Goal: Task Accomplishment & Management: Manage account settings

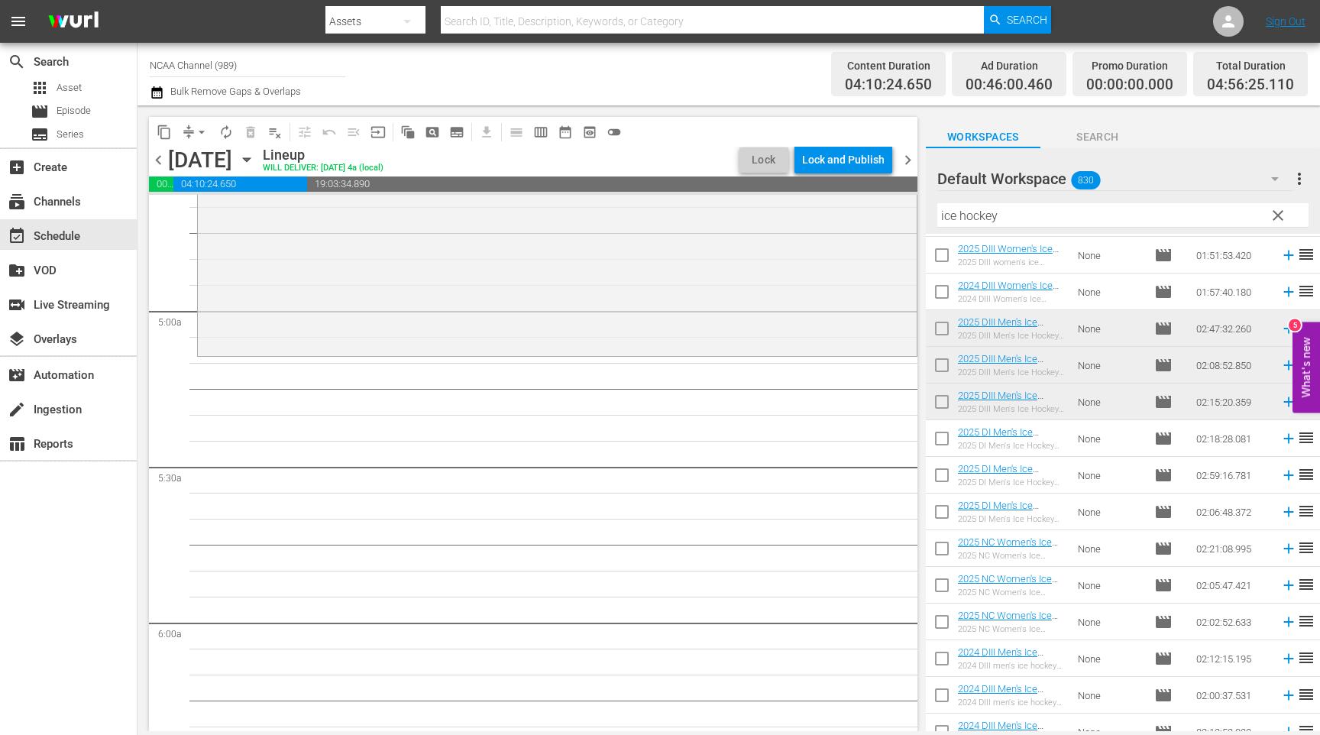
scroll to position [1438, 0]
drag, startPoint x: 1029, startPoint y: 213, endPoint x: 859, endPoint y: 213, distance: 169.6
click at [859, 213] on div "content_copy compress arrow_drop_down autorenew_outlined delete_forever_outline…" at bounding box center [729, 418] width 1183 height 626
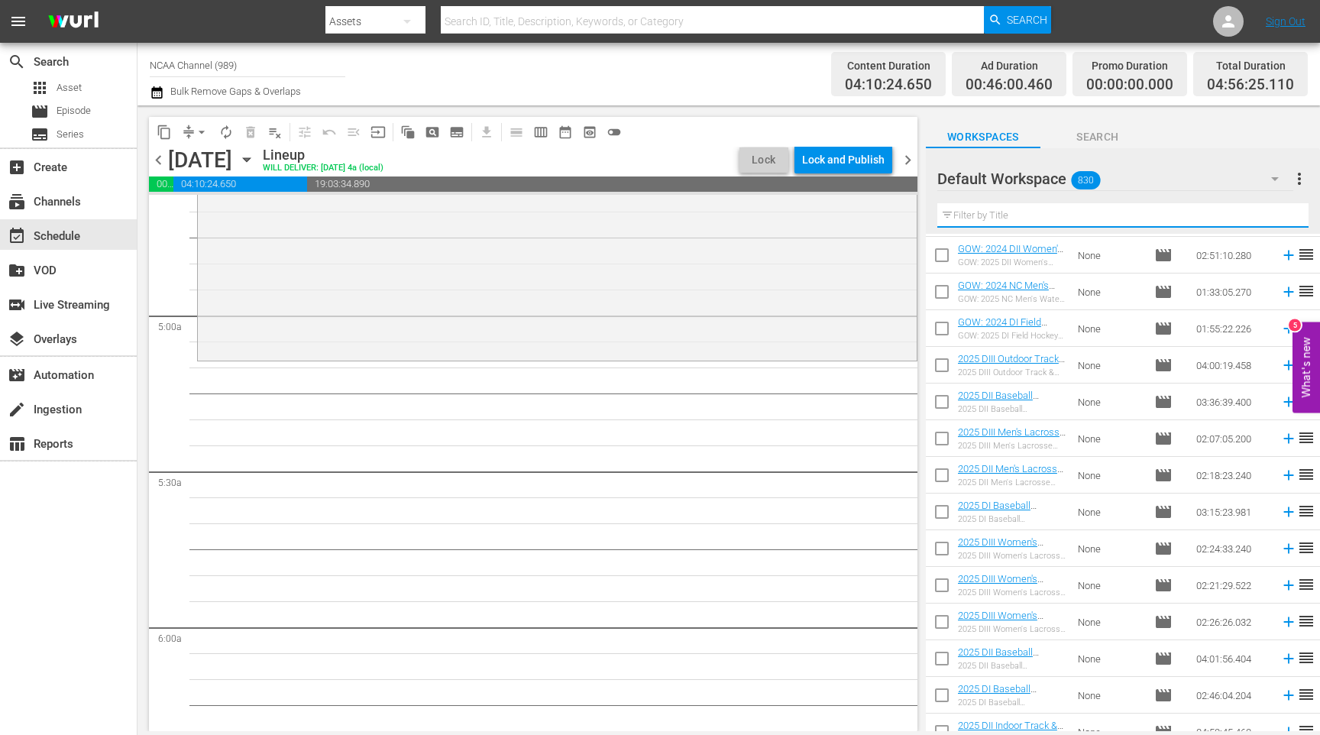
click at [1079, 208] on input "text" at bounding box center [1122, 215] width 371 height 24
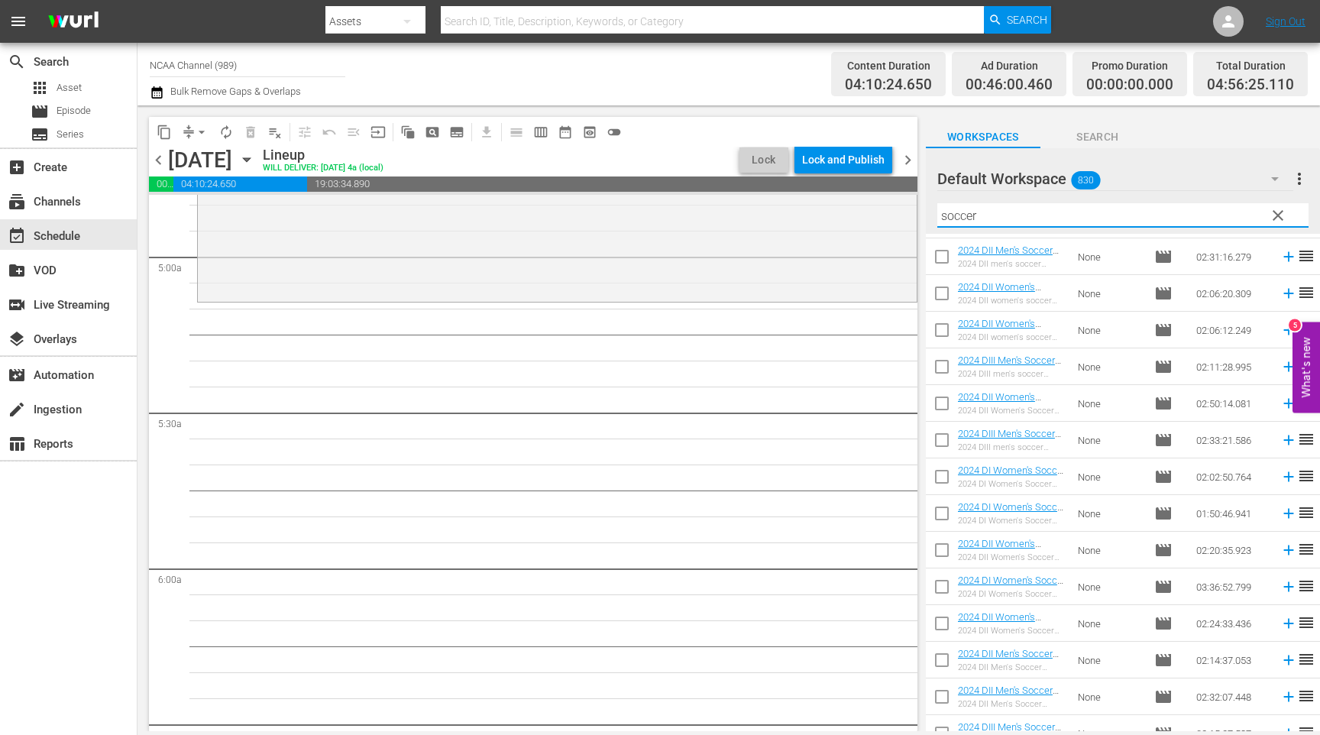
scroll to position [406, 0]
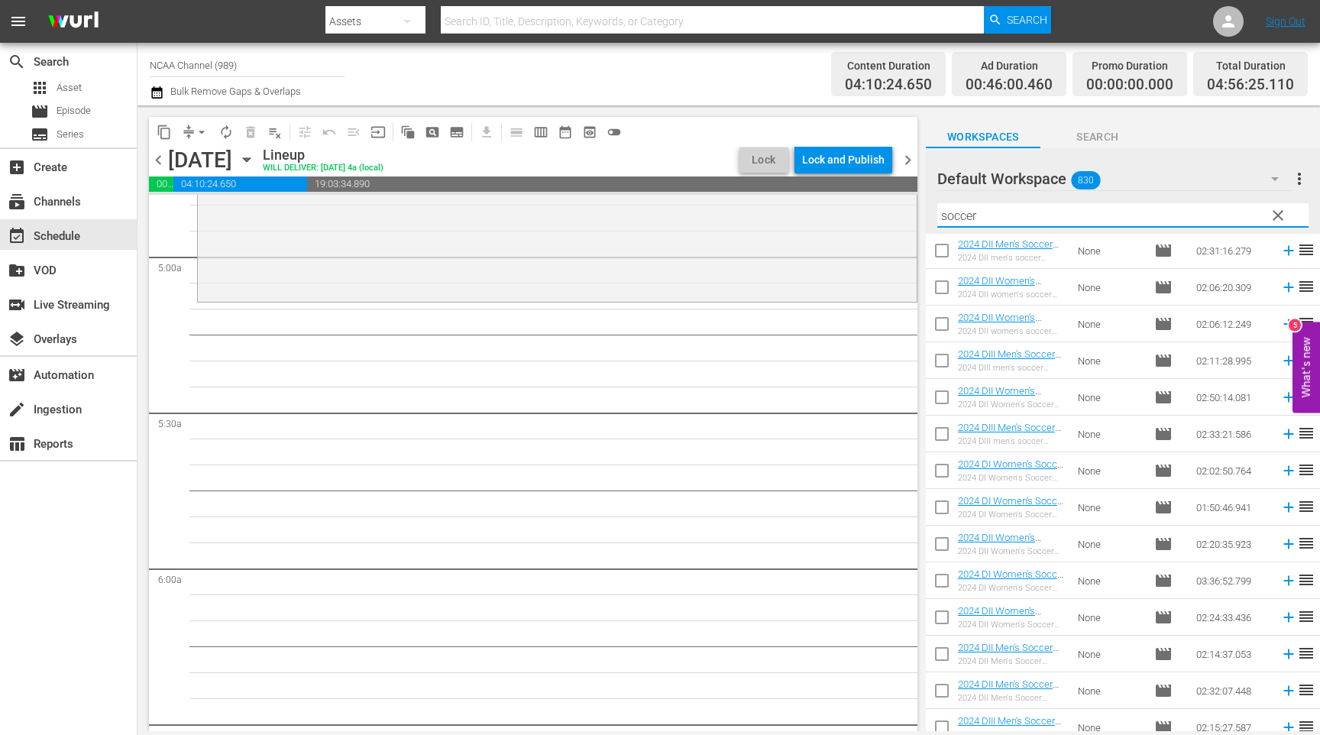
type input "soccer"
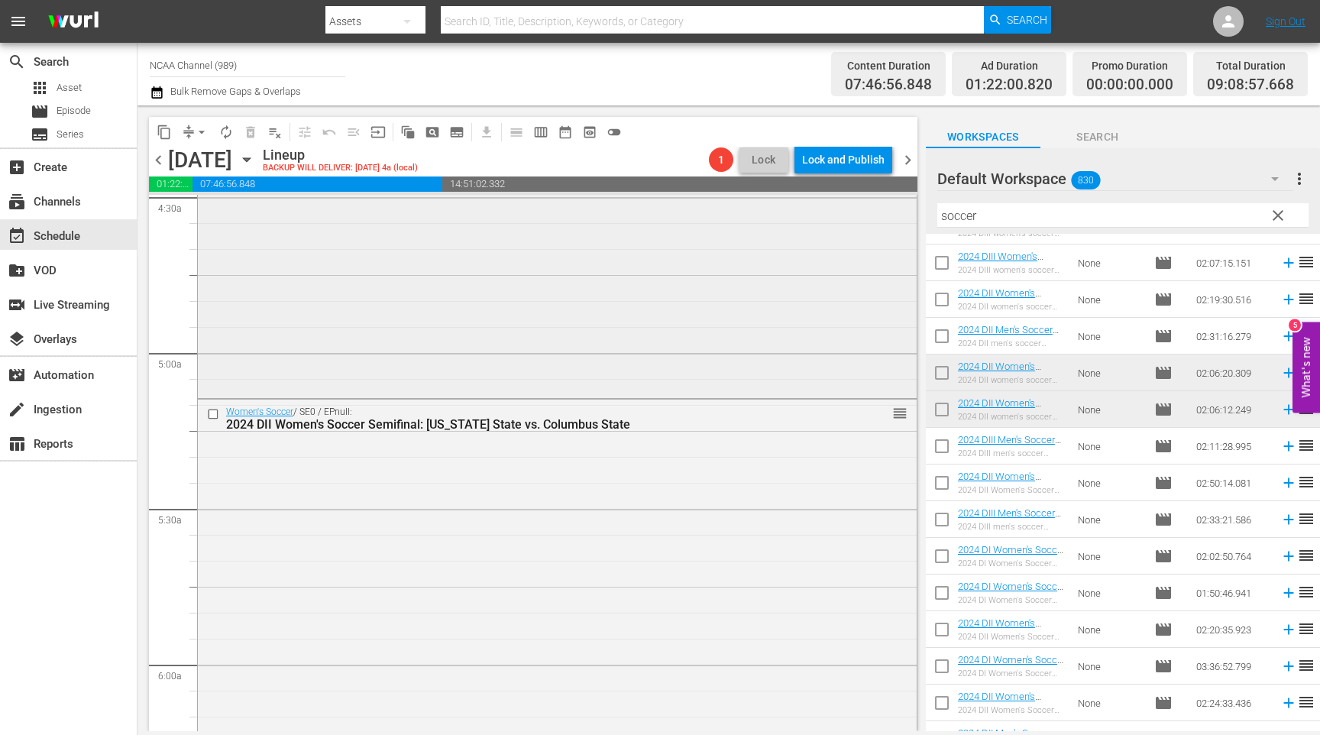
scroll to position [1409, 0]
click at [214, 405] on input "checkbox" at bounding box center [215, 405] width 16 height 13
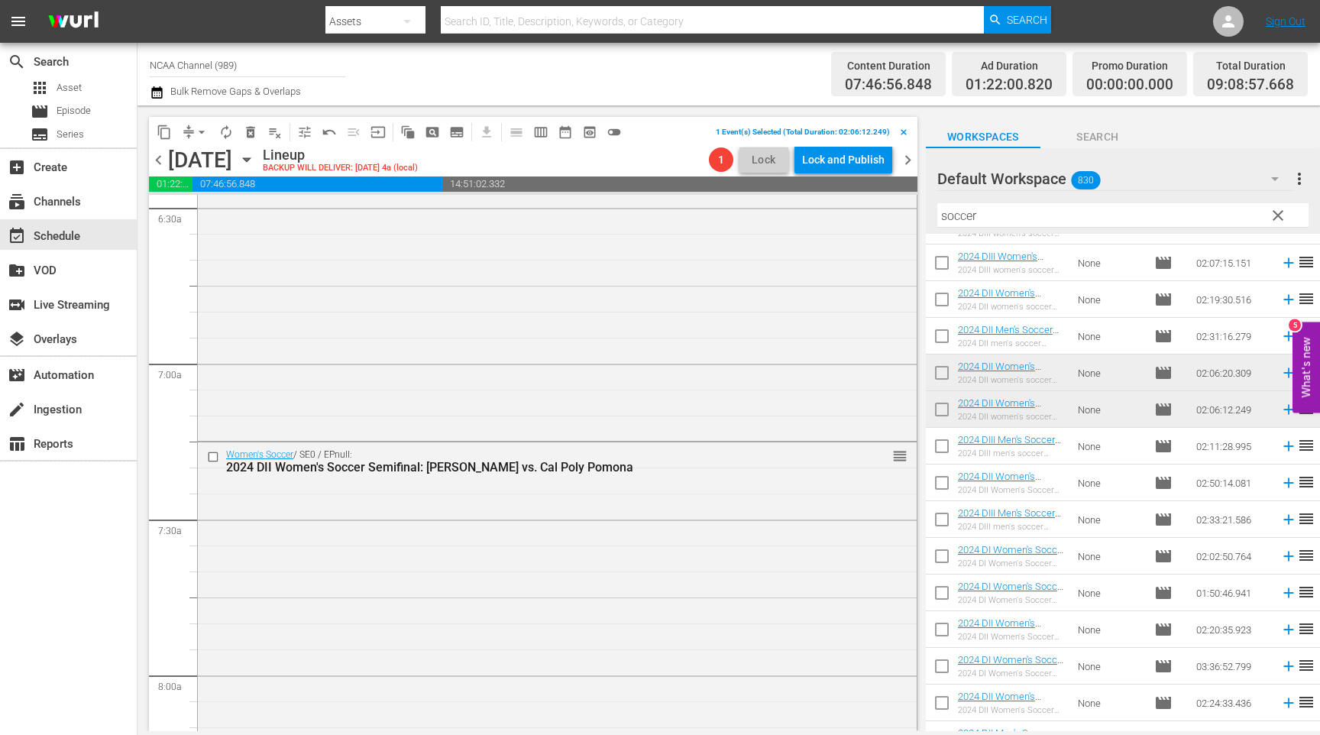
scroll to position [2043, 0]
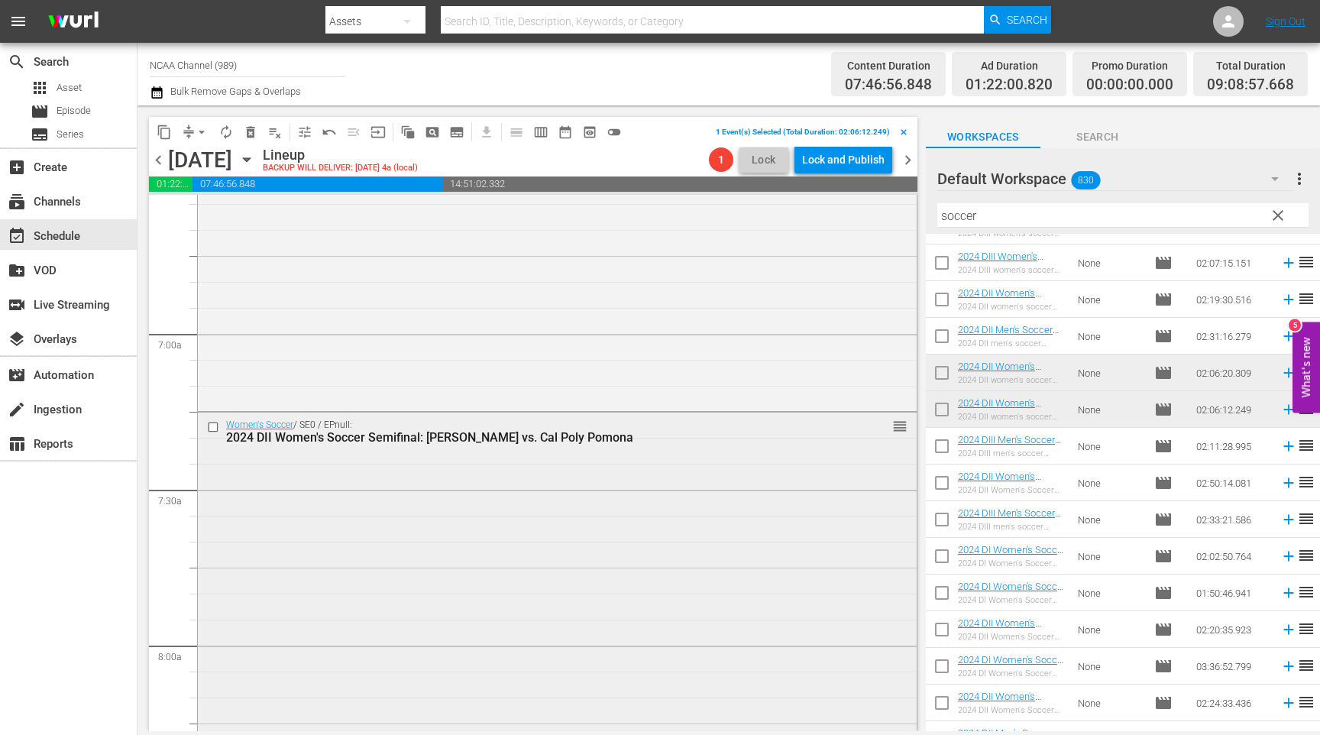
click at [213, 433] on div at bounding box center [214, 427] width 23 height 18
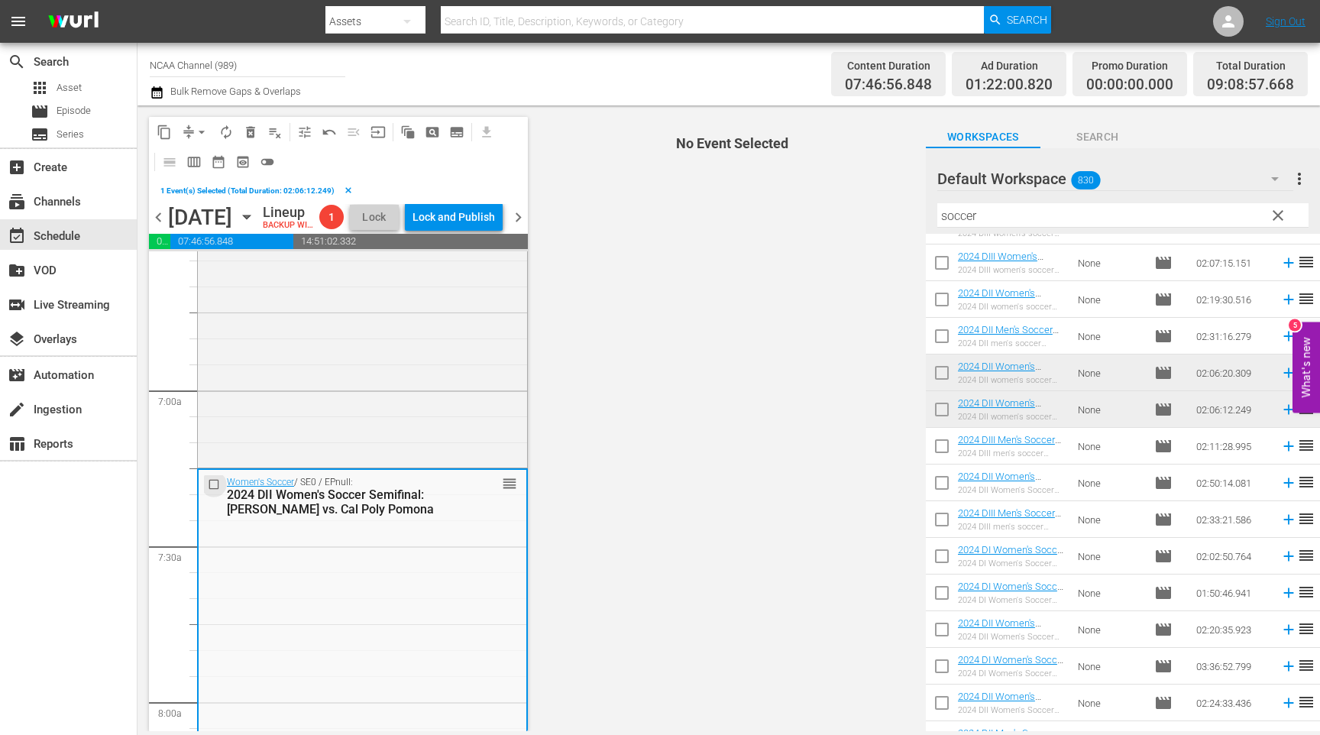
click at [215, 491] on input "checkbox" at bounding box center [216, 484] width 16 height 13
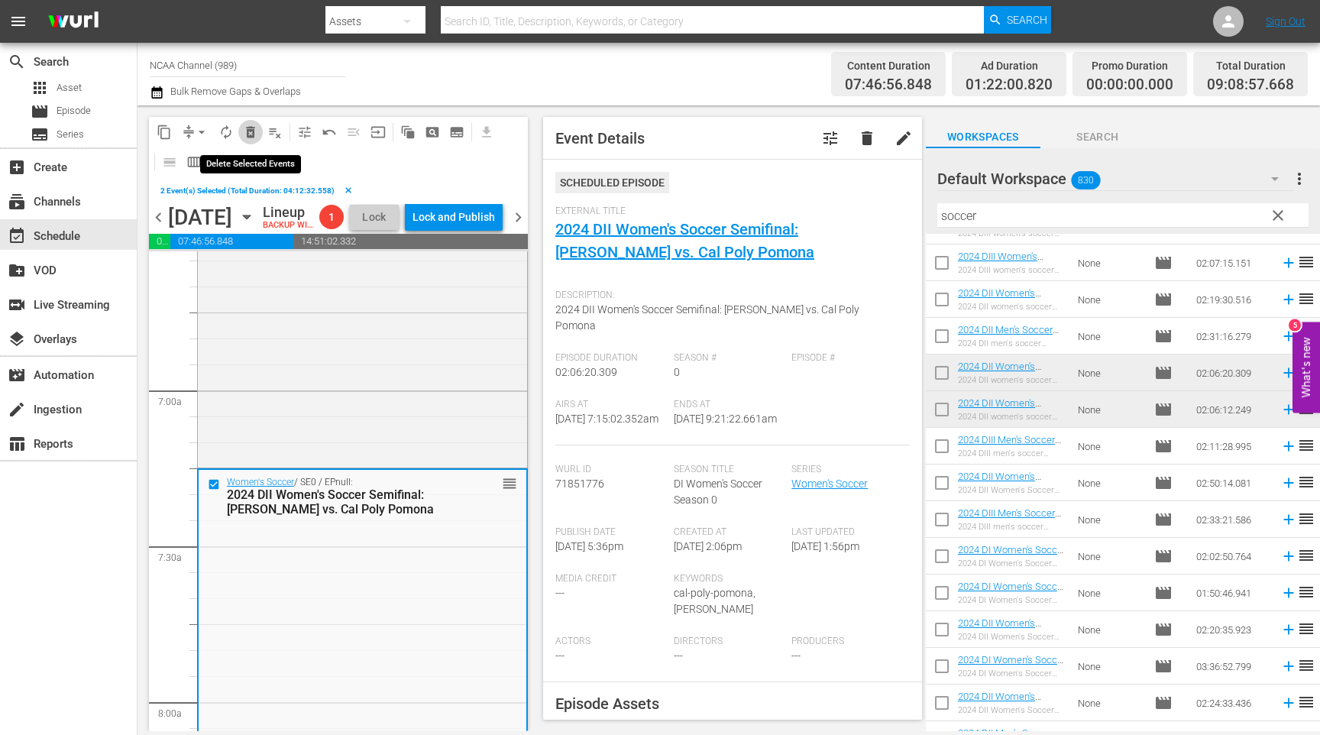
click at [249, 131] on span "delete_forever_outlined" at bounding box center [250, 132] width 15 height 15
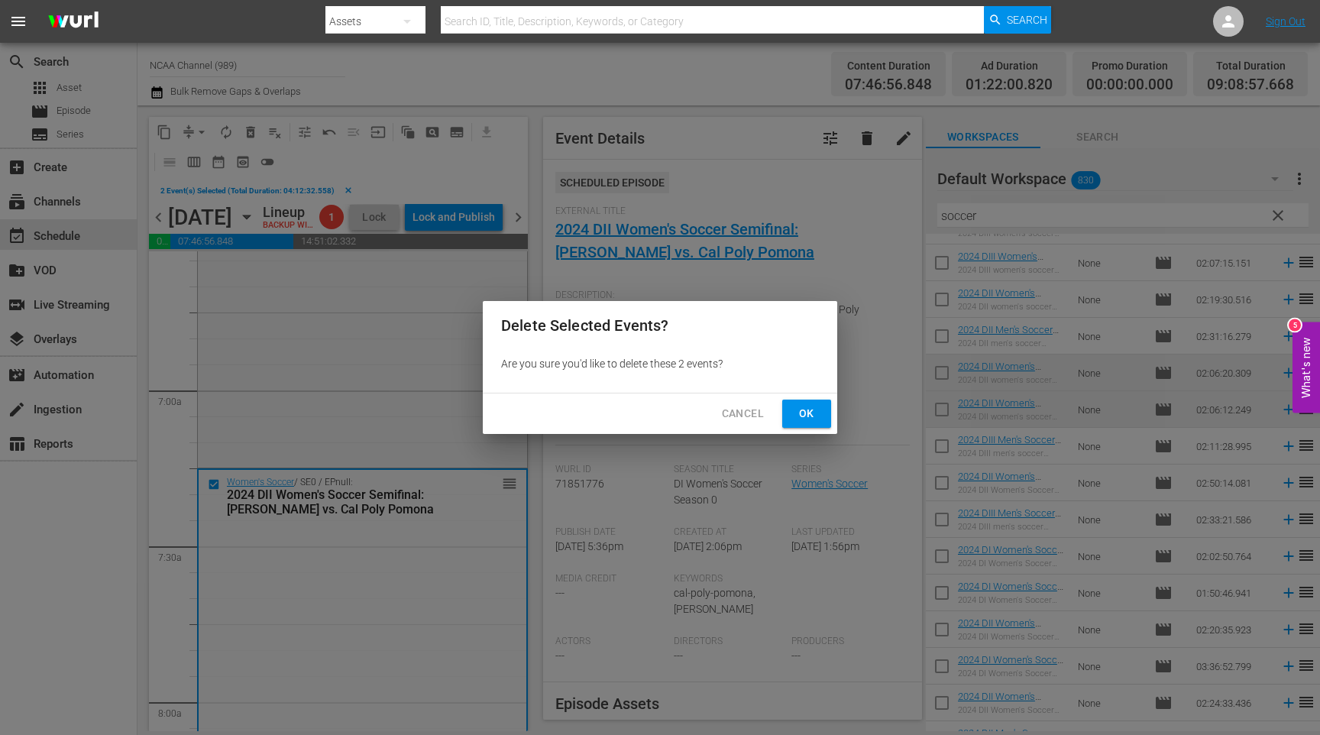
click at [804, 412] on span "Ok" at bounding box center [806, 413] width 24 height 19
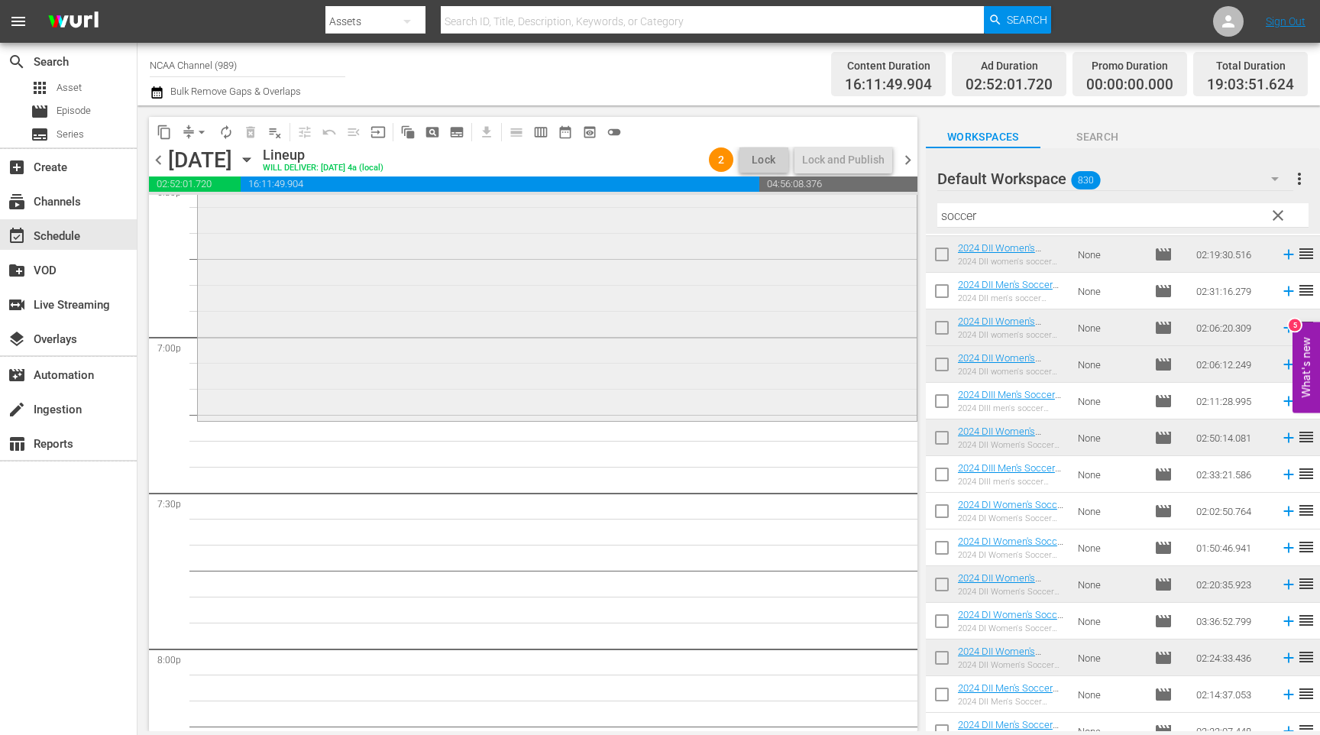
scroll to position [5798, 0]
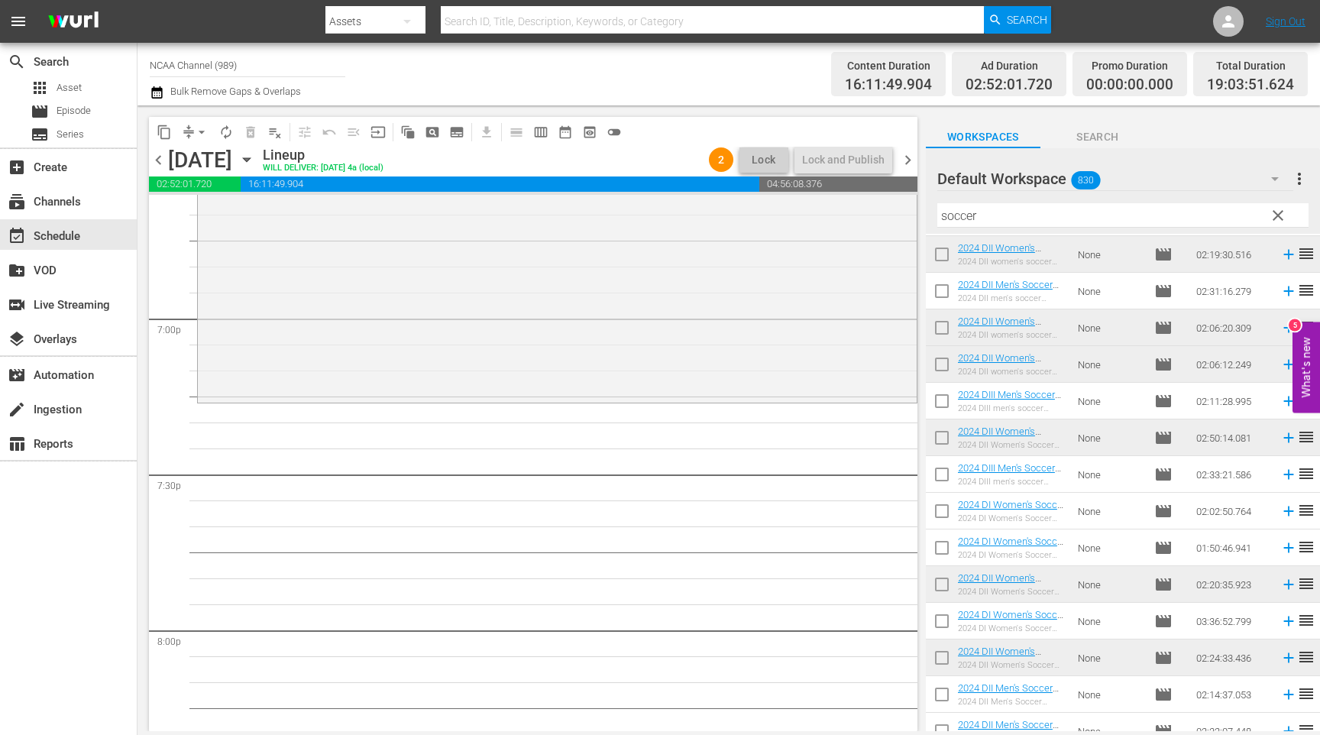
click at [1277, 210] on span "clear" at bounding box center [1278, 215] width 18 height 18
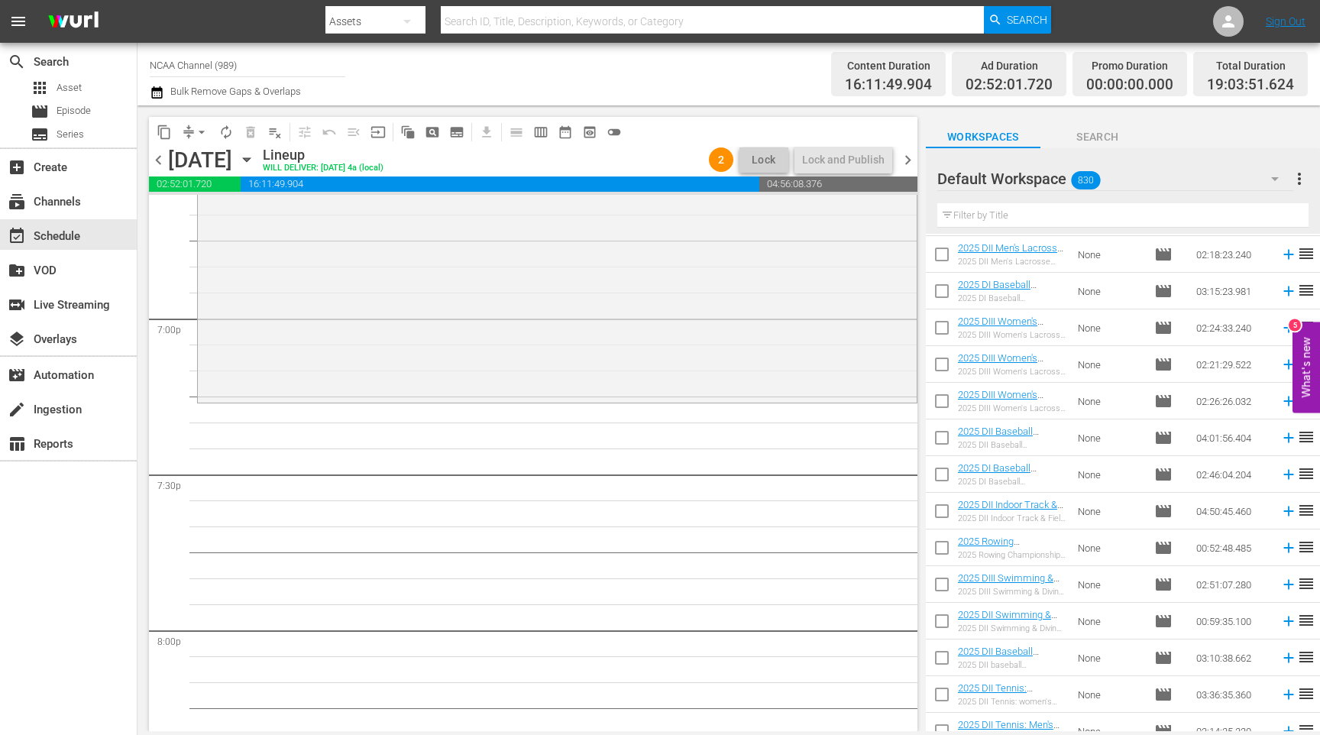
click at [1048, 222] on input "text" at bounding box center [1122, 215] width 371 height 24
click at [1139, 213] on input "text" at bounding box center [1122, 215] width 371 height 24
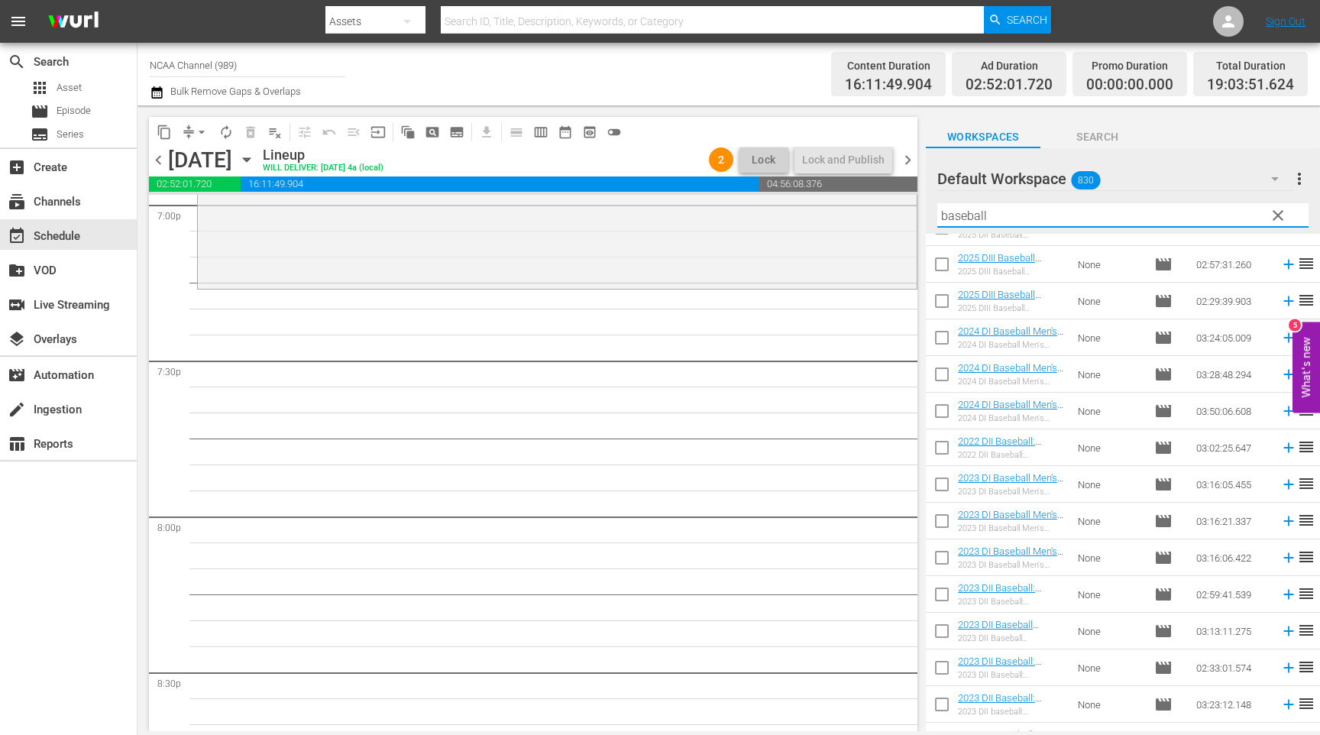
scroll to position [283, 0]
type input "baseball"
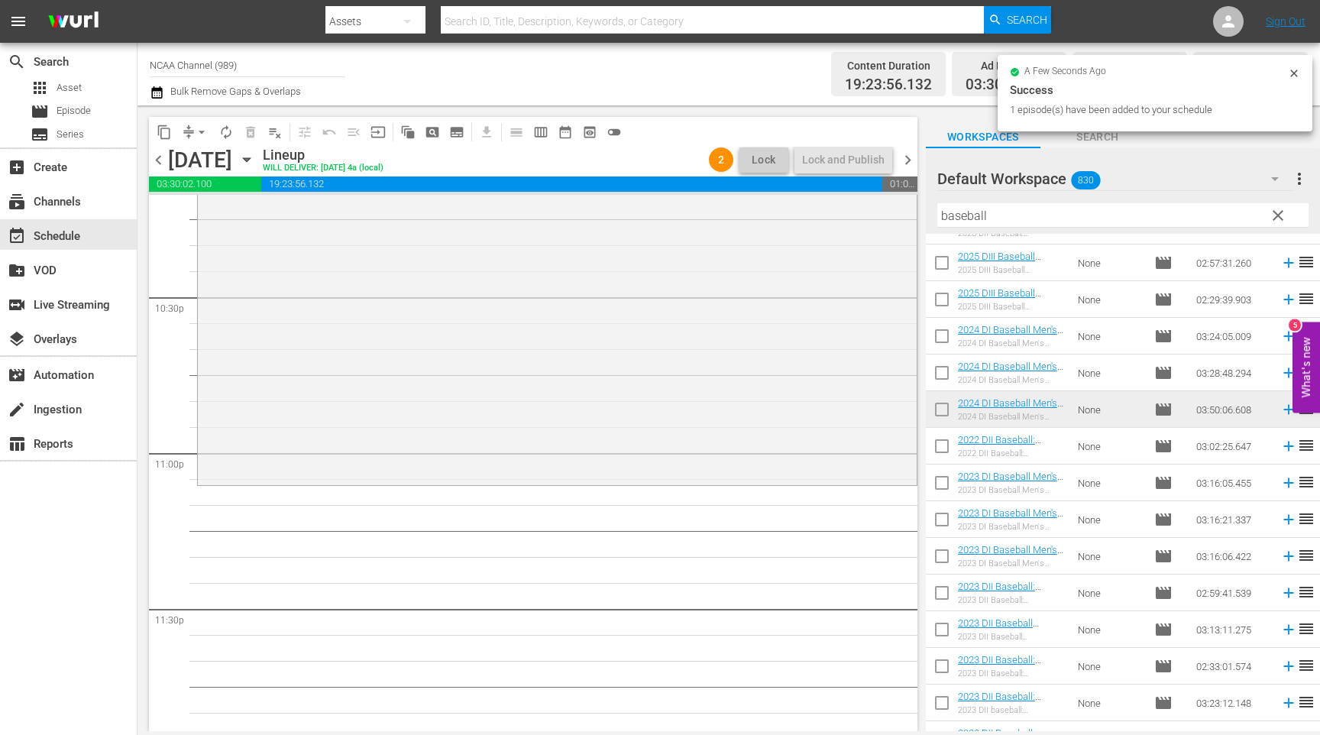
scroll to position [6943, 0]
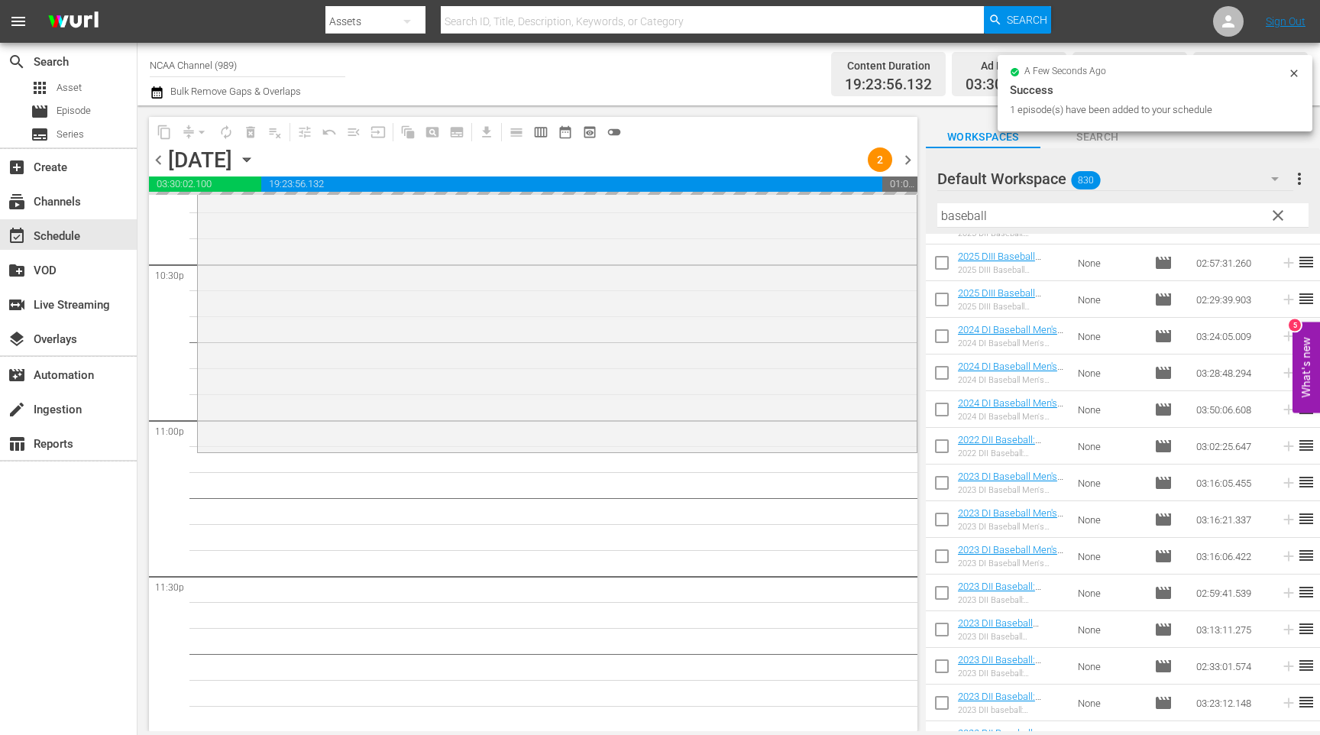
click at [907, 166] on span "chevron_right" at bounding box center [907, 159] width 19 height 19
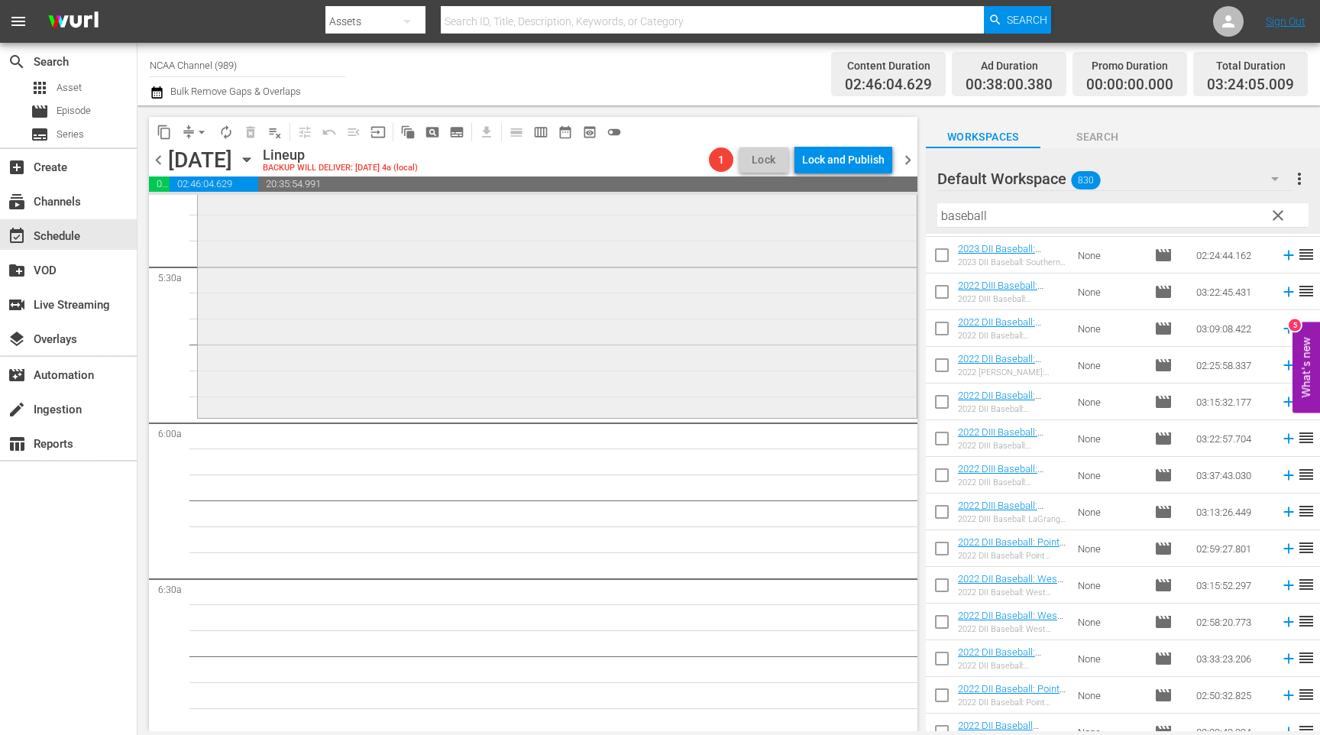
scroll to position [1643, 0]
drag, startPoint x: 1100, startPoint y: 221, endPoint x: 871, endPoint y: 223, distance: 229.2
click at [878, 222] on div "content_copy compress arrow_drop_down autorenew_outlined delete_forever_outline…" at bounding box center [729, 418] width 1183 height 626
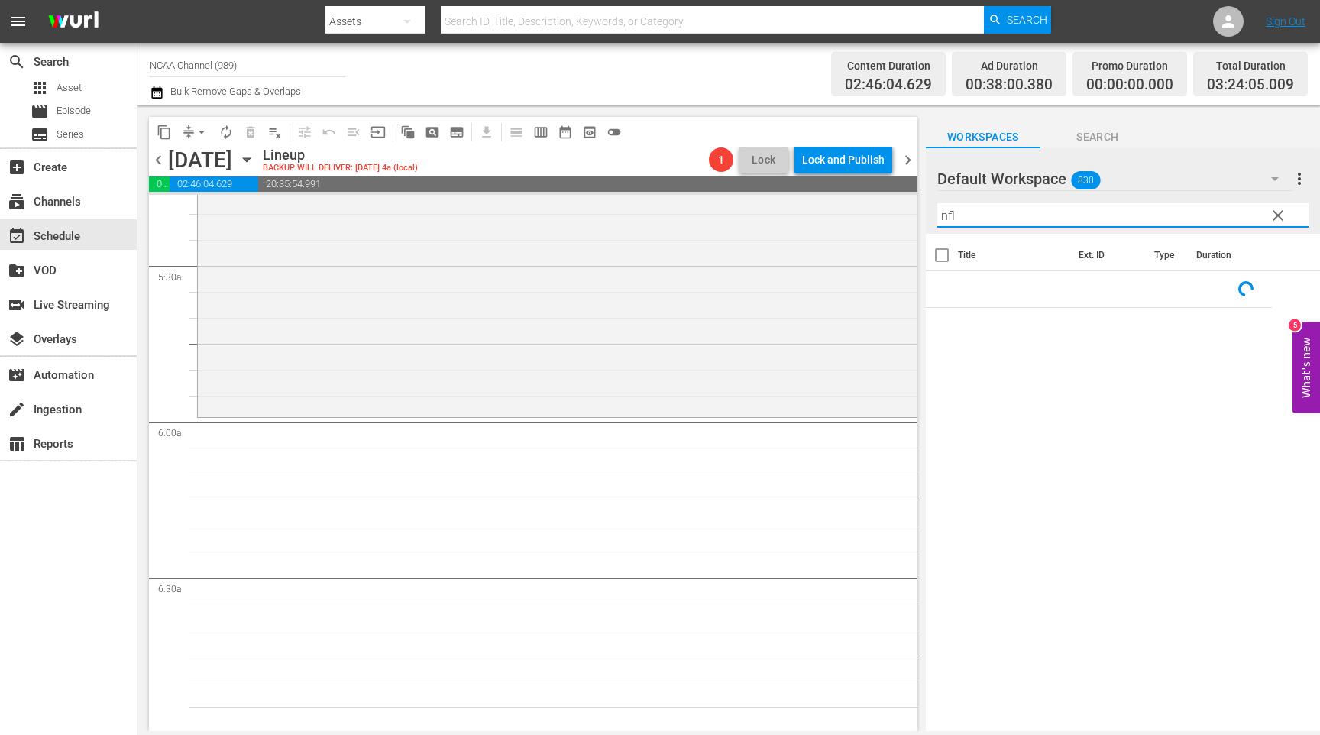
scroll to position [0, 0]
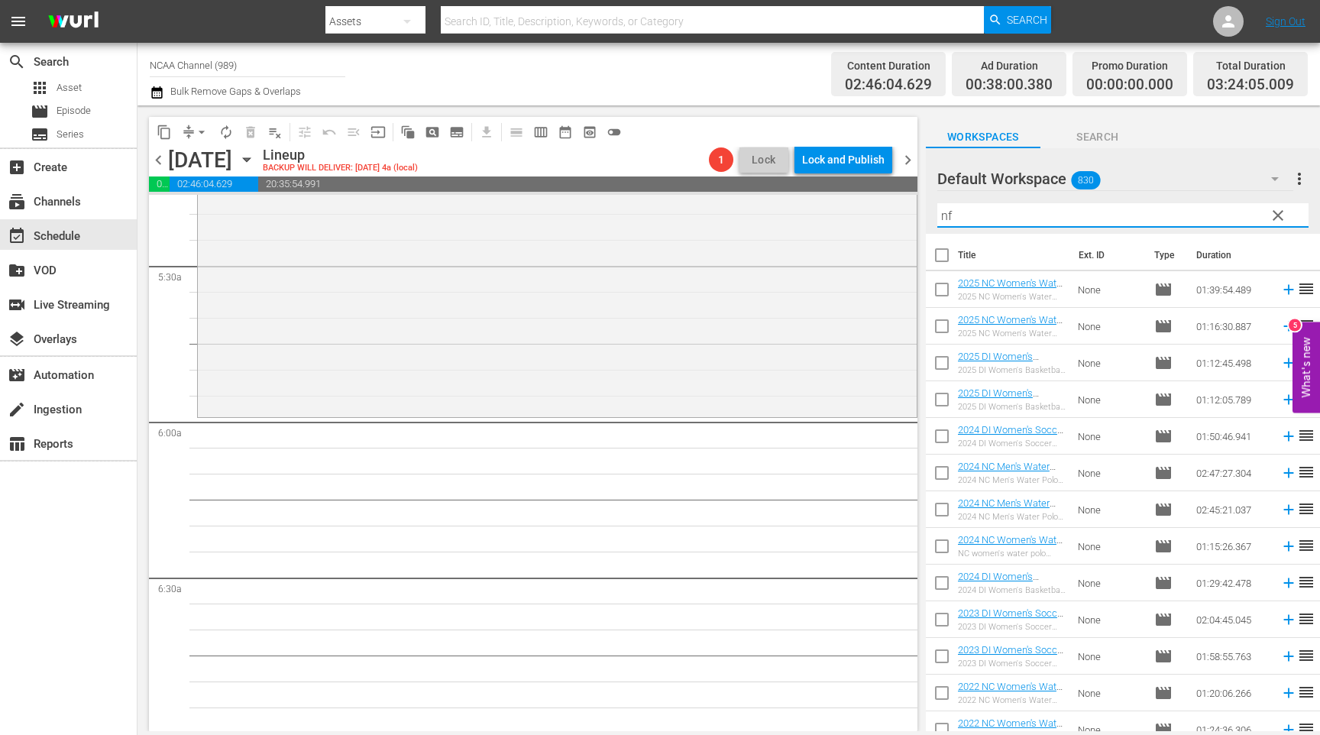
type input "n"
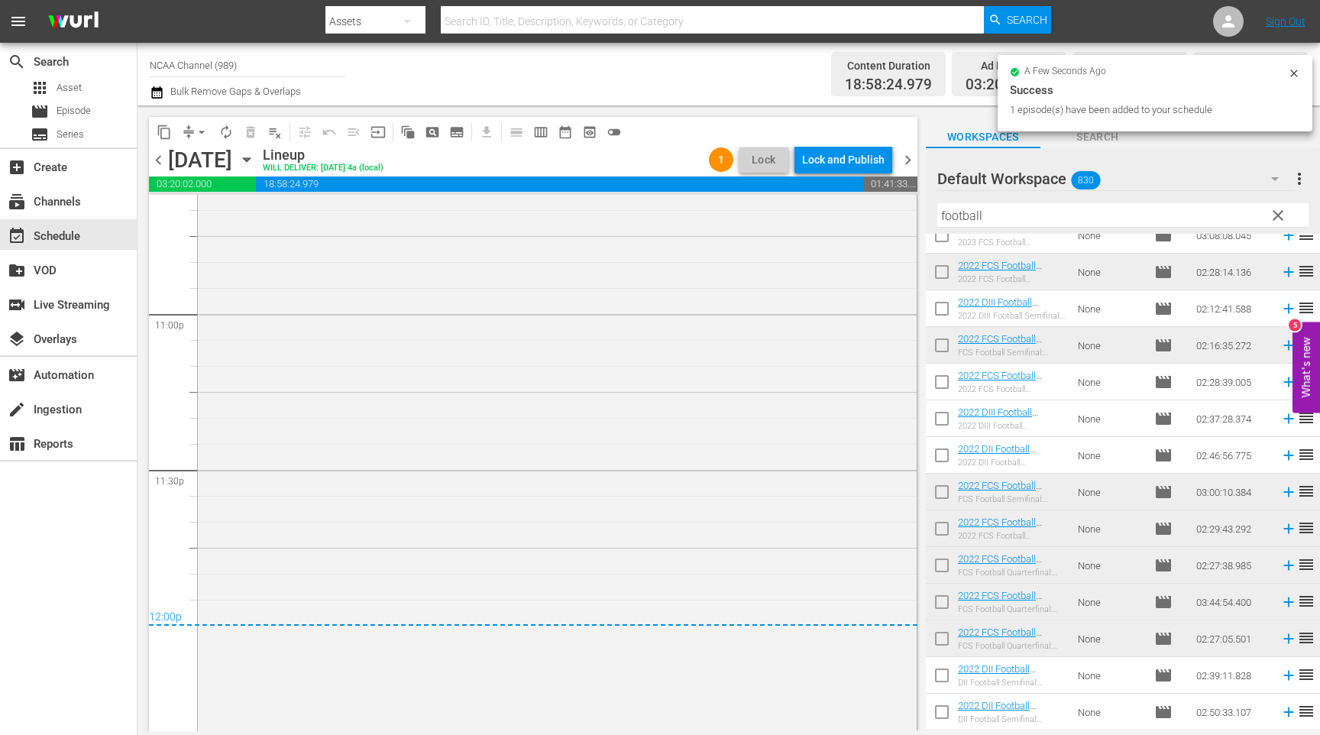
scroll to position [7222, 0]
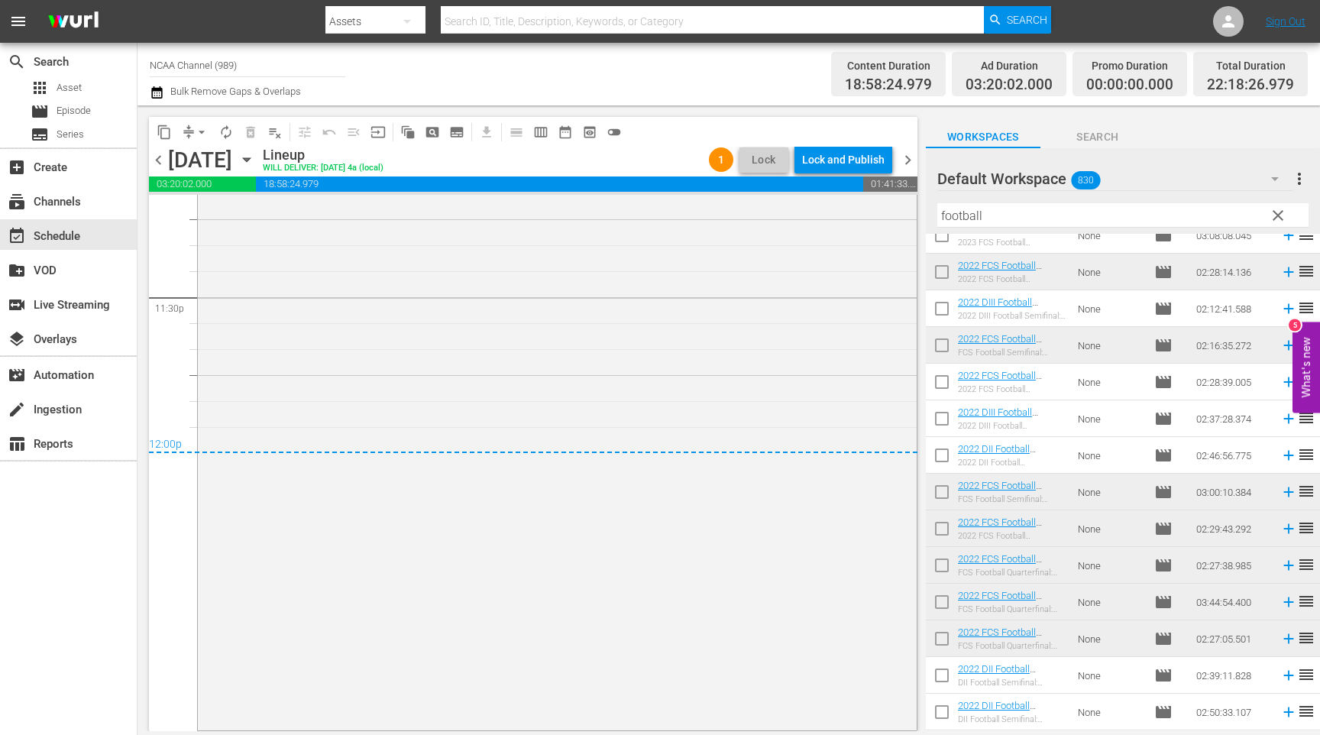
click at [906, 157] on span "chevron_right" at bounding box center [907, 159] width 19 height 19
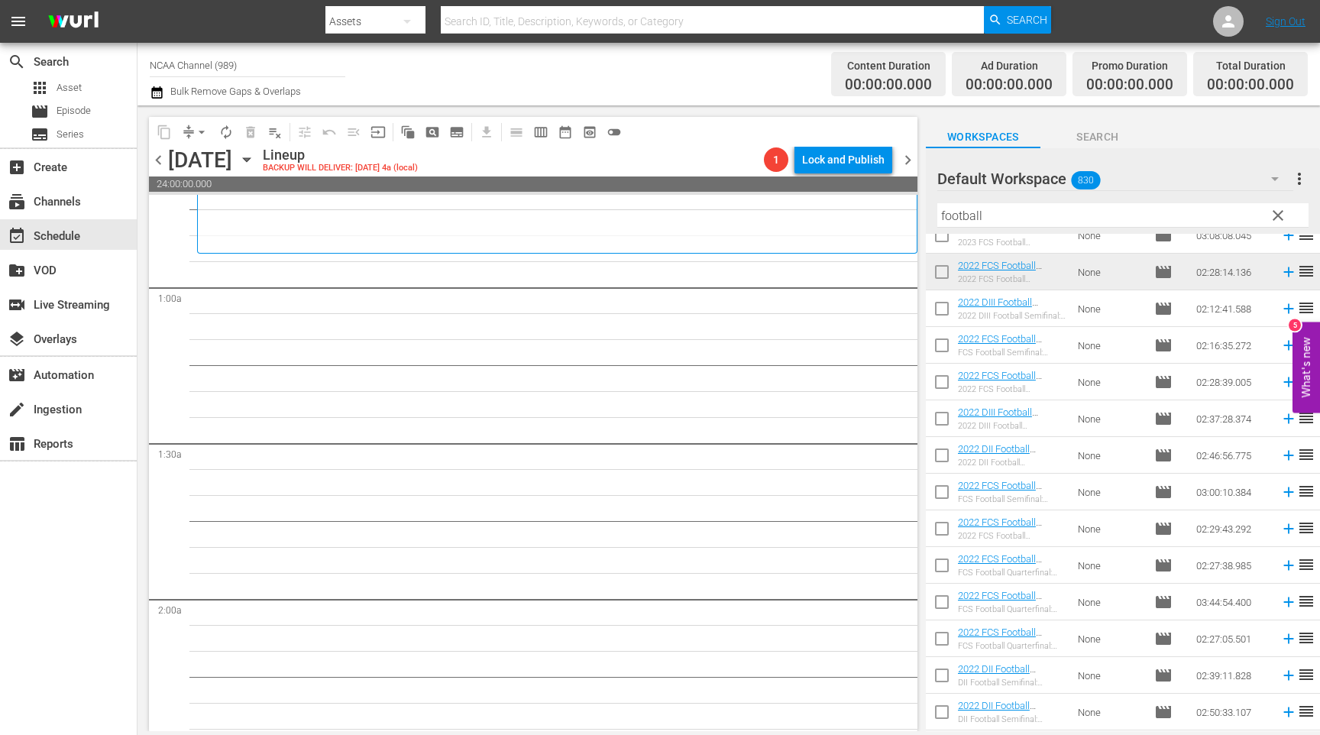
scroll to position [197, 0]
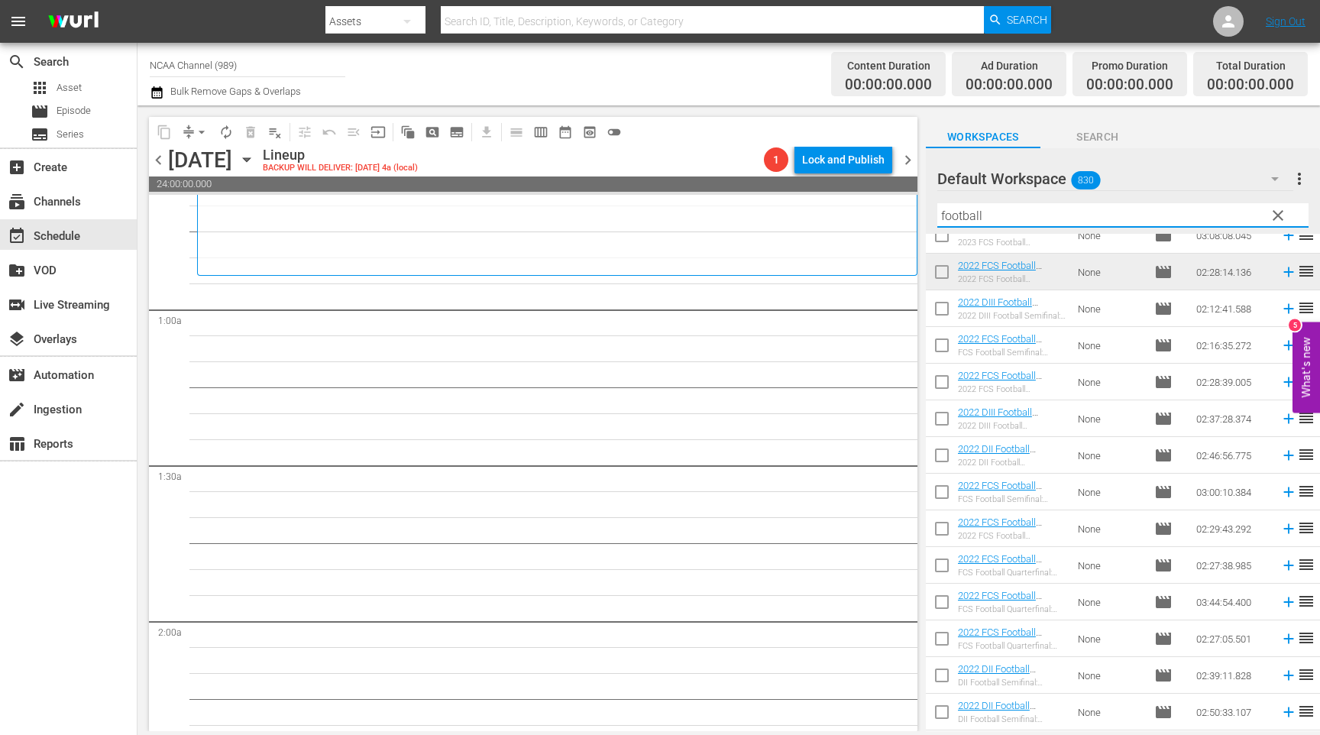
drag, startPoint x: 992, startPoint y: 219, endPoint x: 889, endPoint y: 207, distance: 103.9
click at [978, 219] on input "football" at bounding box center [1122, 215] width 371 height 24
type input "f"
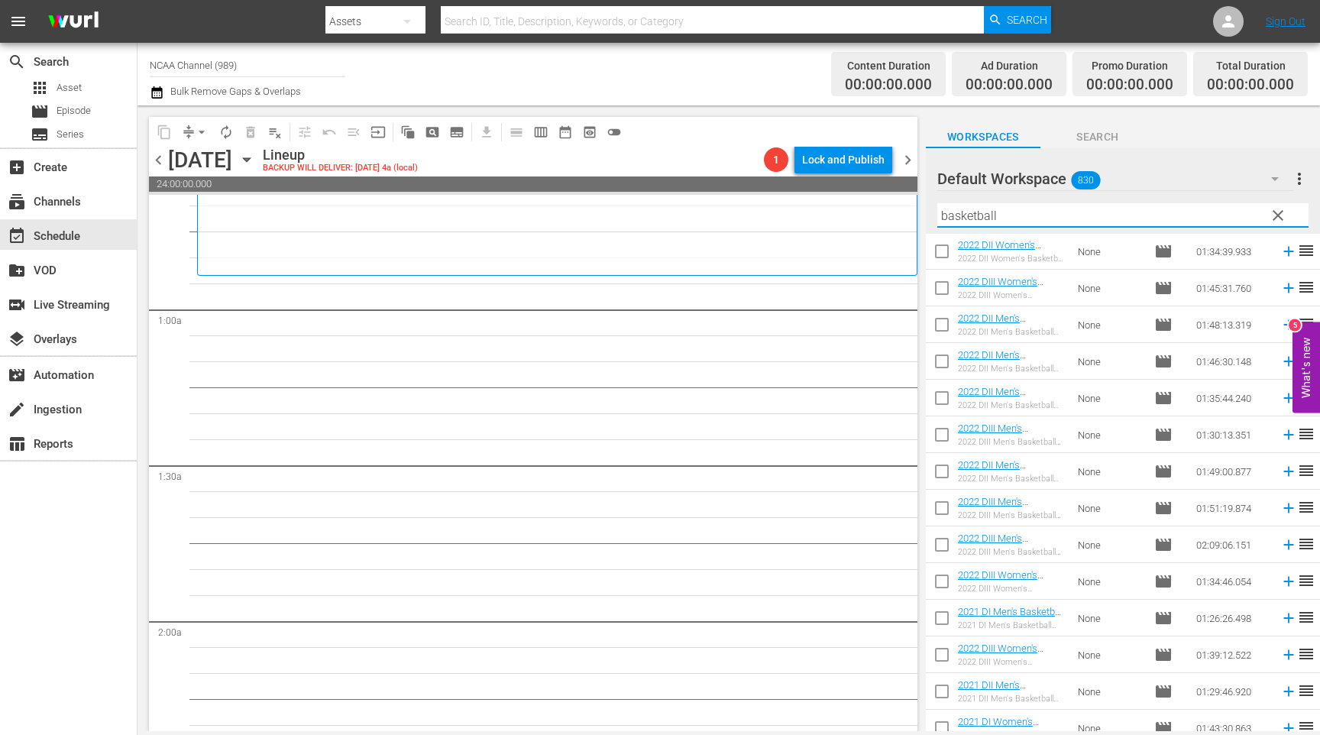
scroll to position [6835, 0]
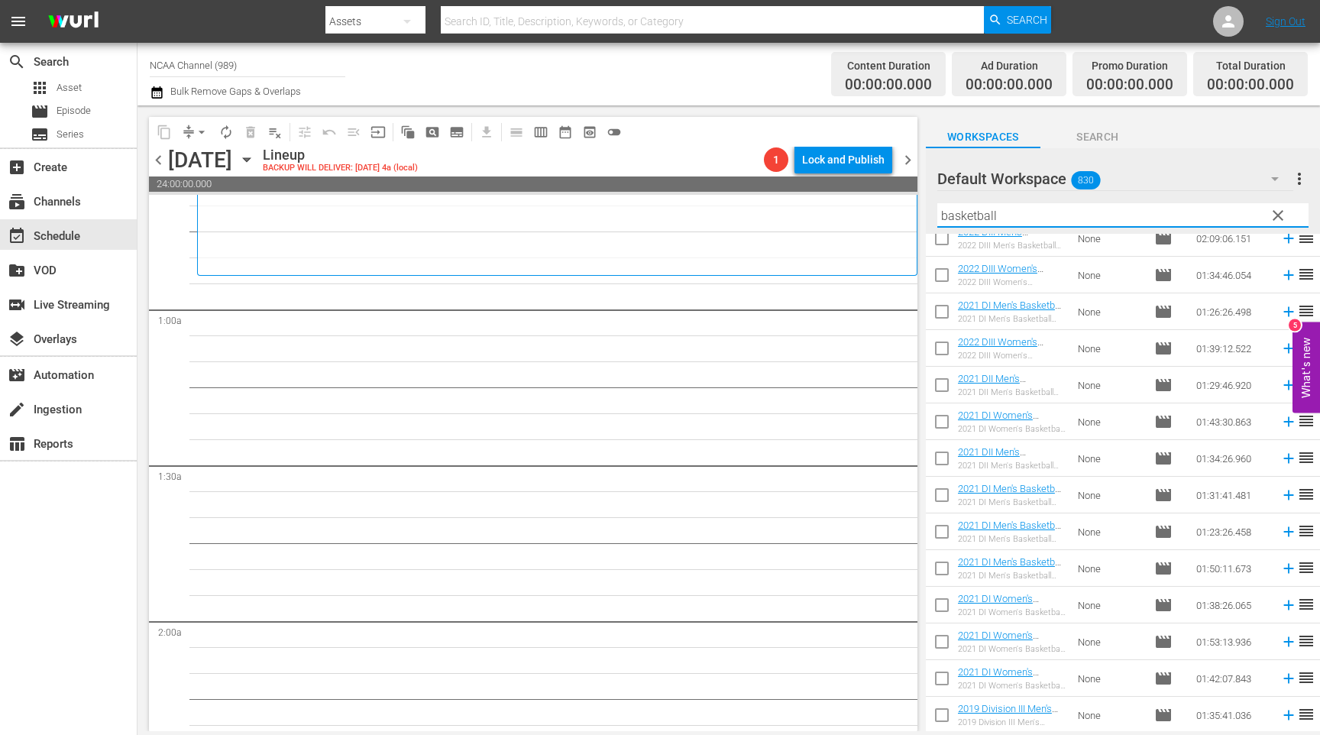
type input "basketball"
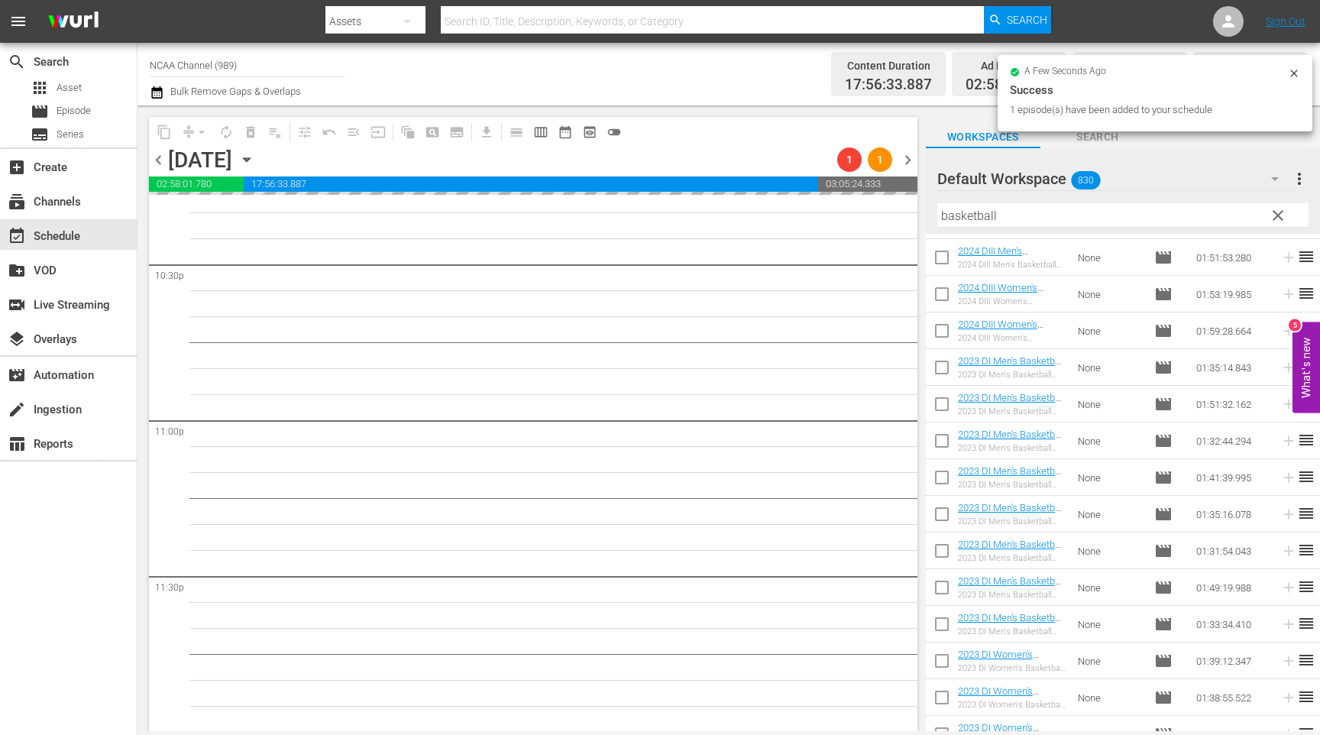
scroll to position [4056, 0]
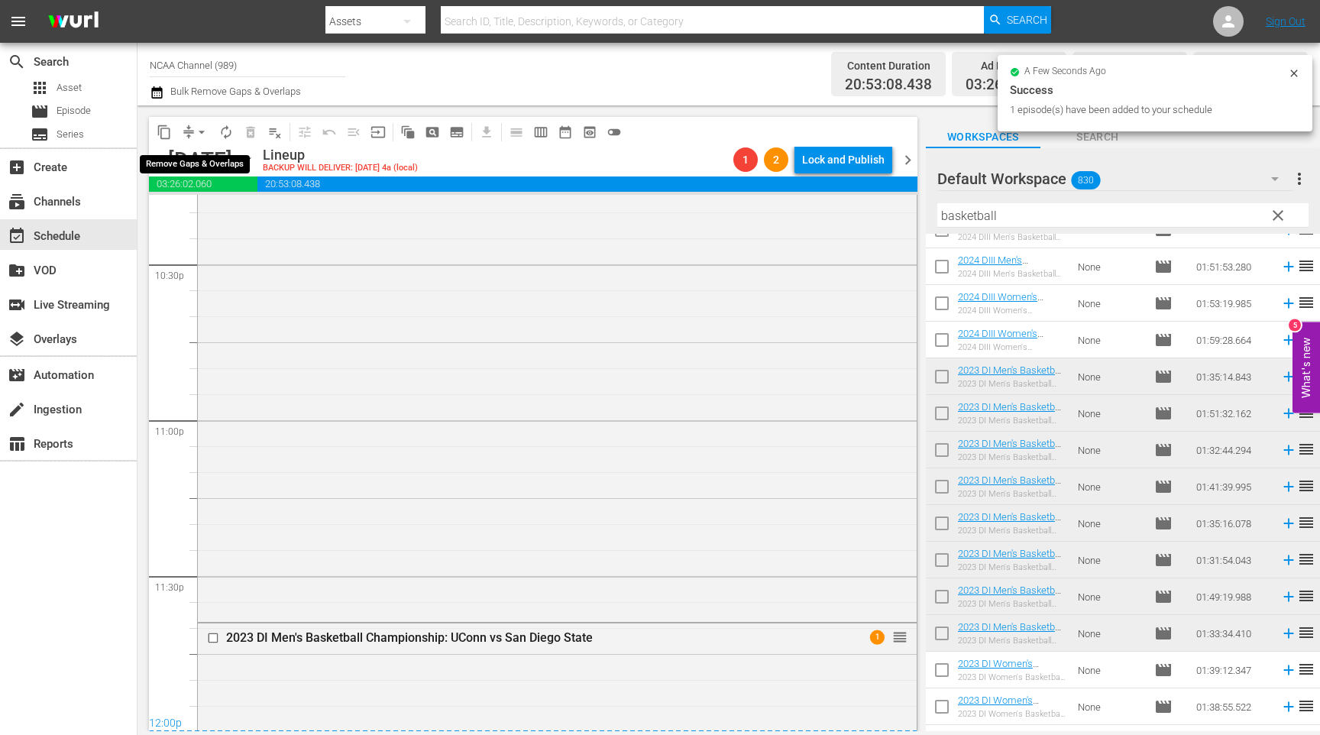
click at [204, 134] on span "arrow_drop_down" at bounding box center [201, 132] width 15 height 15
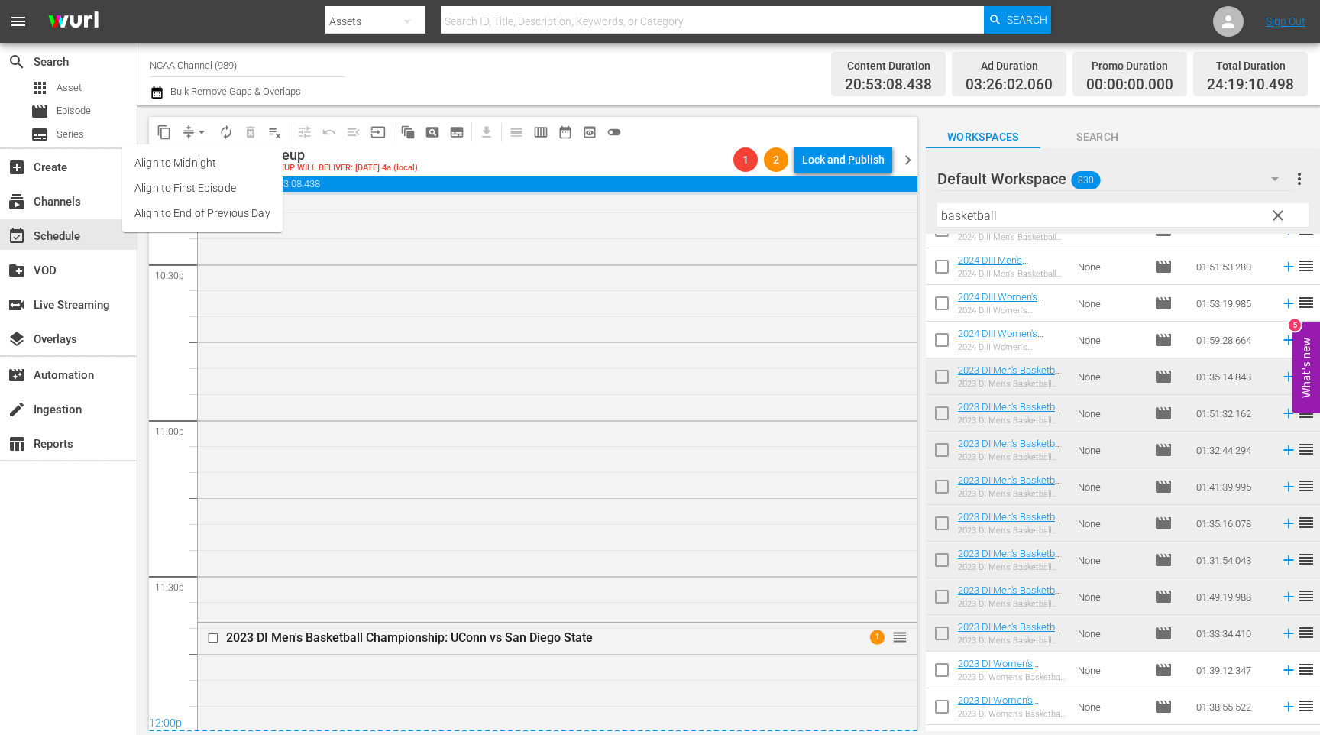
click at [244, 215] on li "Align to End of Previous Day" at bounding box center [202, 213] width 160 height 25
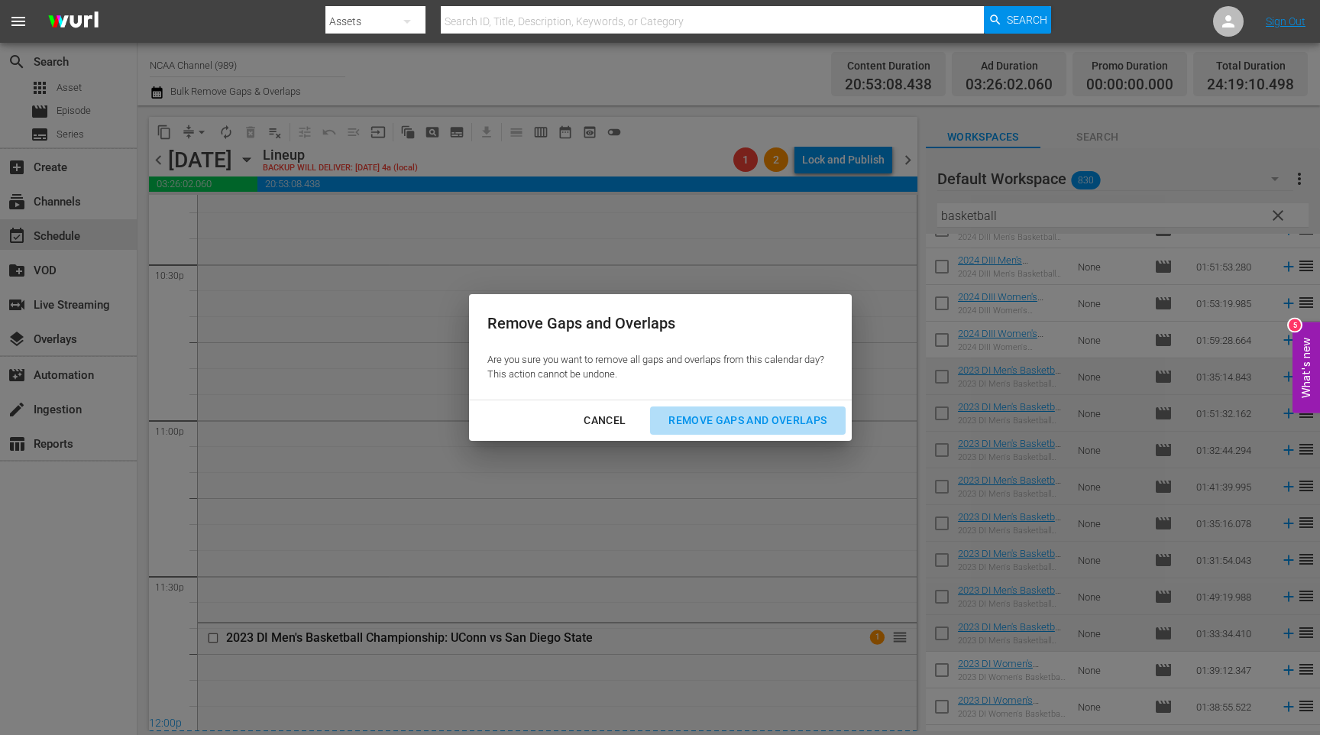
click at [795, 426] on div "Remove Gaps and Overlaps" at bounding box center [747, 420] width 183 height 19
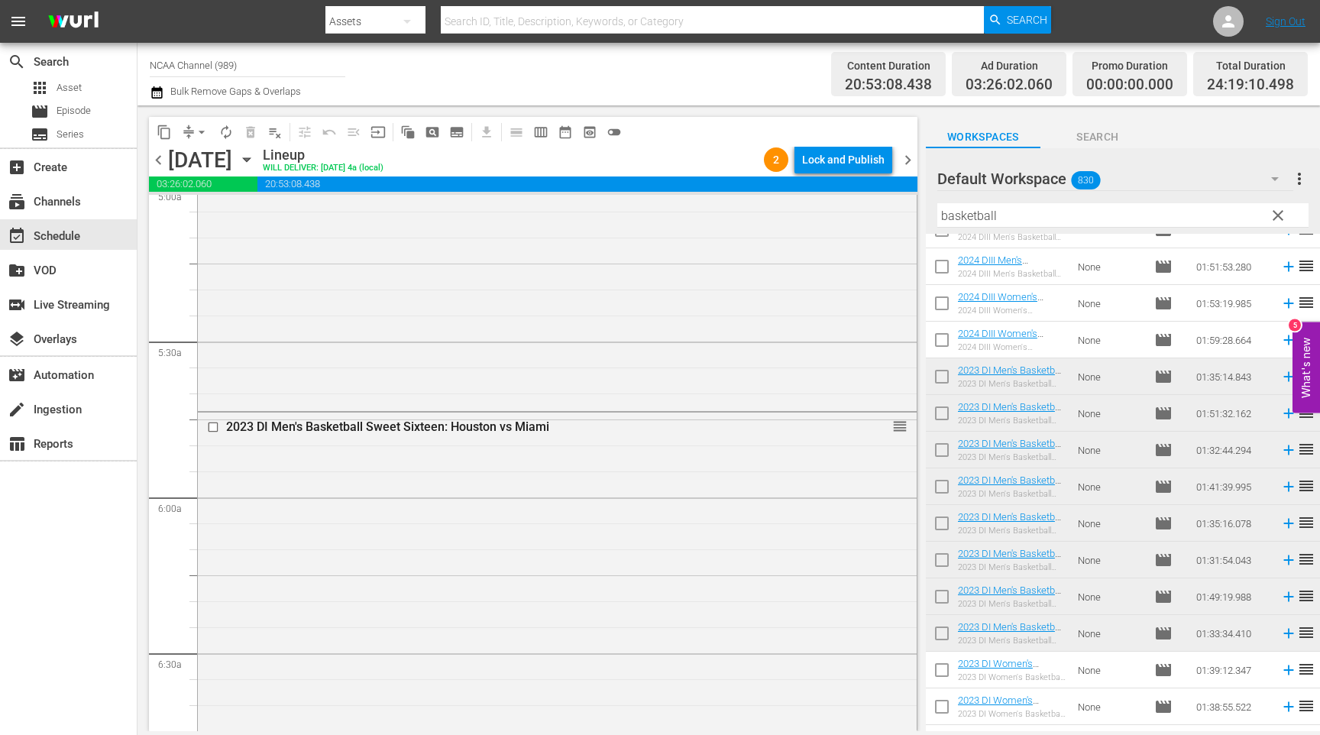
scroll to position [1209, 0]
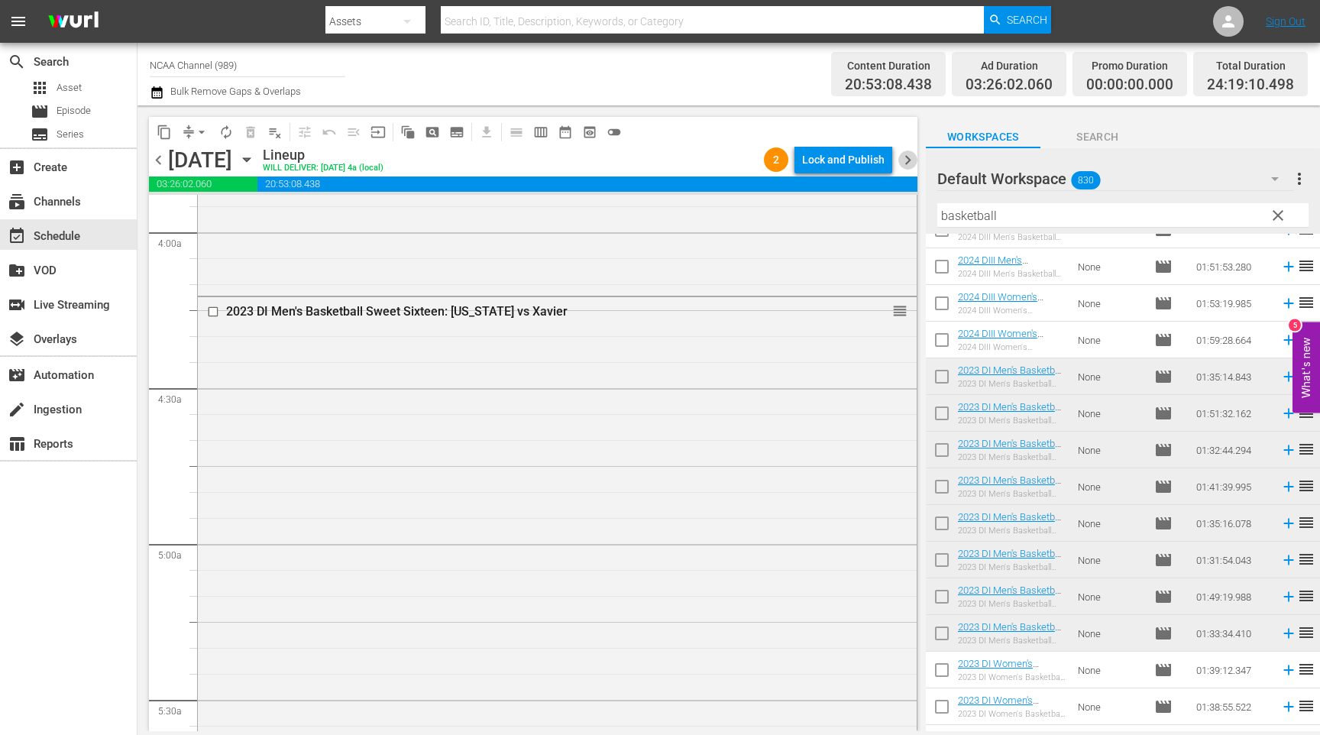
click at [911, 160] on span "chevron_right" at bounding box center [907, 159] width 19 height 19
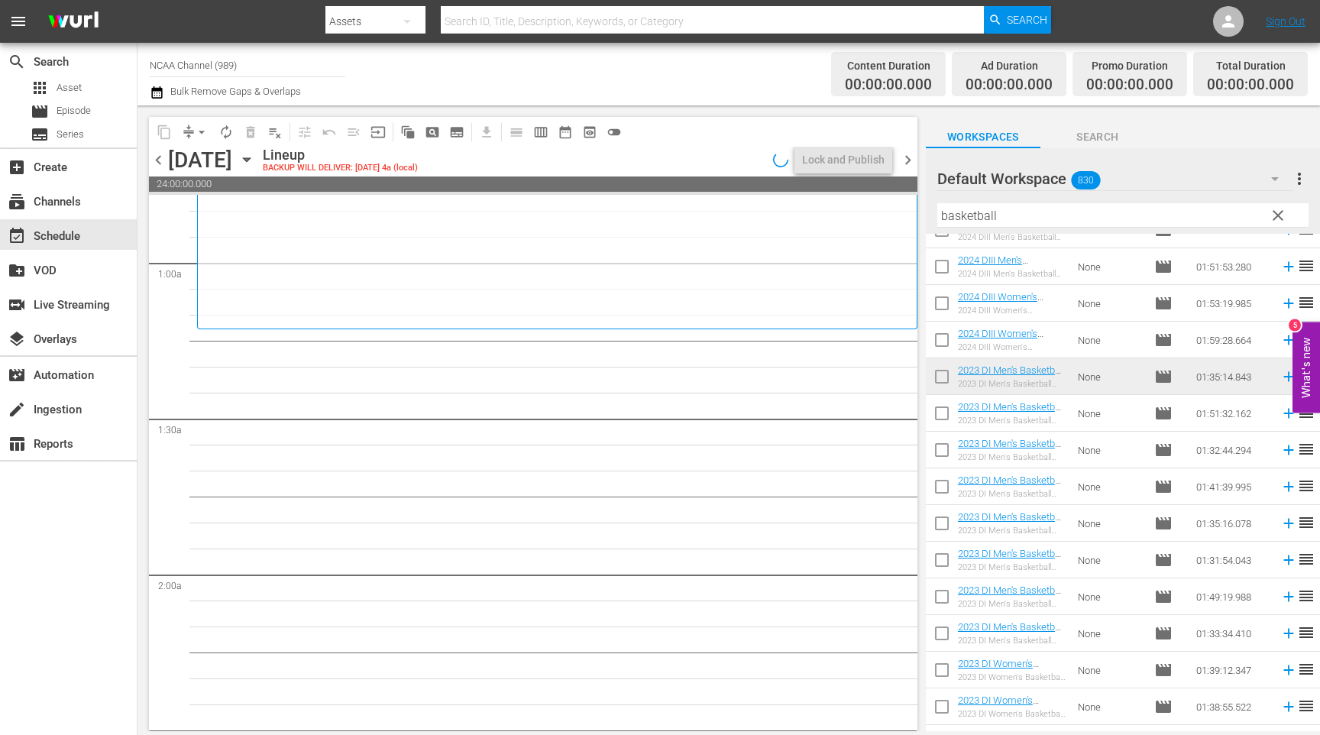
scroll to position [4087, 0]
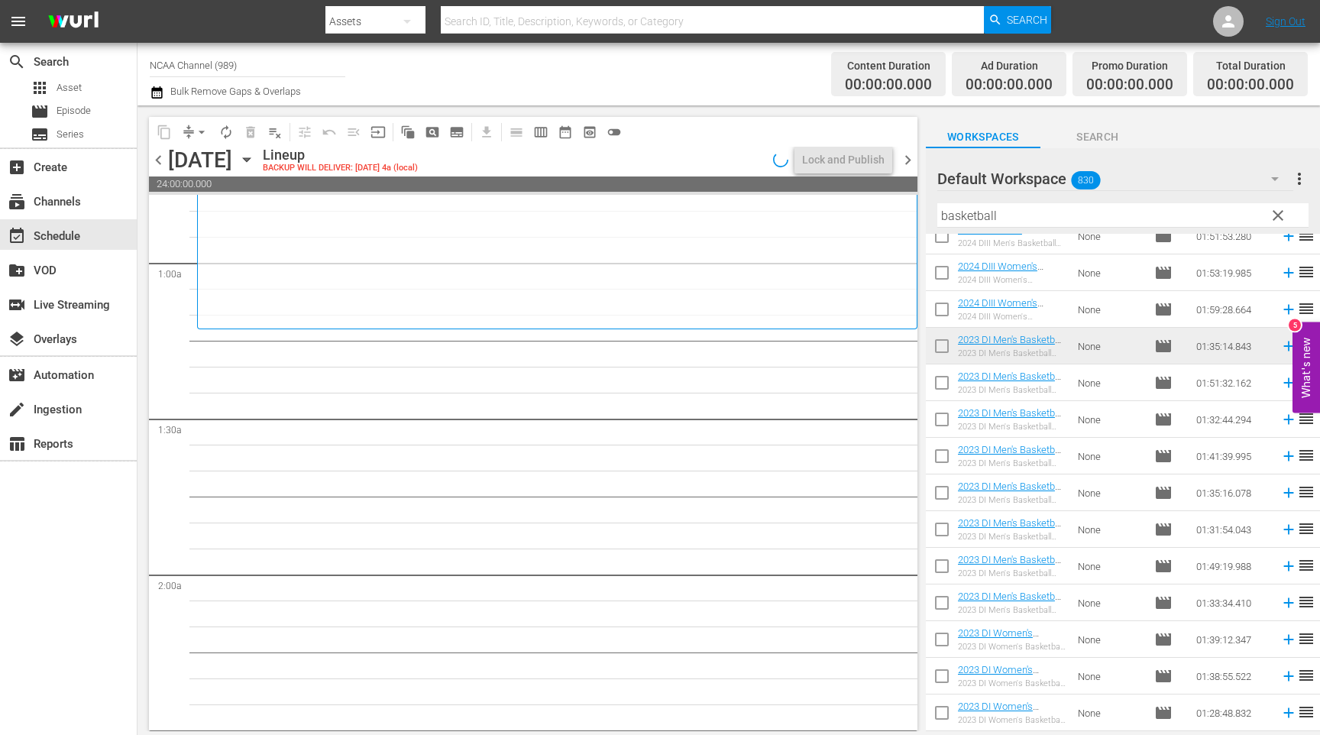
click at [1090, 213] on input "basketball" at bounding box center [1122, 215] width 371 height 24
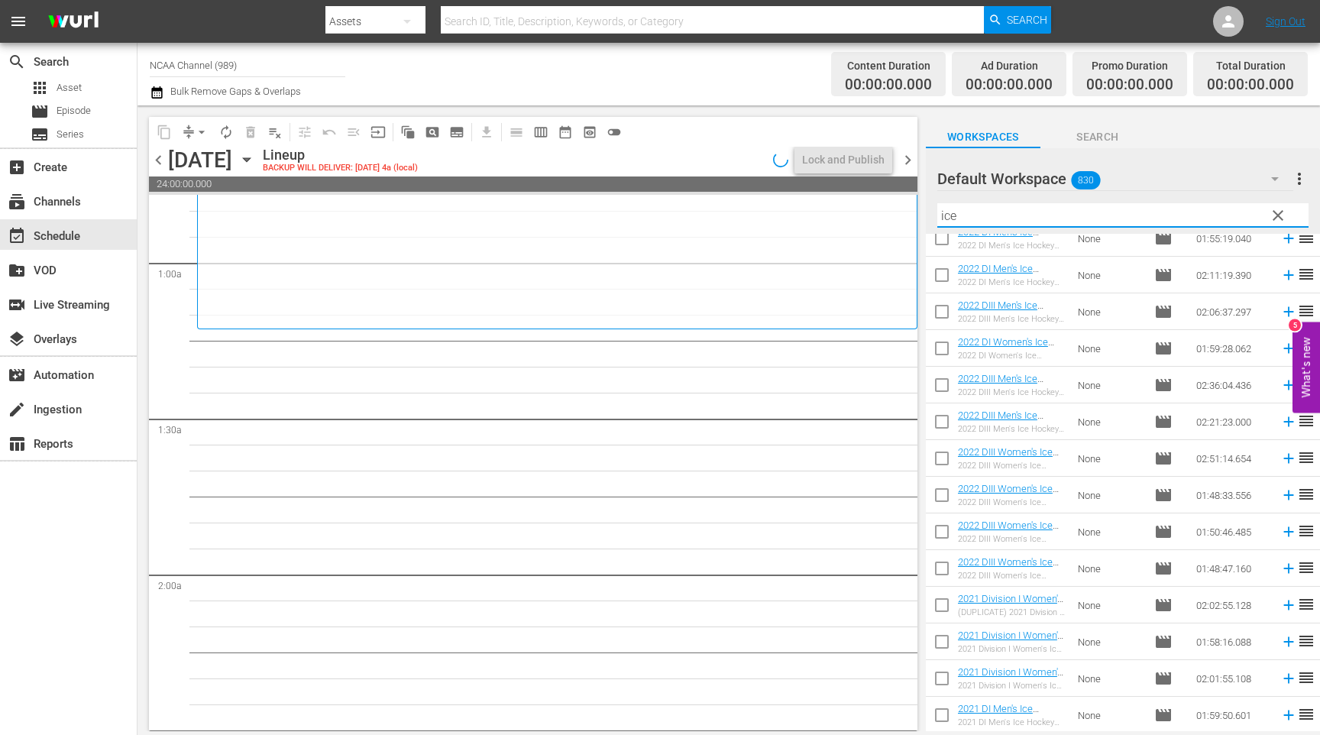
scroll to position [1188, 0]
type input "ice hockey"
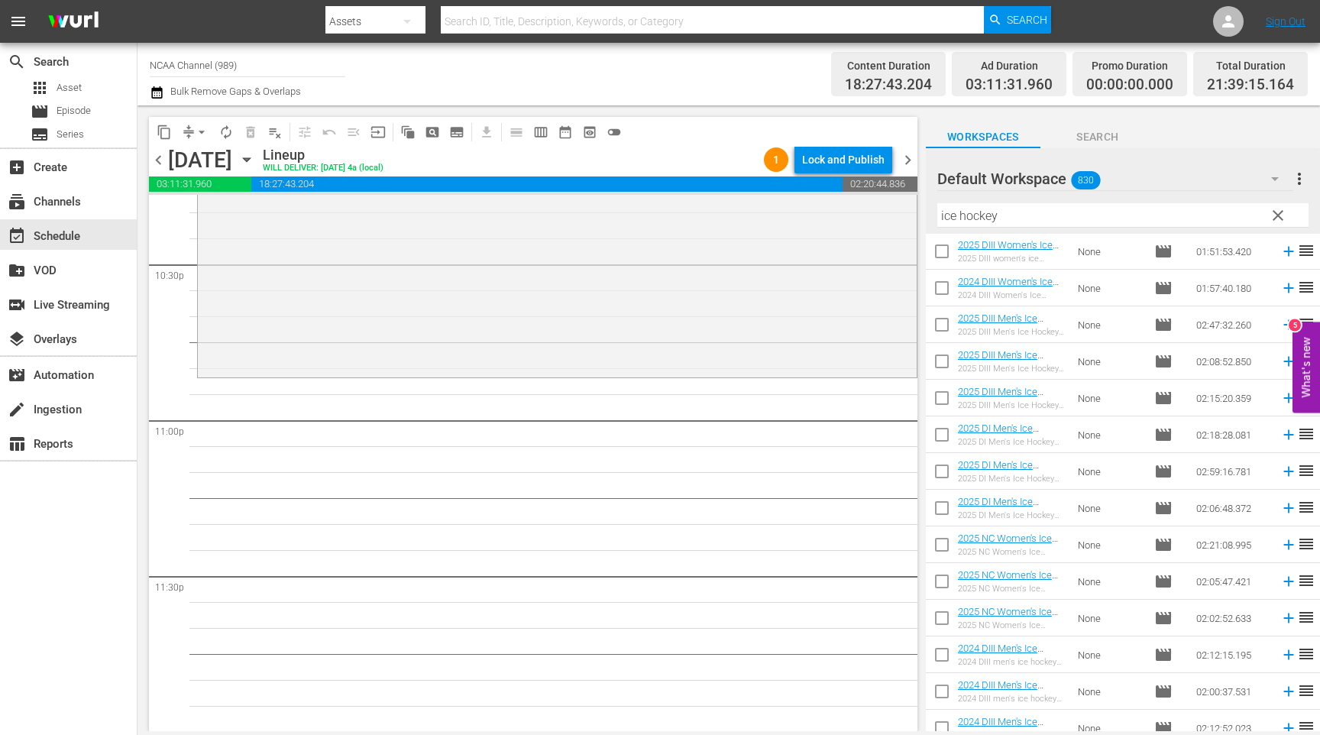
scroll to position [150, 0]
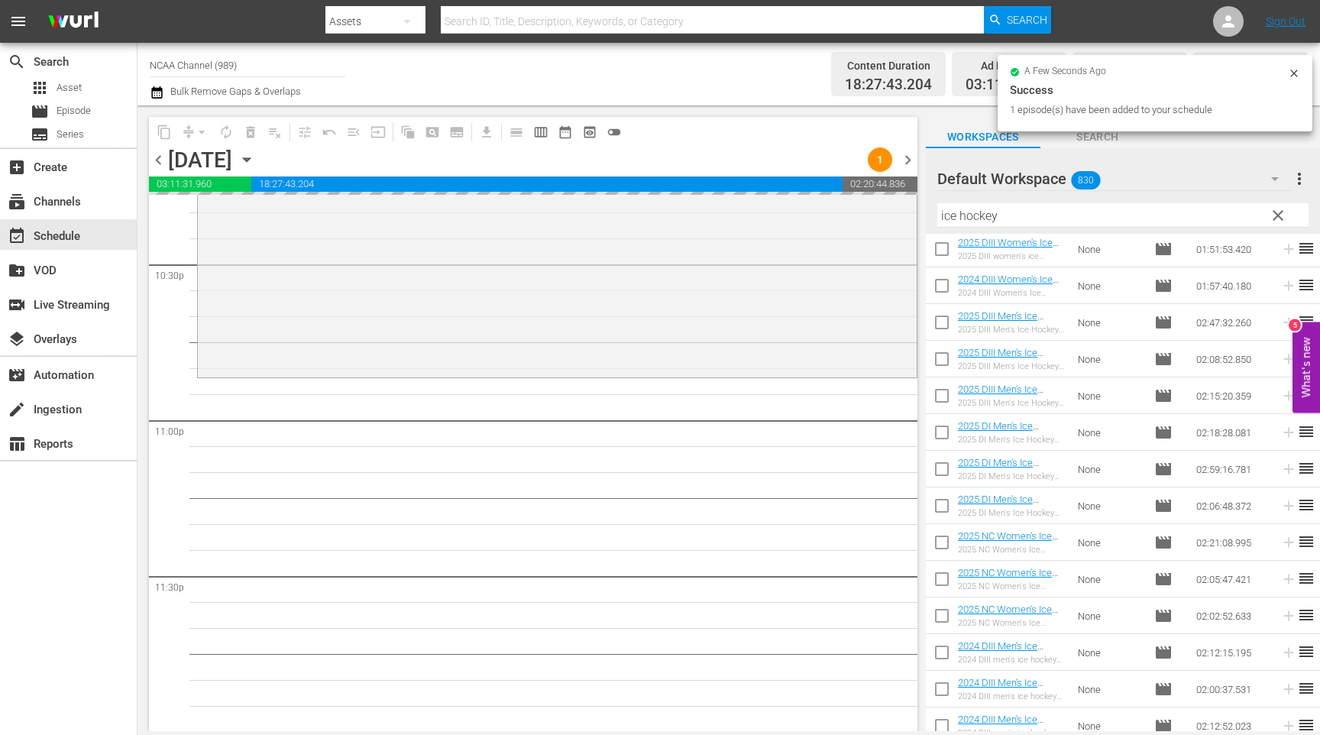
click at [903, 163] on span "chevron_right" at bounding box center [907, 159] width 19 height 19
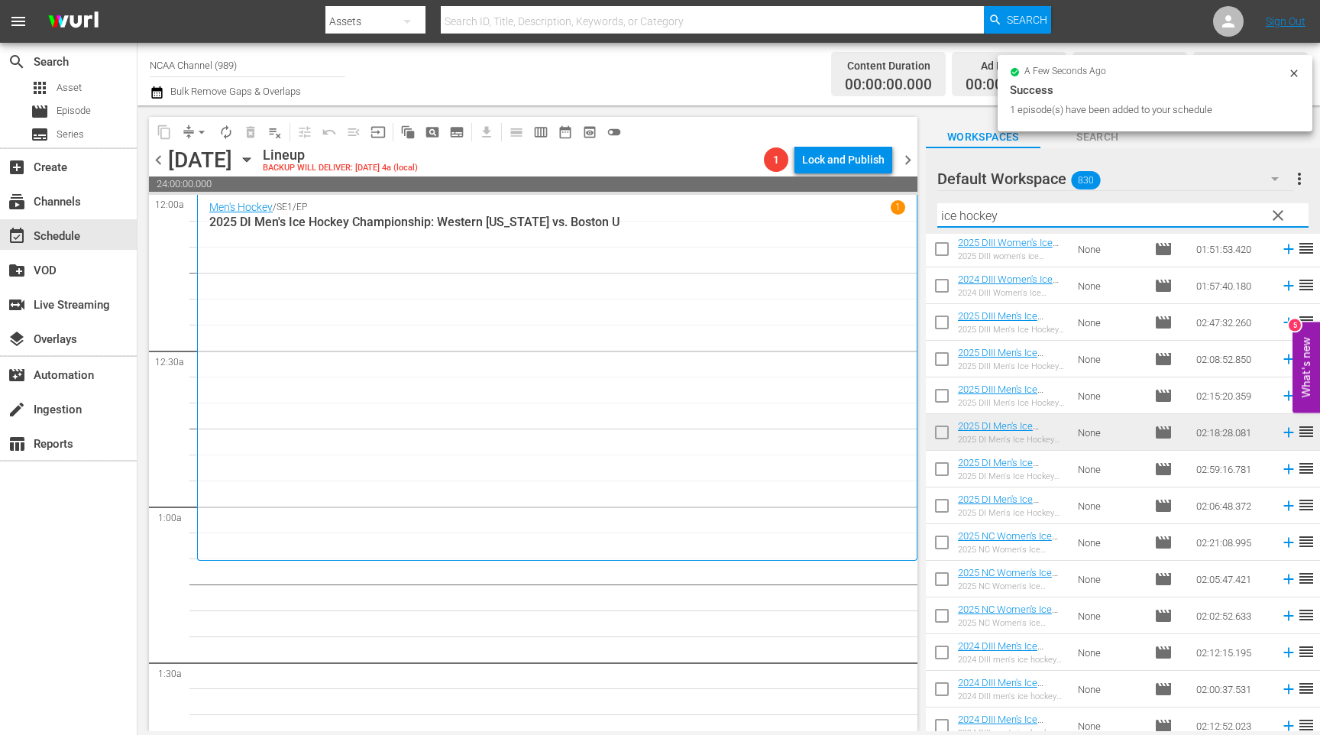
drag, startPoint x: 1021, startPoint y: 216, endPoint x: 781, endPoint y: 216, distance: 239.9
click at [781, 216] on div "content_copy compress arrow_drop_down autorenew_outlined delete_forever_outline…" at bounding box center [729, 418] width 1183 height 626
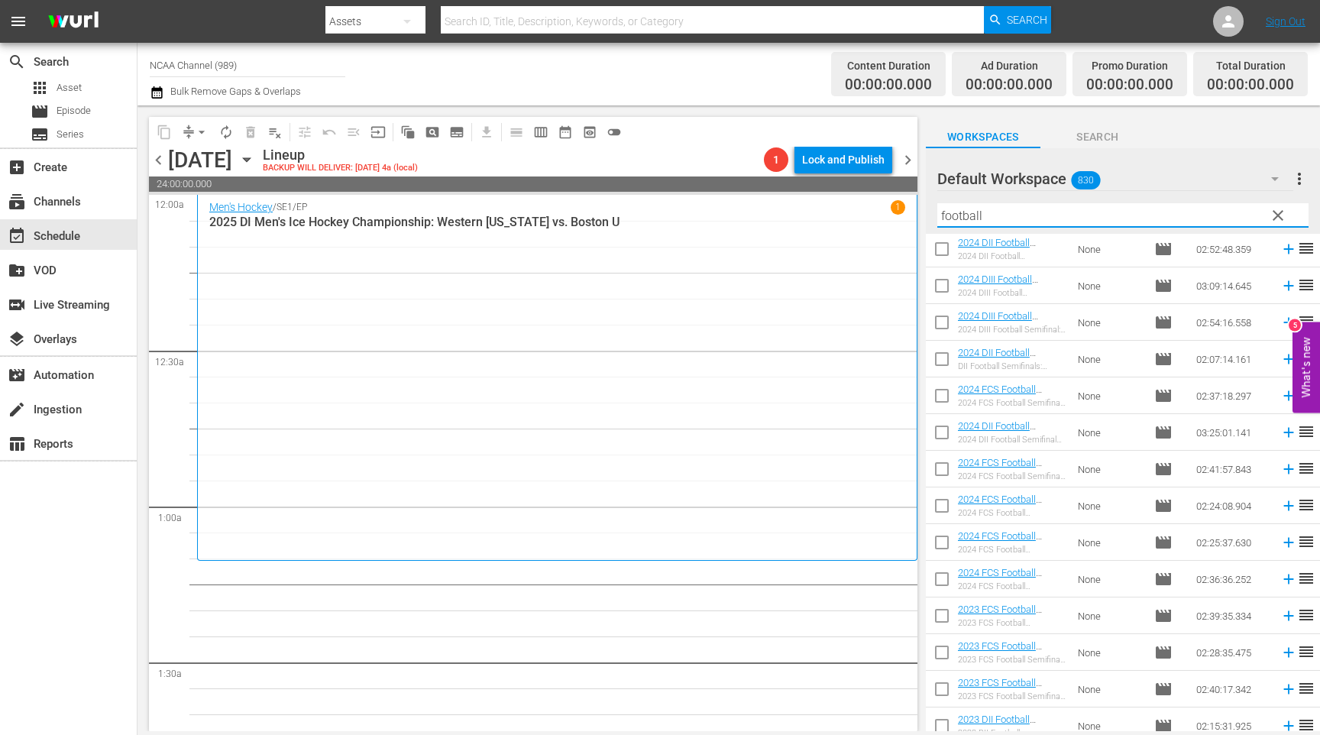
type input "football"
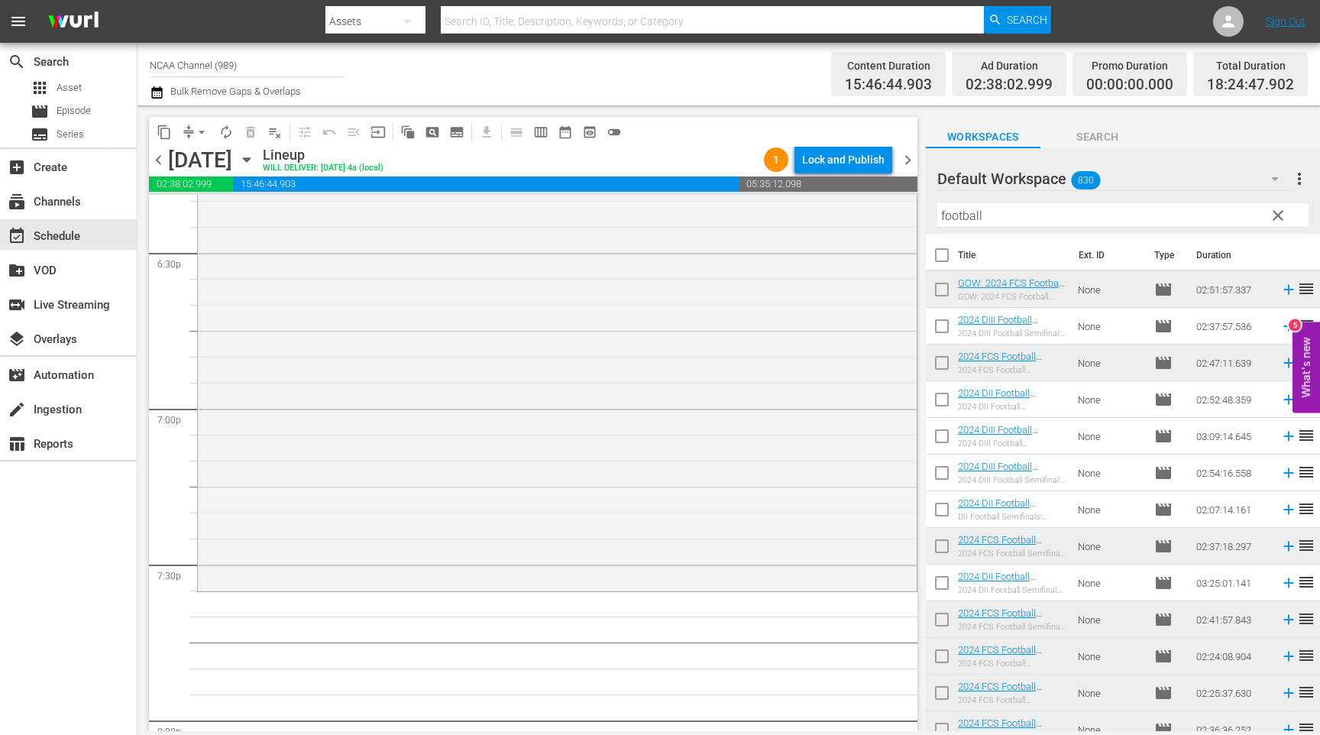
scroll to position [5699, 0]
click at [230, 282] on div "Football / SE1 / EPnull: 2024 FCS Football Championship: [US_STATE] State vs. […" at bounding box center [557, 165] width 719 height 864
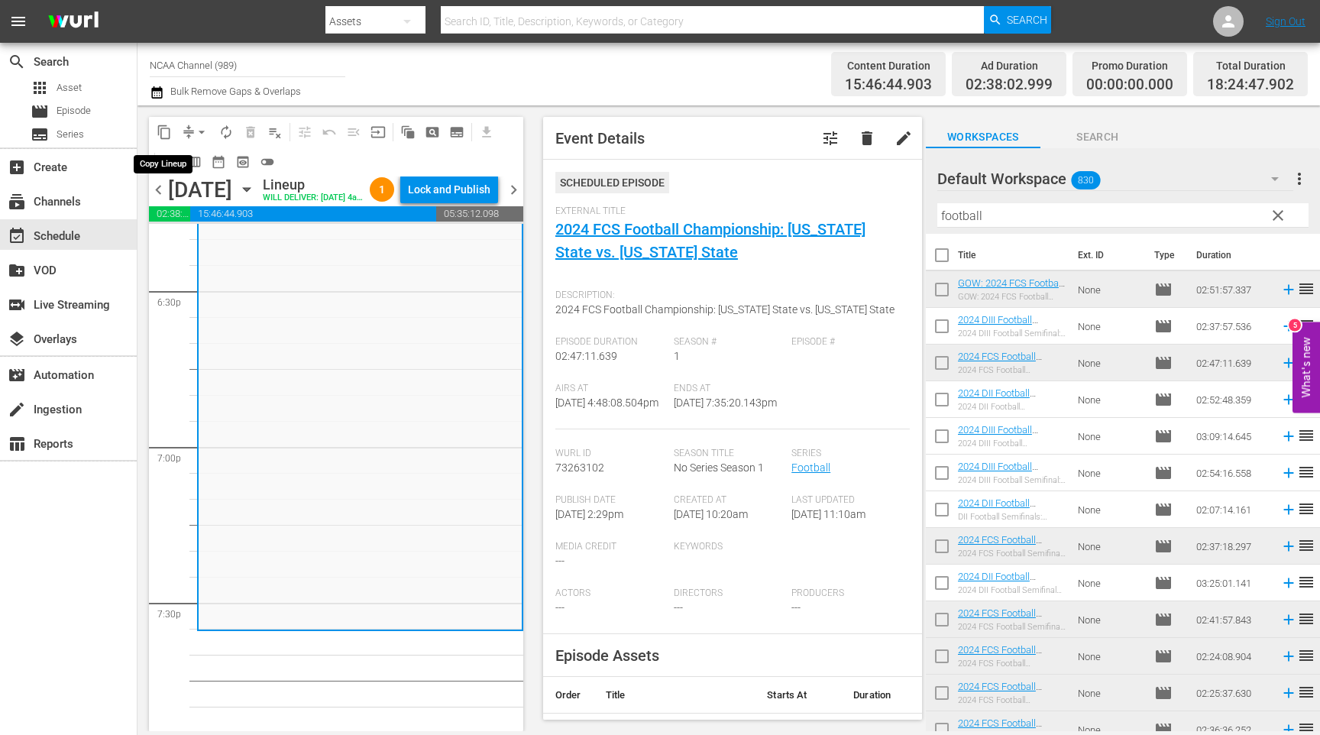
click at [161, 134] on span "content_copy" at bounding box center [164, 132] width 15 height 15
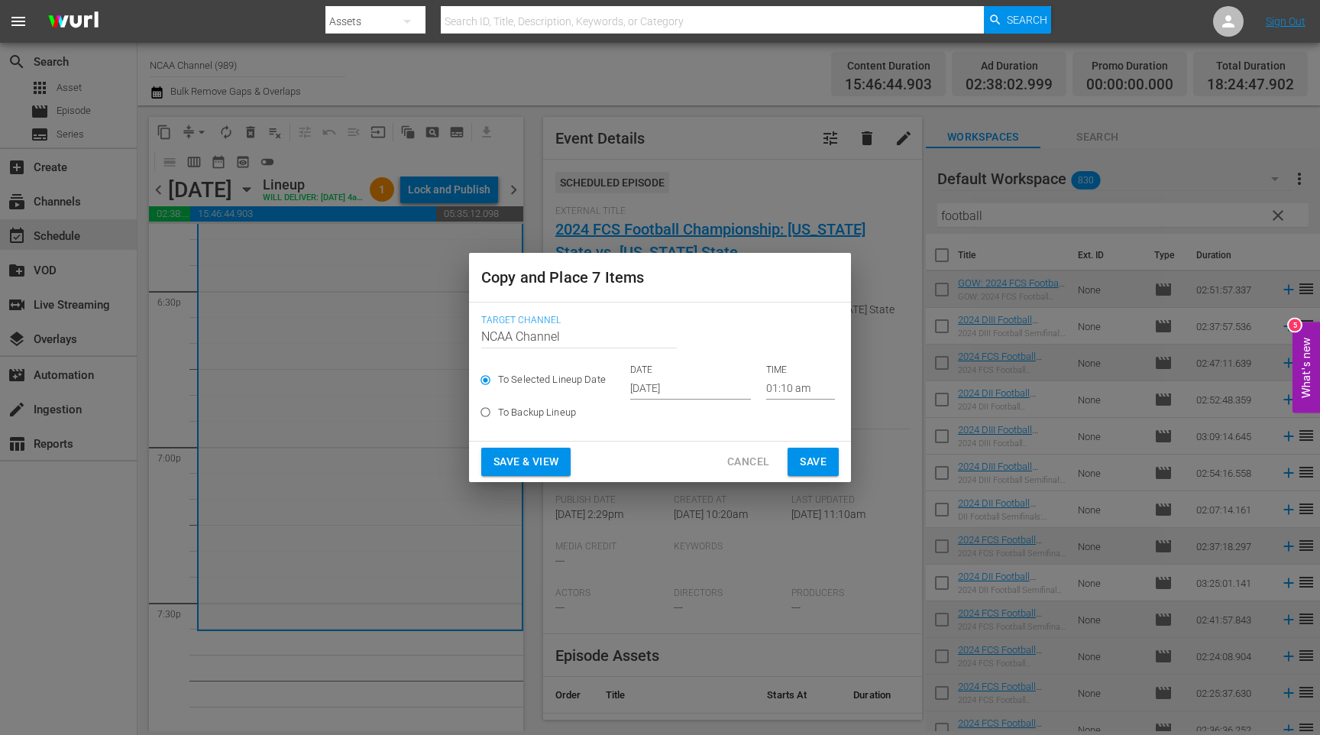
click at [756, 464] on span "Cancel" at bounding box center [748, 461] width 42 height 19
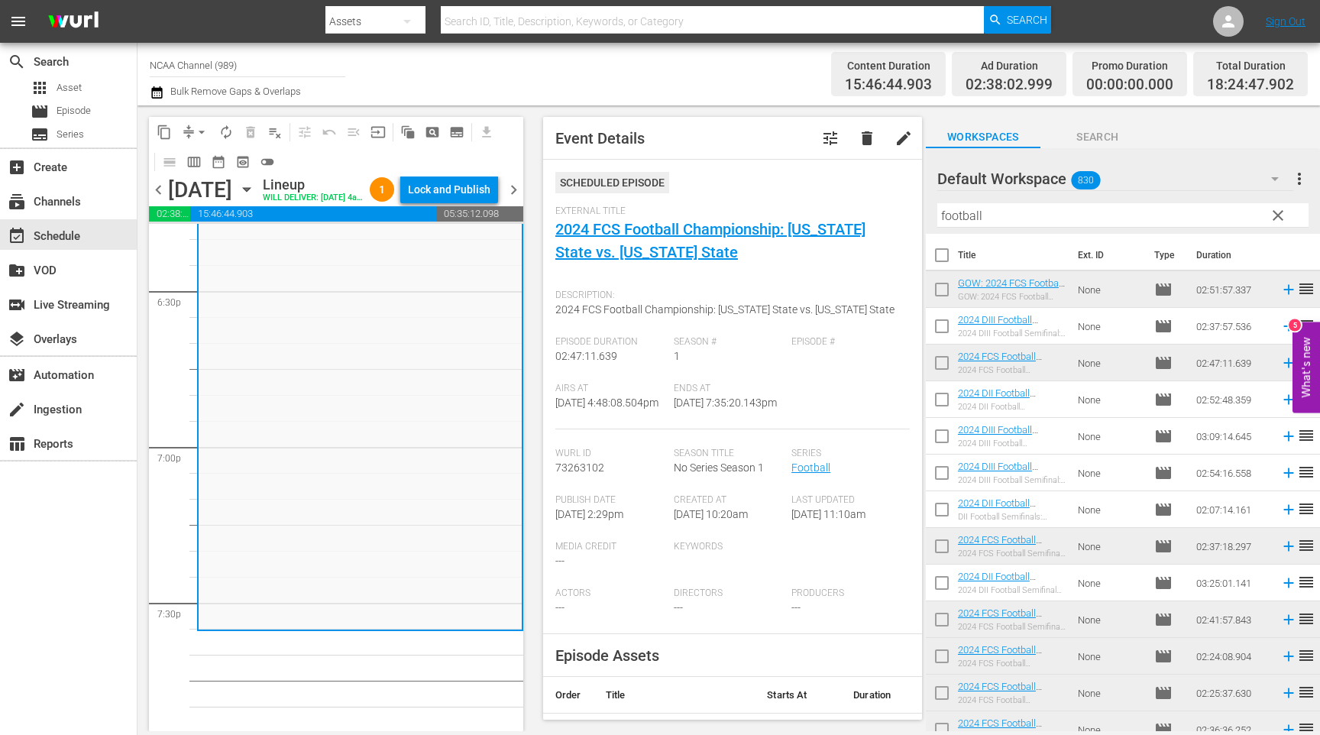
click at [518, 195] on span "chevron_right" at bounding box center [513, 189] width 19 height 19
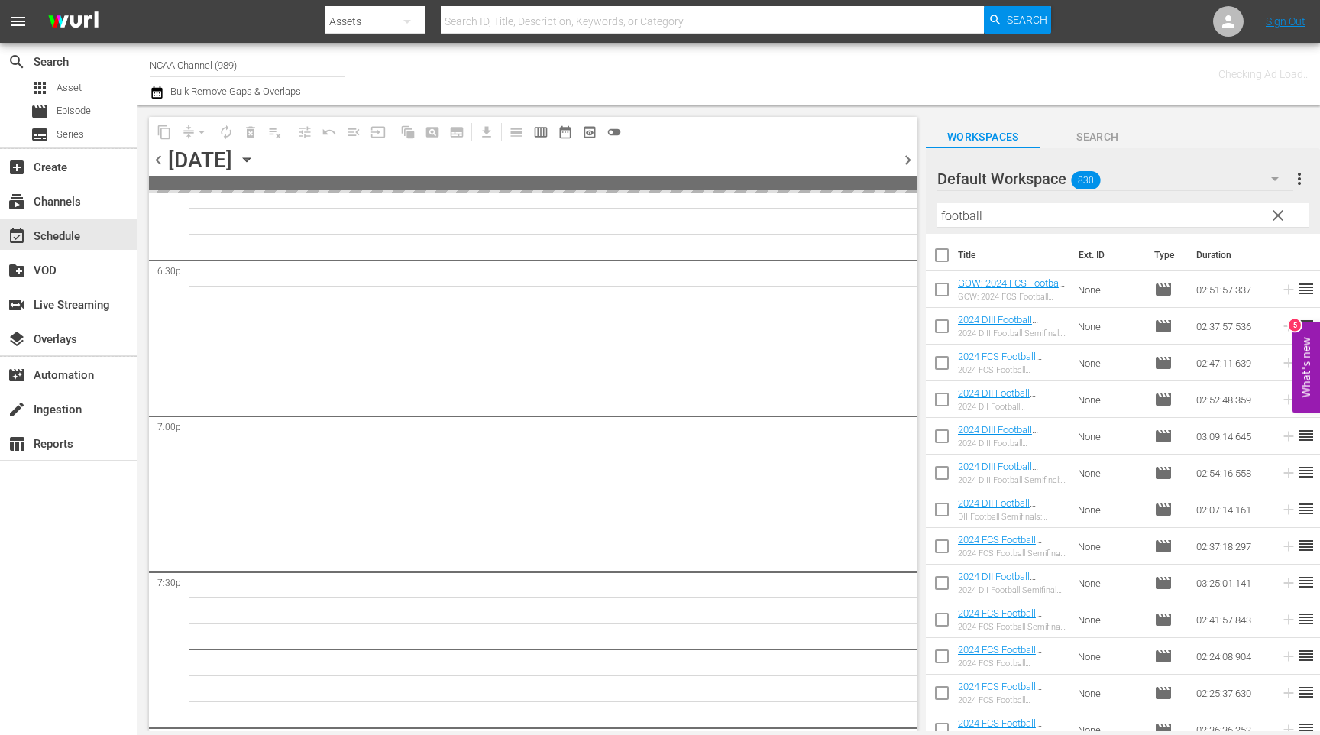
scroll to position [5829, 0]
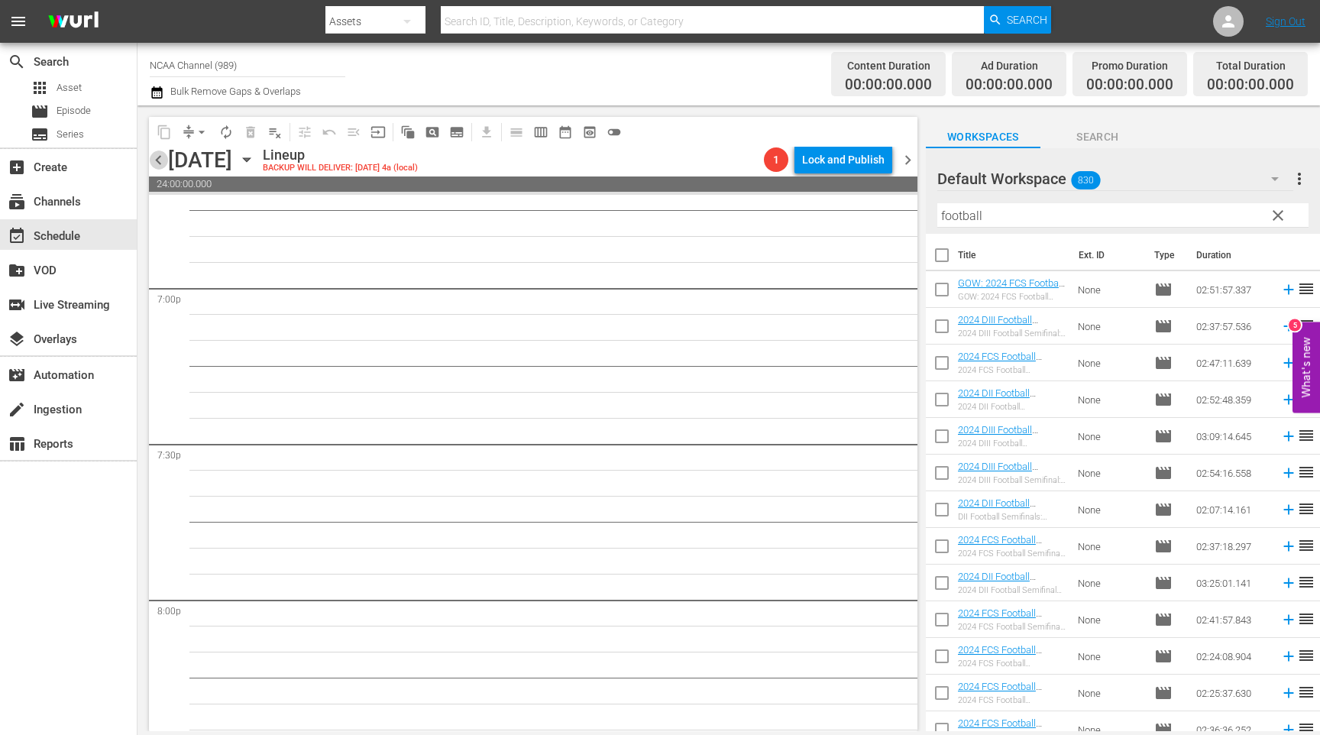
click at [163, 163] on span "chevron_left" at bounding box center [158, 159] width 19 height 19
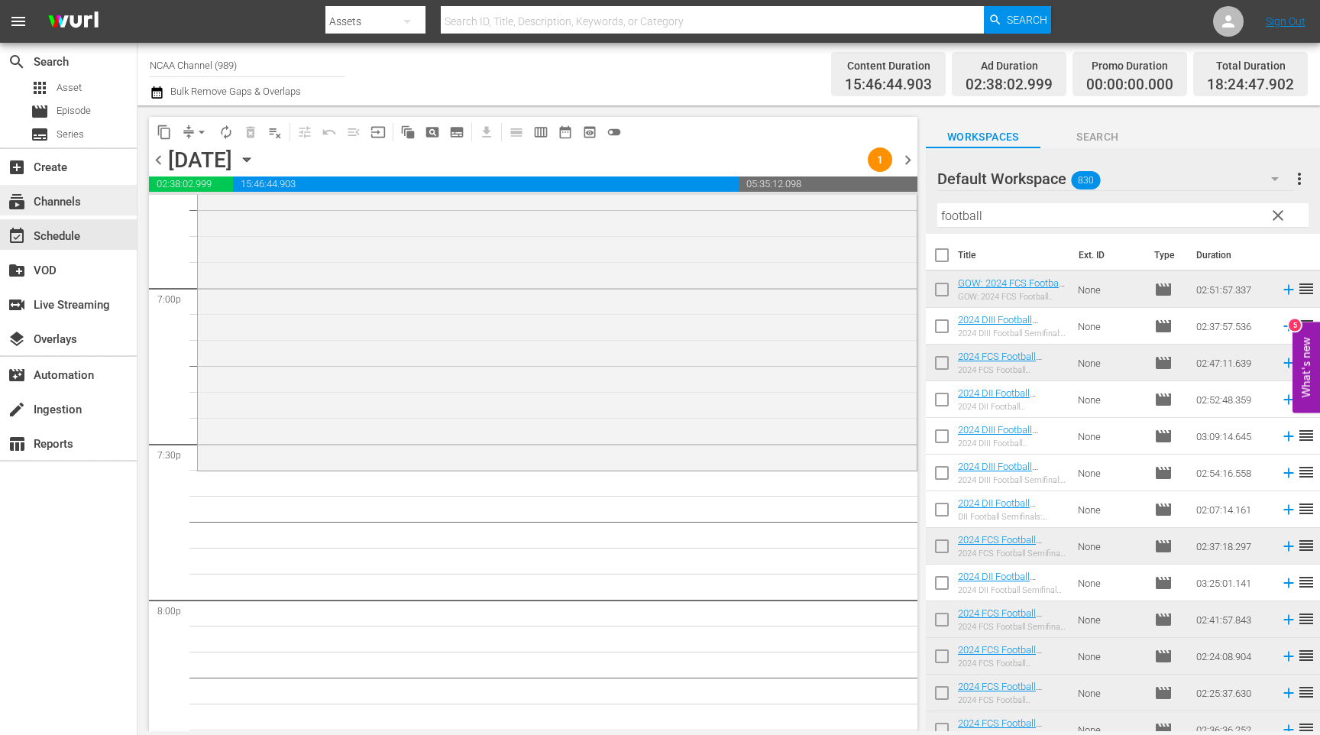
scroll to position [5699, 0]
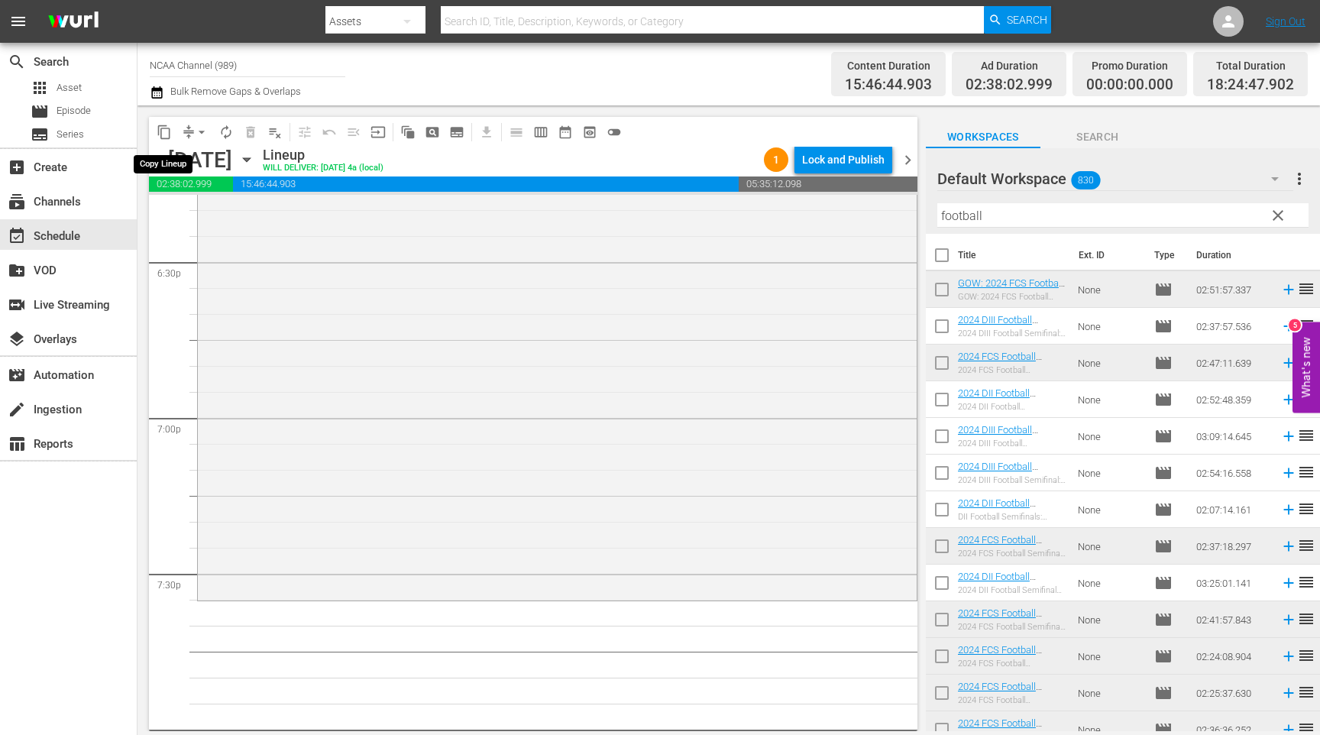
click at [167, 131] on span "content_copy" at bounding box center [164, 132] width 15 height 15
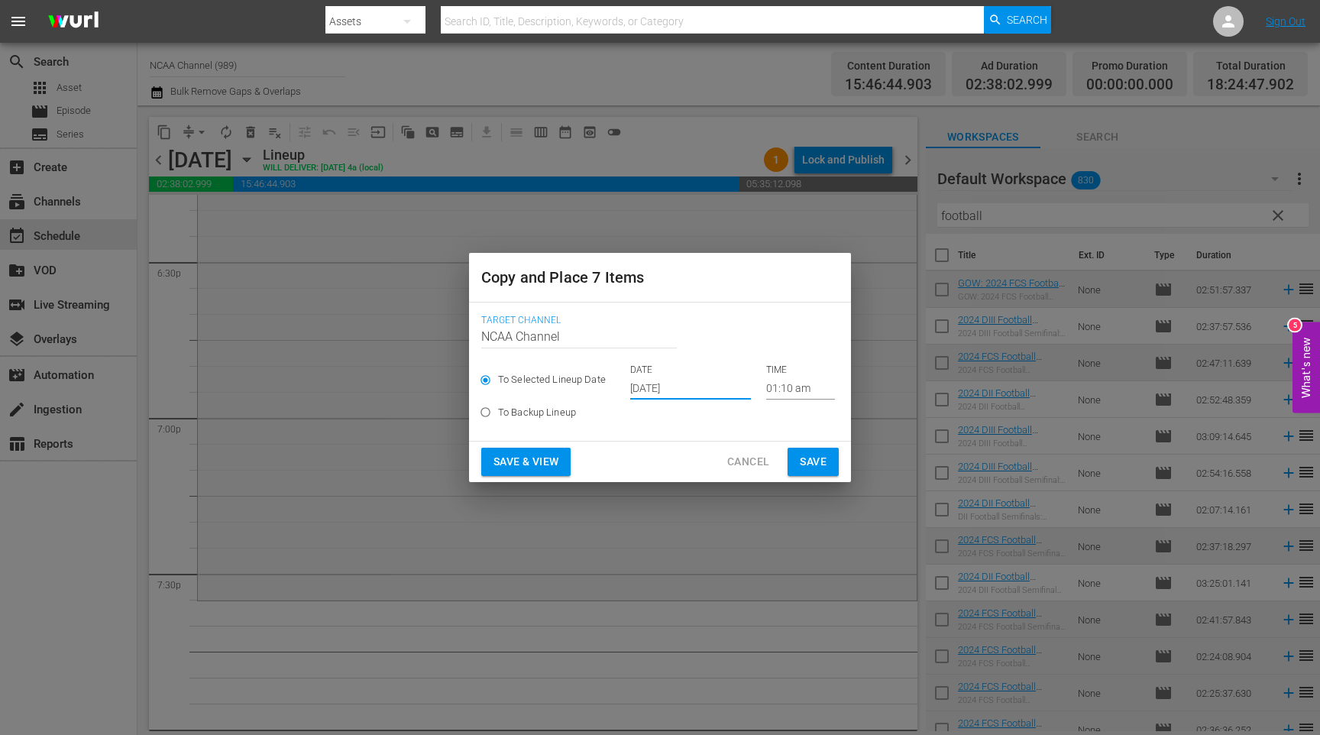
click at [701, 388] on input "[DATE]" at bounding box center [690, 388] width 121 height 23
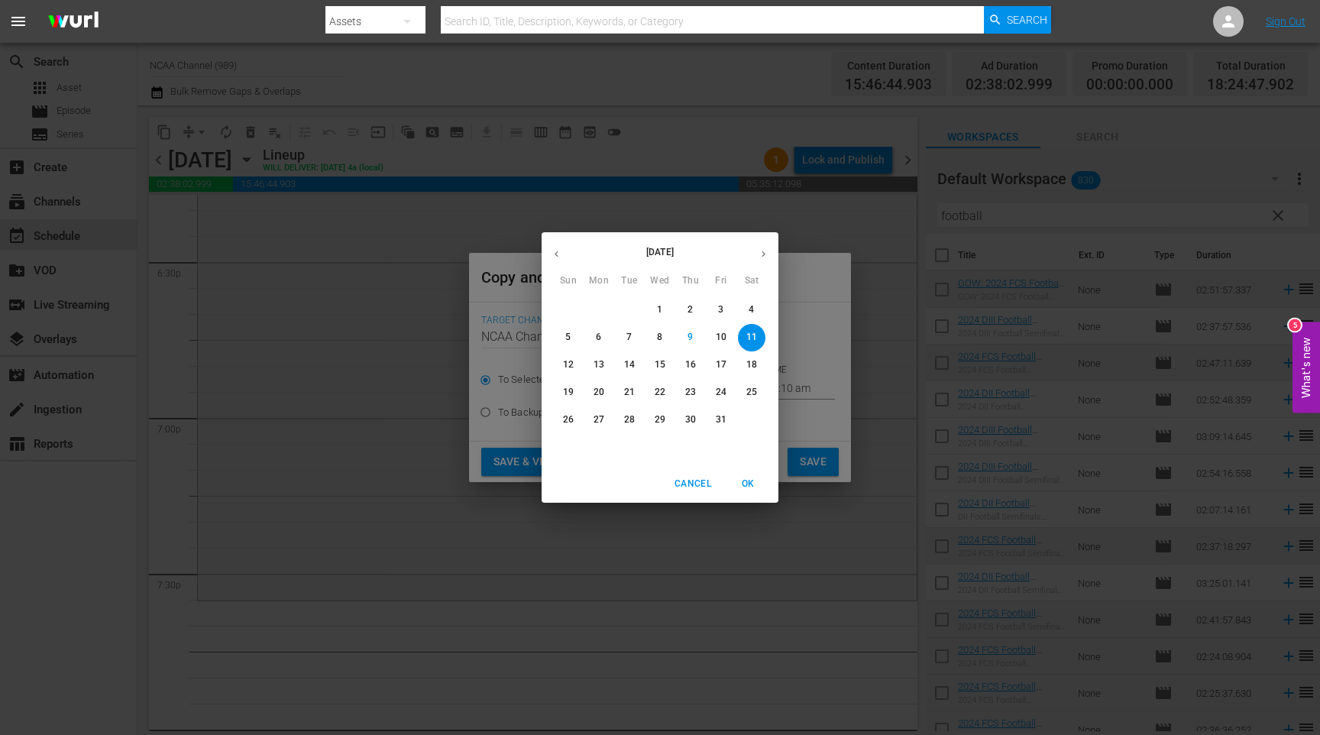
click at [567, 392] on p "19" at bounding box center [568, 392] width 11 height 13
type input "[DATE]"
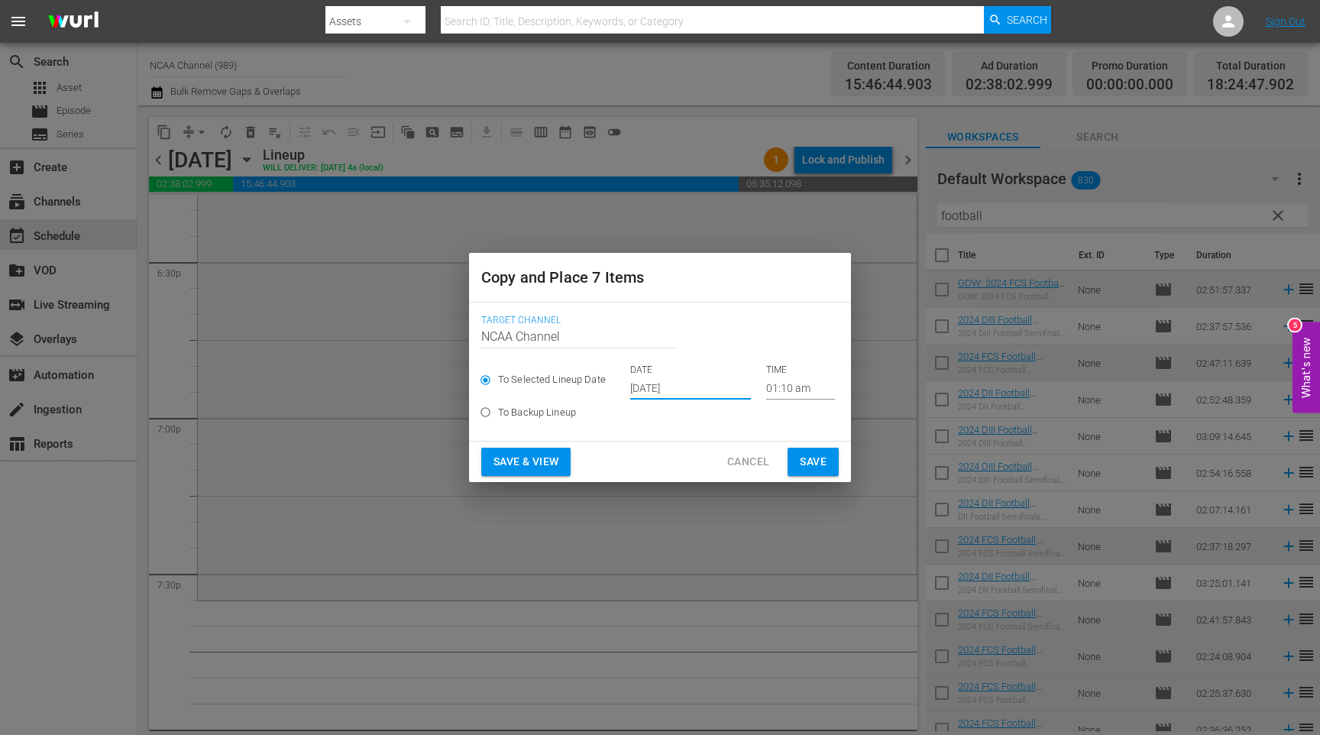
click at [797, 387] on input "01:10 am" at bounding box center [800, 388] width 69 height 23
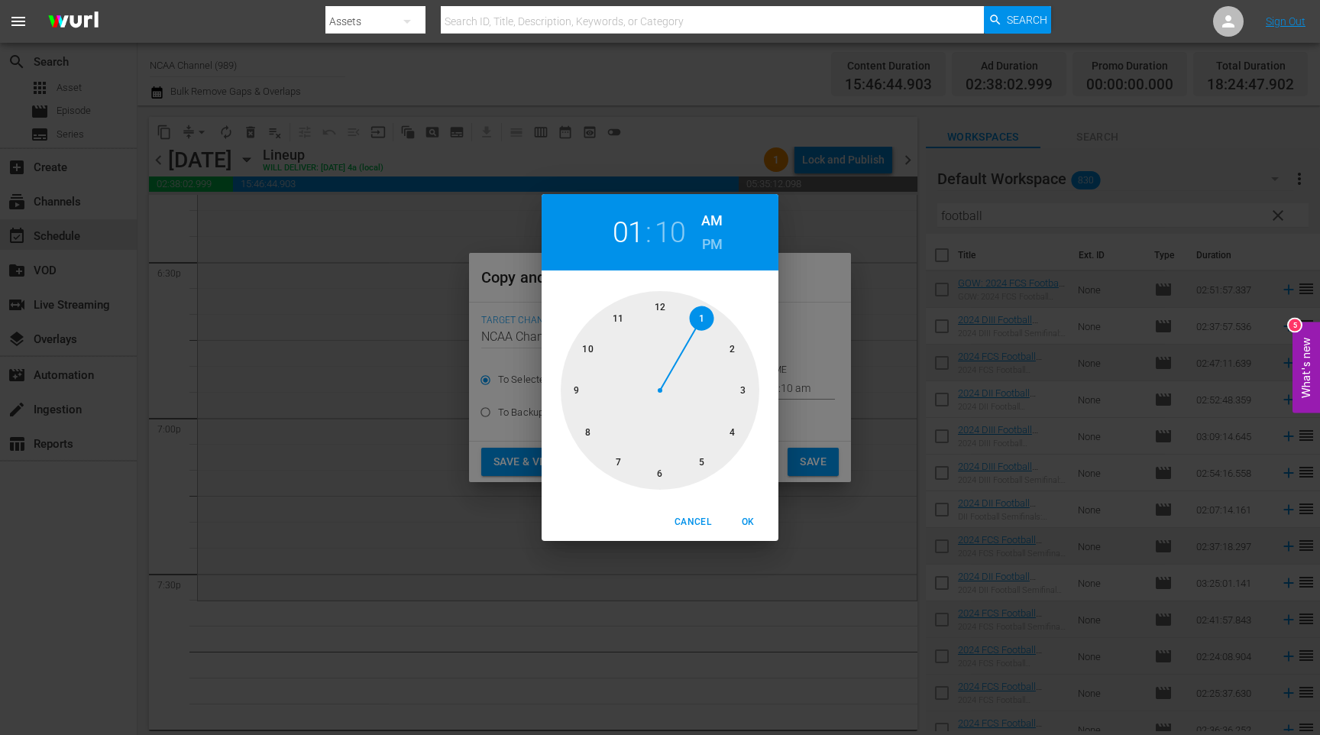
click at [616, 456] on div at bounding box center [660, 390] width 199 height 199
click at [710, 240] on h6 "PM" at bounding box center [712, 244] width 21 height 24
click at [615, 464] on div at bounding box center [660, 390] width 199 height 199
click at [747, 523] on span "OK" at bounding box center [748, 522] width 37 height 16
type input "07:35 pm"
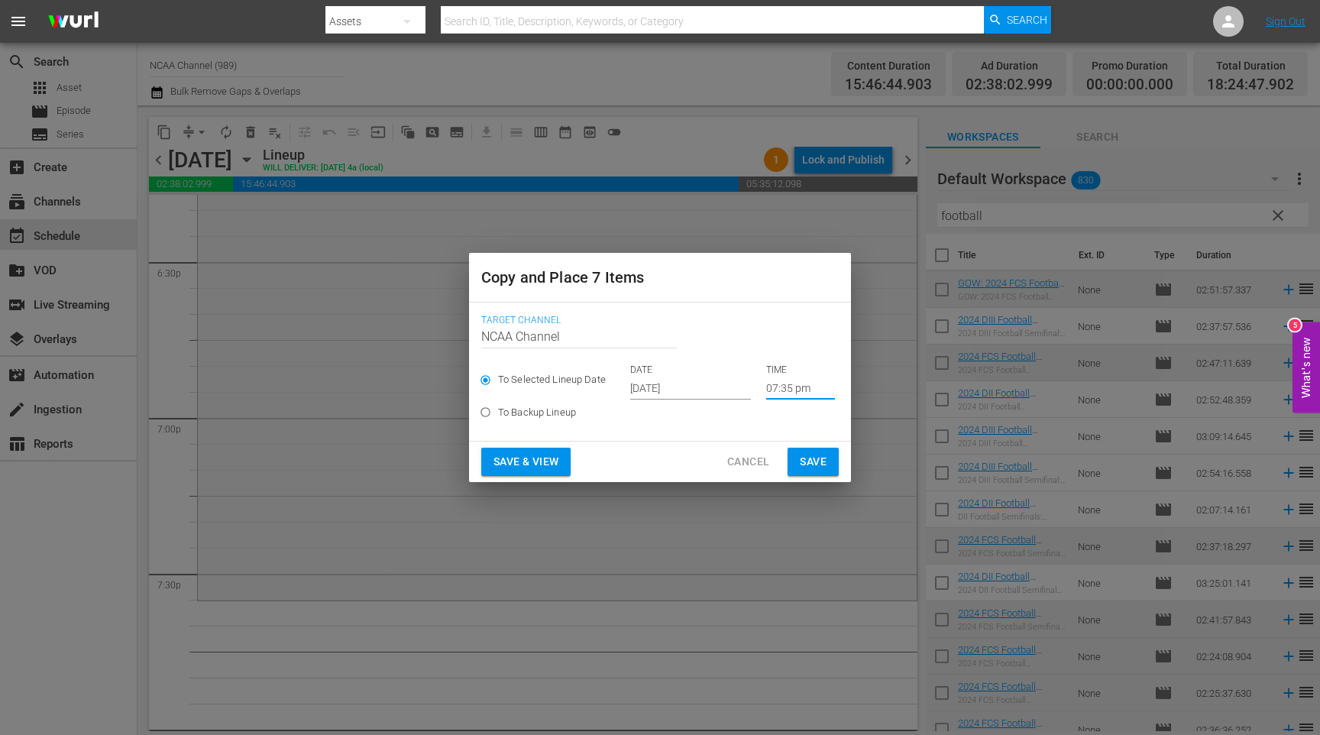
click at [808, 461] on span "Save" at bounding box center [813, 461] width 27 height 19
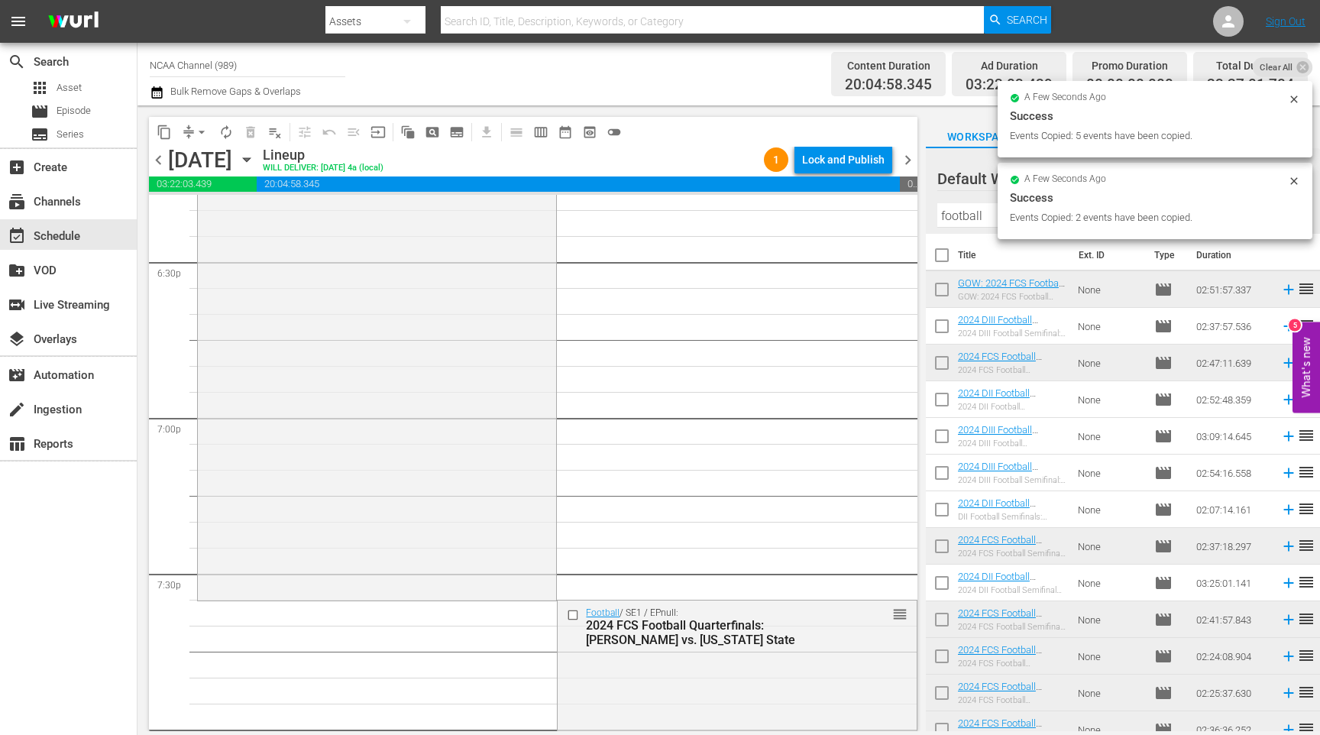
click at [204, 133] on span "arrow_drop_down" at bounding box center [201, 132] width 15 height 15
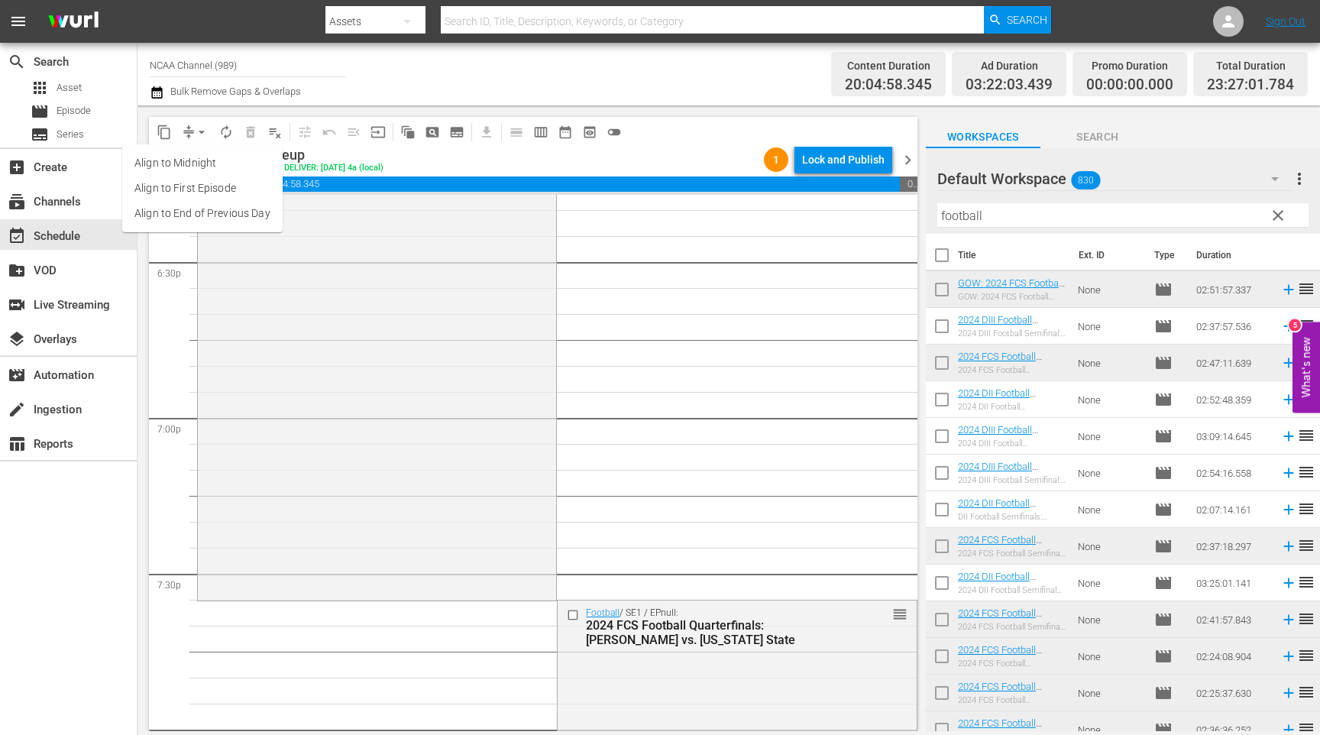
click at [228, 205] on li "Align to End of Previous Day" at bounding box center [202, 213] width 160 height 25
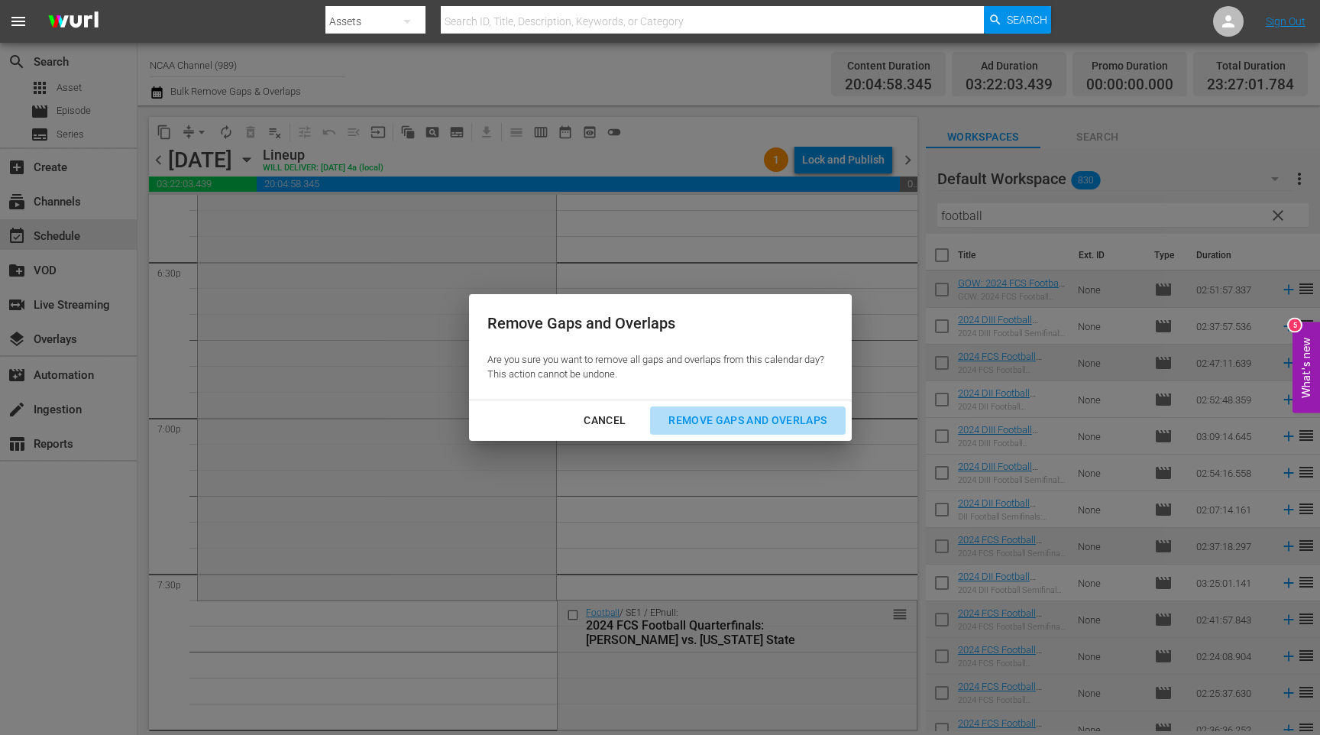
click at [694, 426] on div "Remove Gaps and Overlaps" at bounding box center [747, 420] width 183 height 19
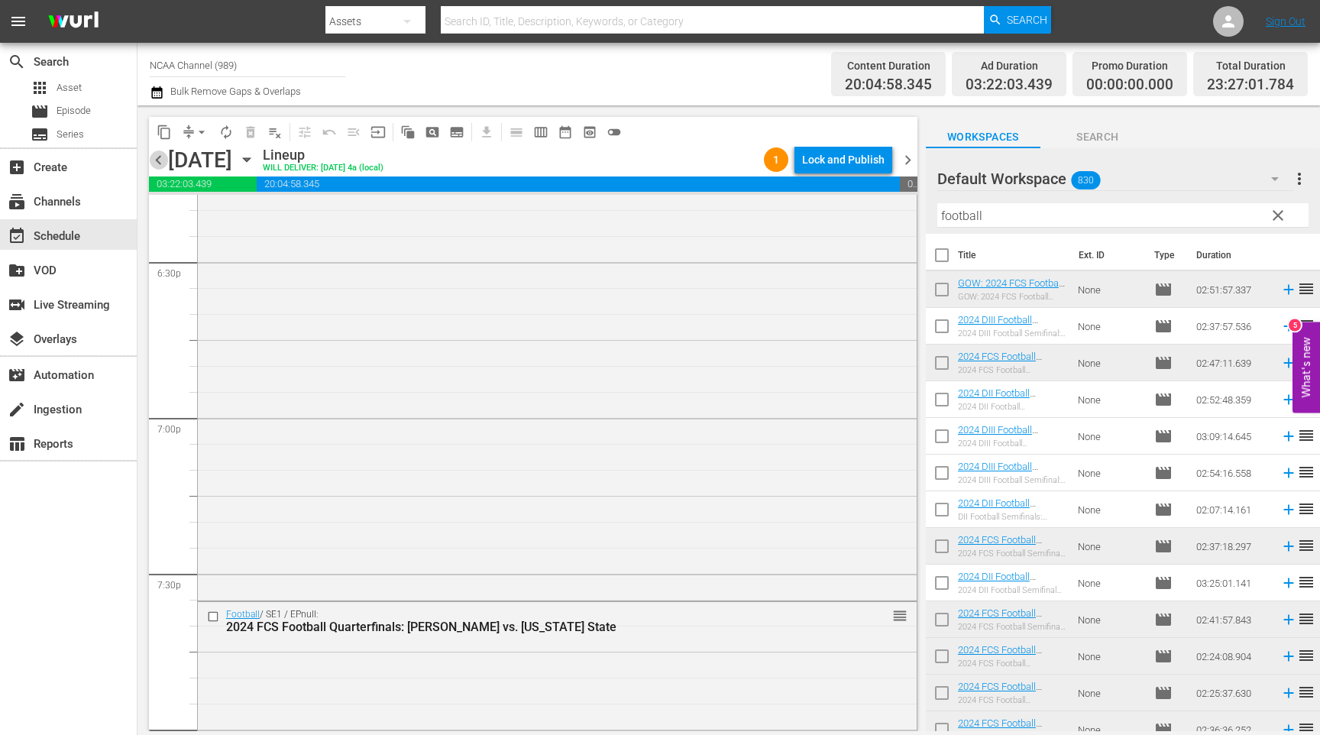
click at [162, 157] on span "chevron_left" at bounding box center [158, 159] width 19 height 19
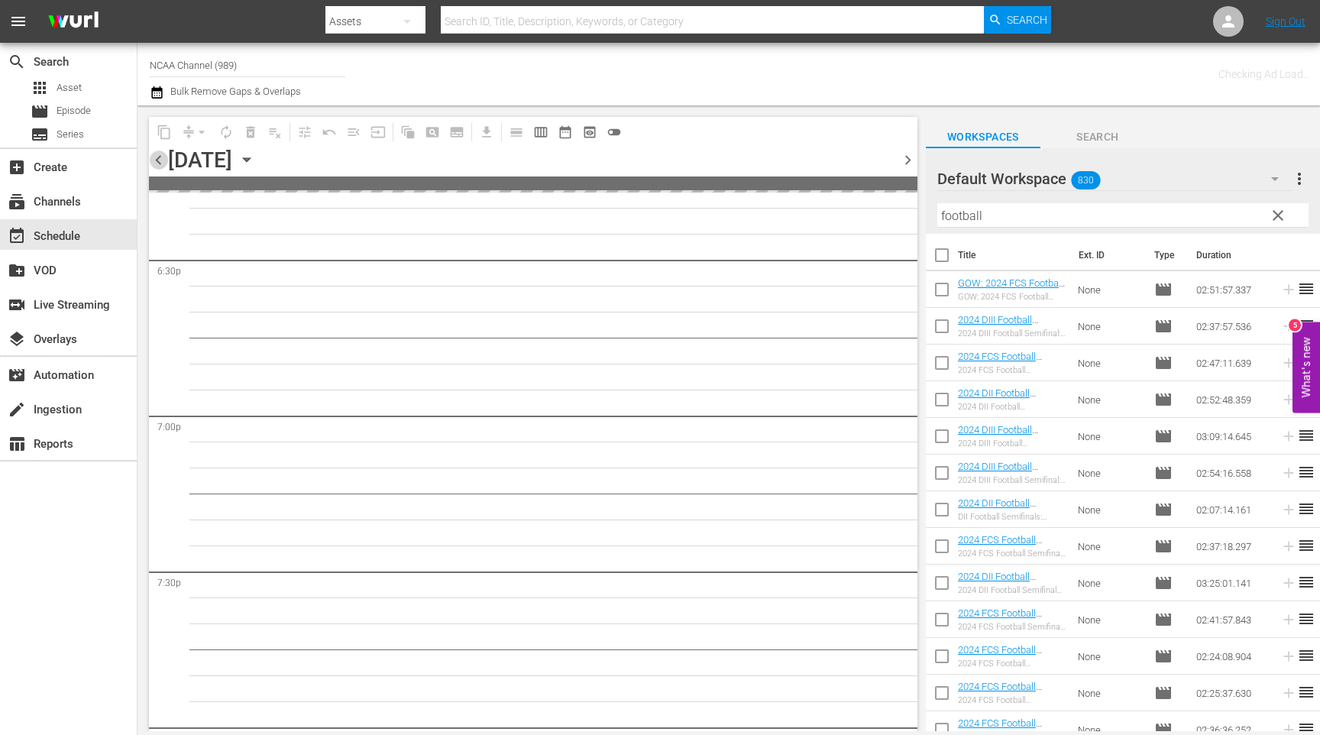
scroll to position [5829, 0]
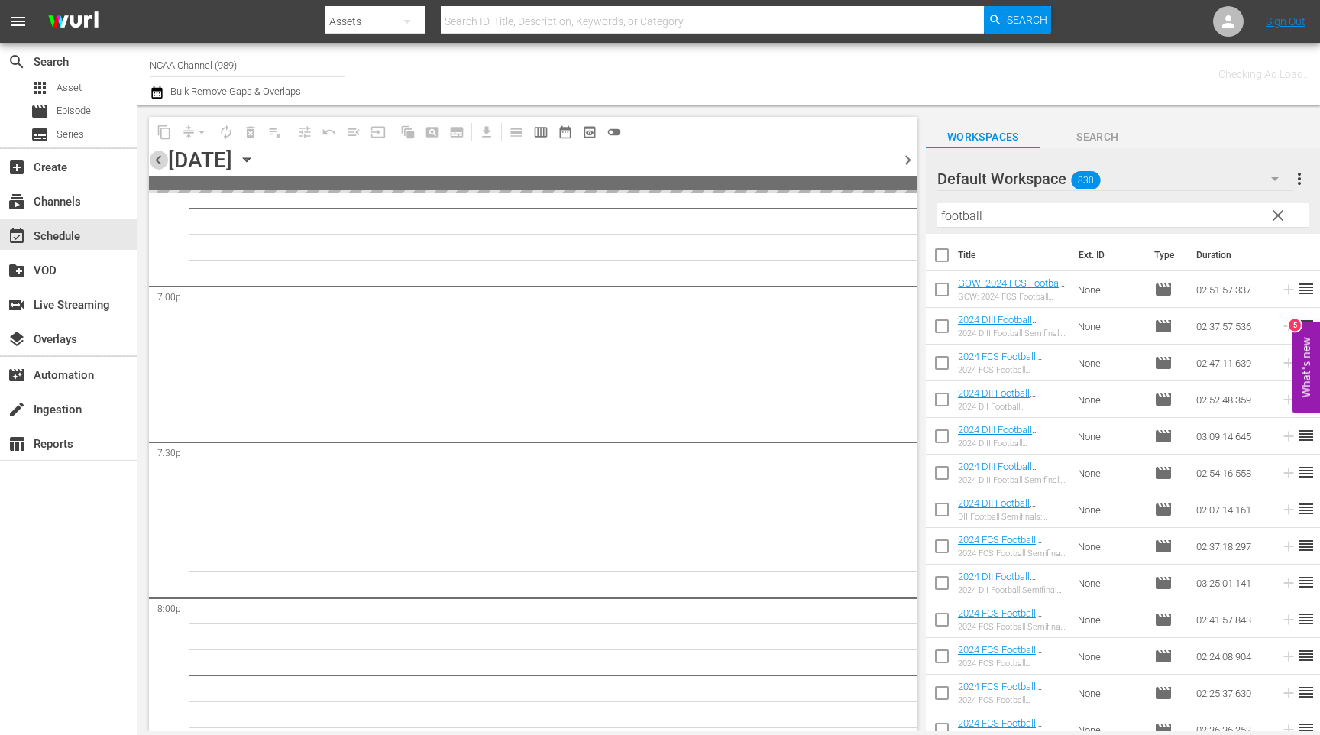
click at [162, 157] on span "chevron_left" at bounding box center [158, 159] width 19 height 19
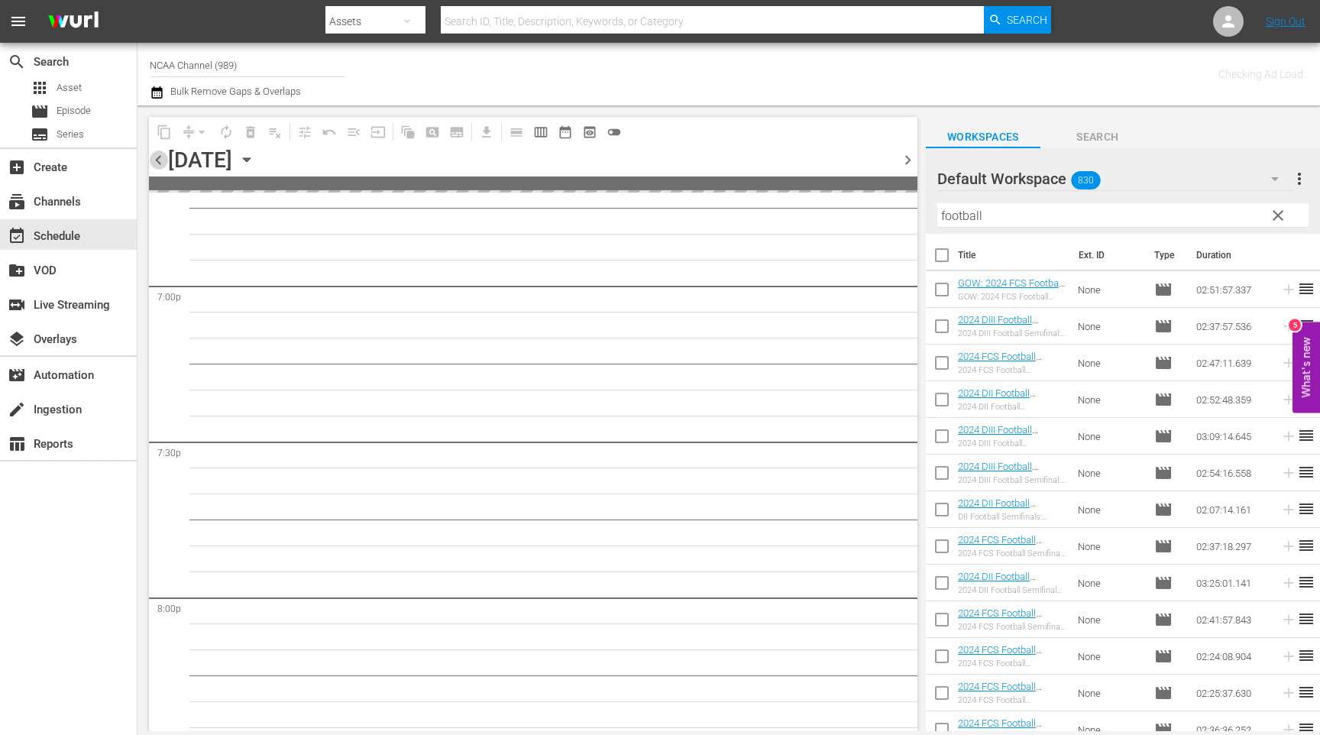
click at [162, 157] on span "chevron_left" at bounding box center [158, 159] width 19 height 19
click at [911, 157] on span "chevron_right" at bounding box center [907, 159] width 19 height 19
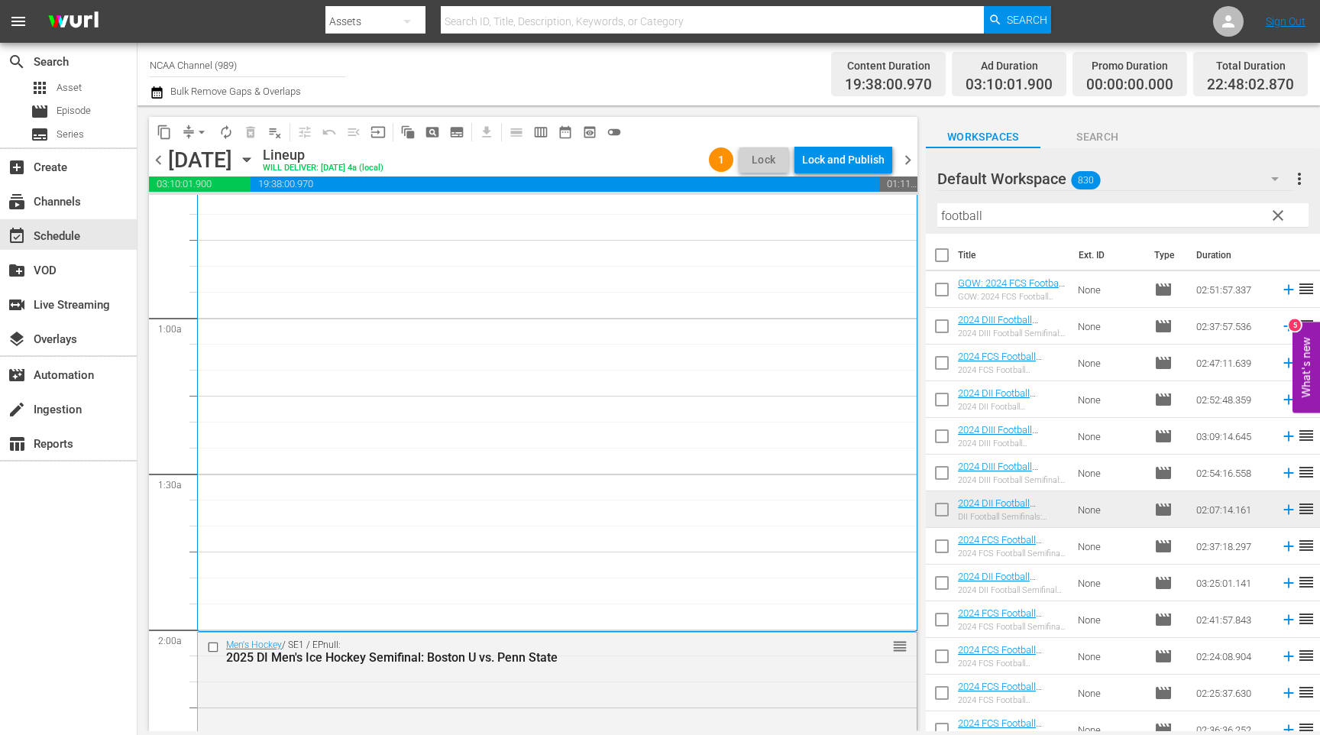
scroll to position [294, 0]
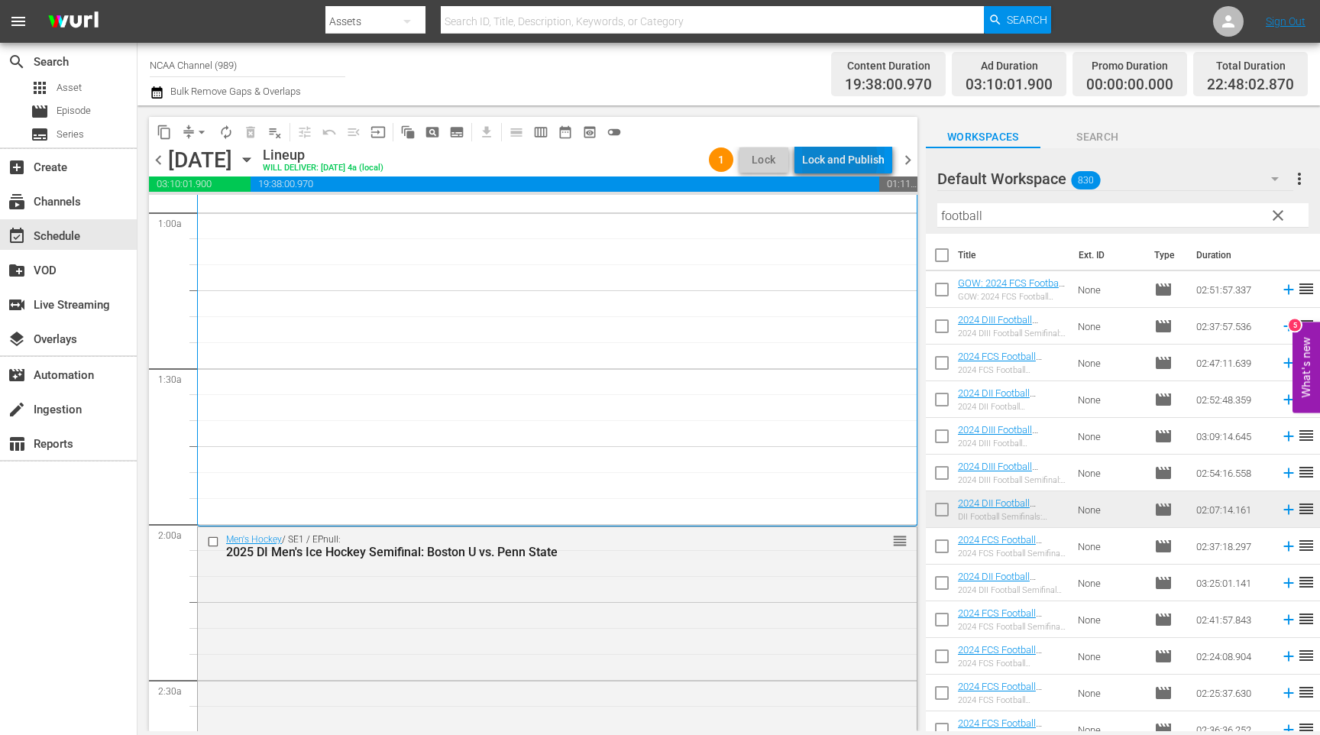
click at [835, 159] on div "Lock and Publish" at bounding box center [843, 160] width 83 height 28
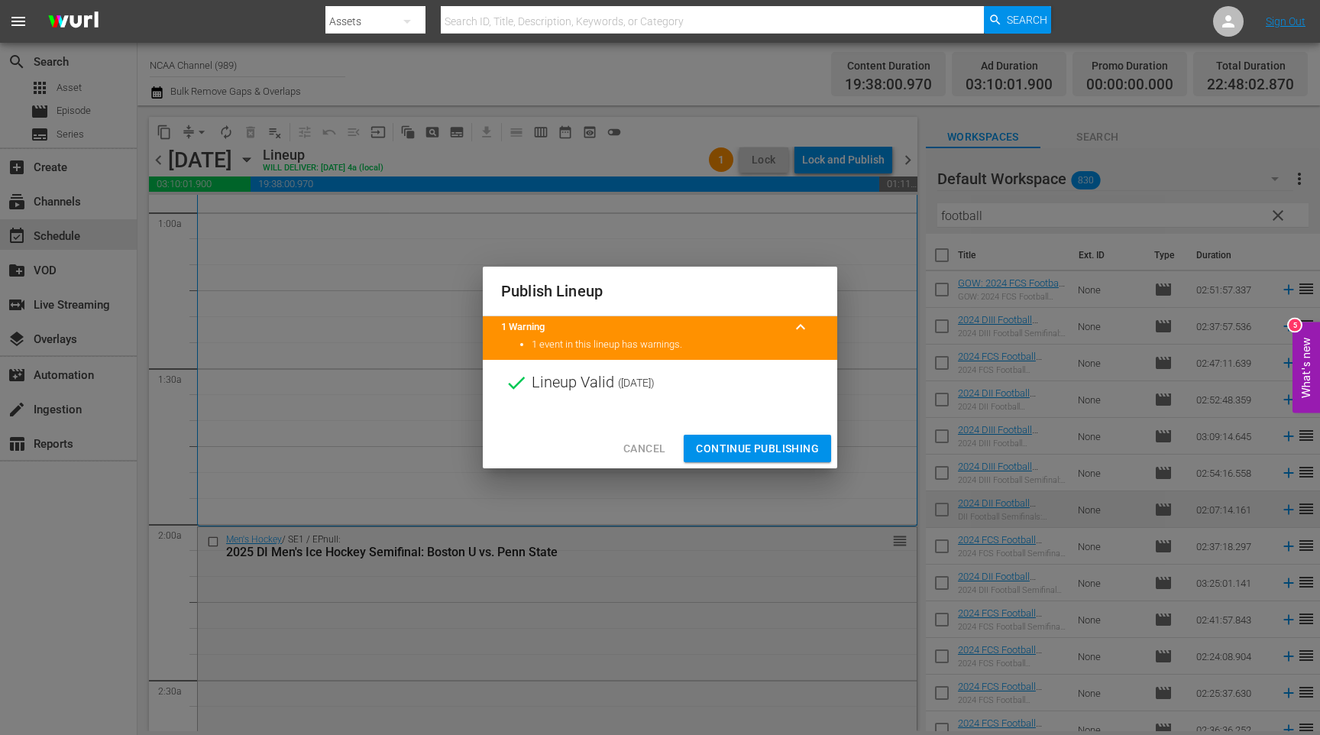
click at [722, 458] on button "Continue Publishing" at bounding box center [757, 449] width 147 height 28
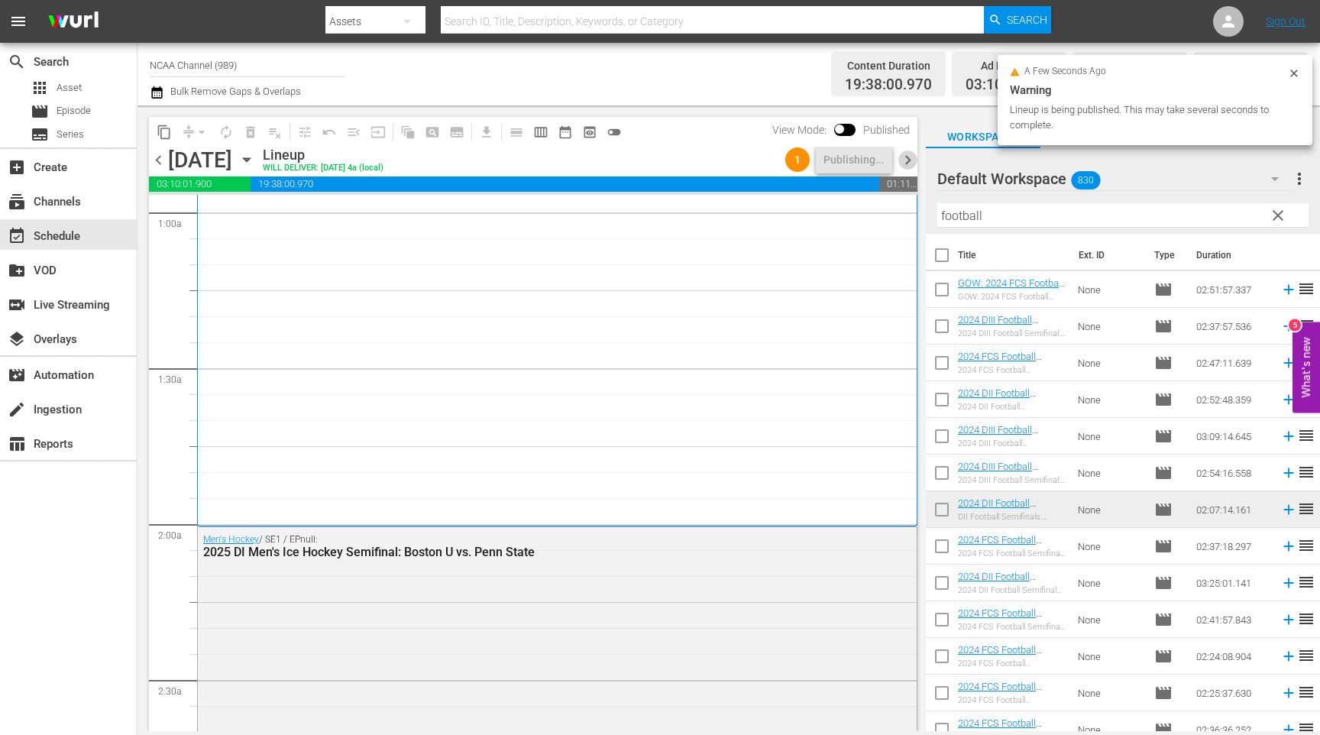
click at [909, 168] on span "chevron_right" at bounding box center [907, 159] width 19 height 19
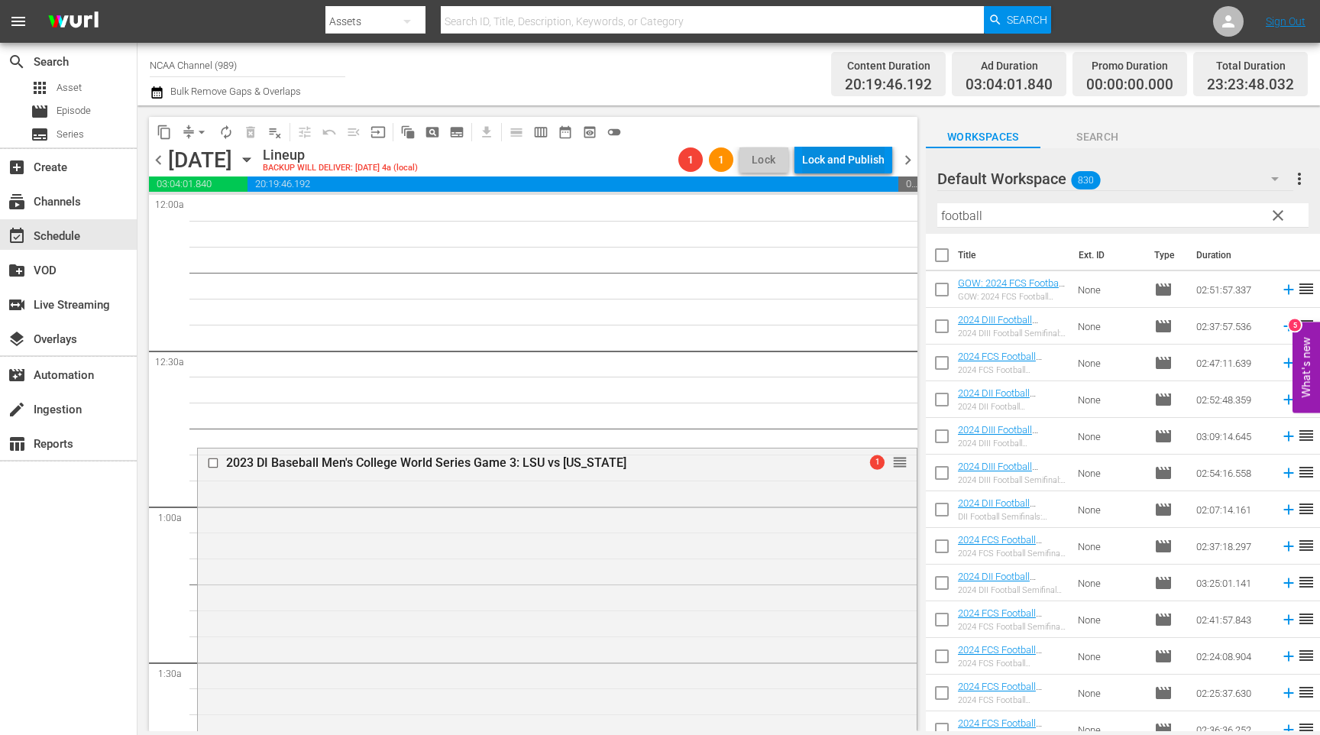
click at [811, 156] on div "Lock and Publish" at bounding box center [843, 160] width 83 height 28
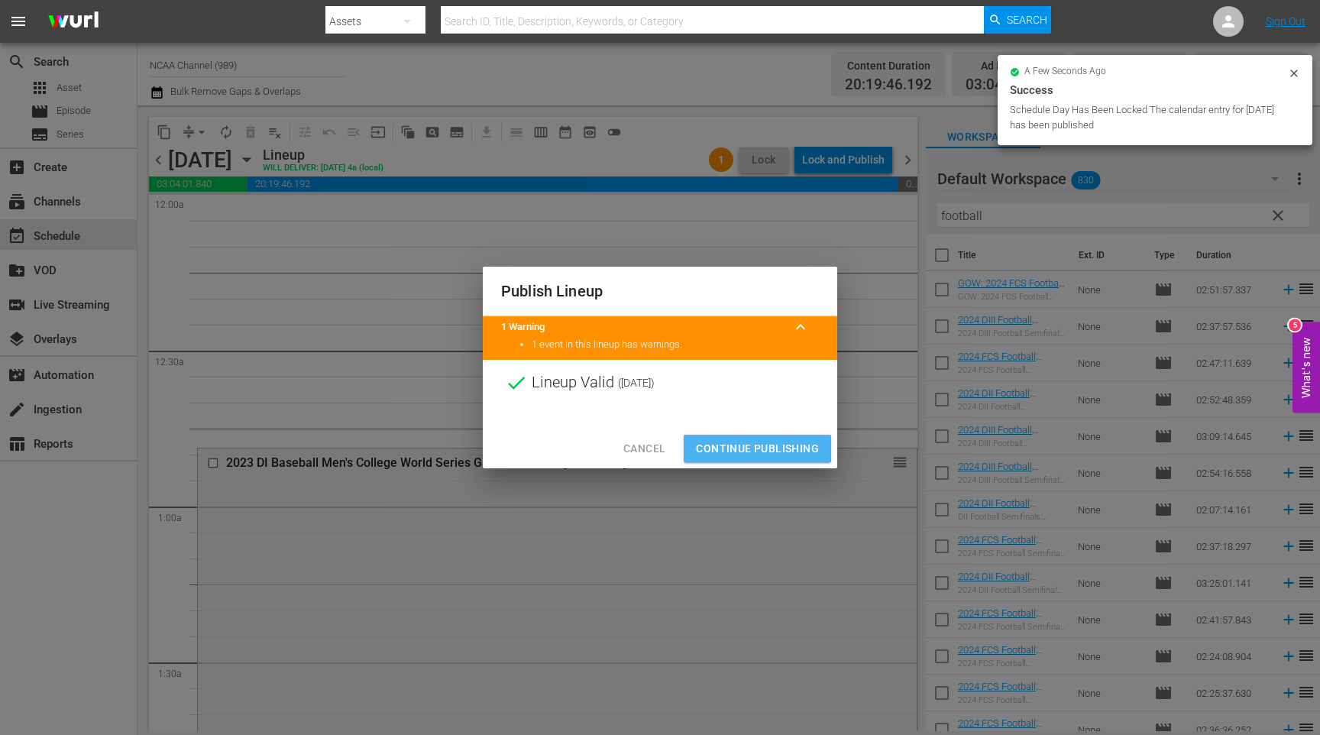
click at [718, 445] on span "Continue Publishing" at bounding box center [757, 448] width 123 height 19
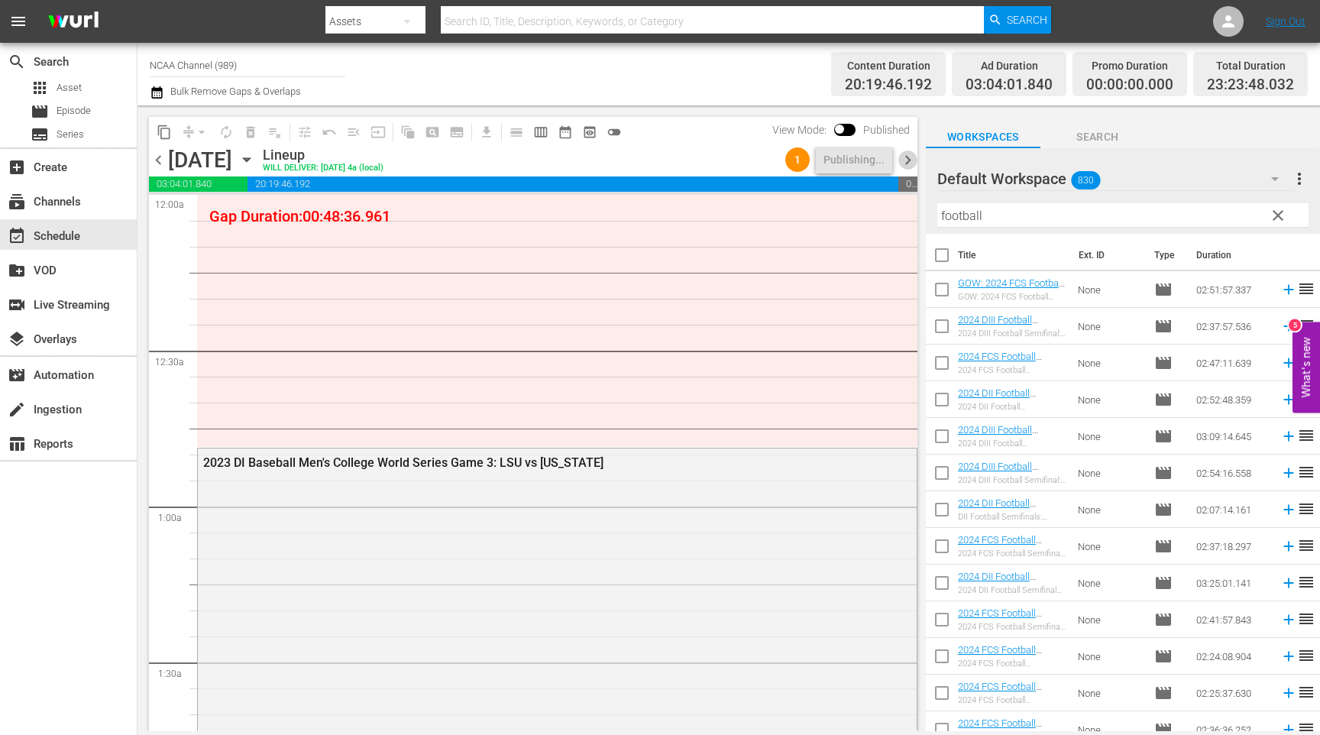
click at [906, 158] on span "chevron_right" at bounding box center [907, 159] width 19 height 19
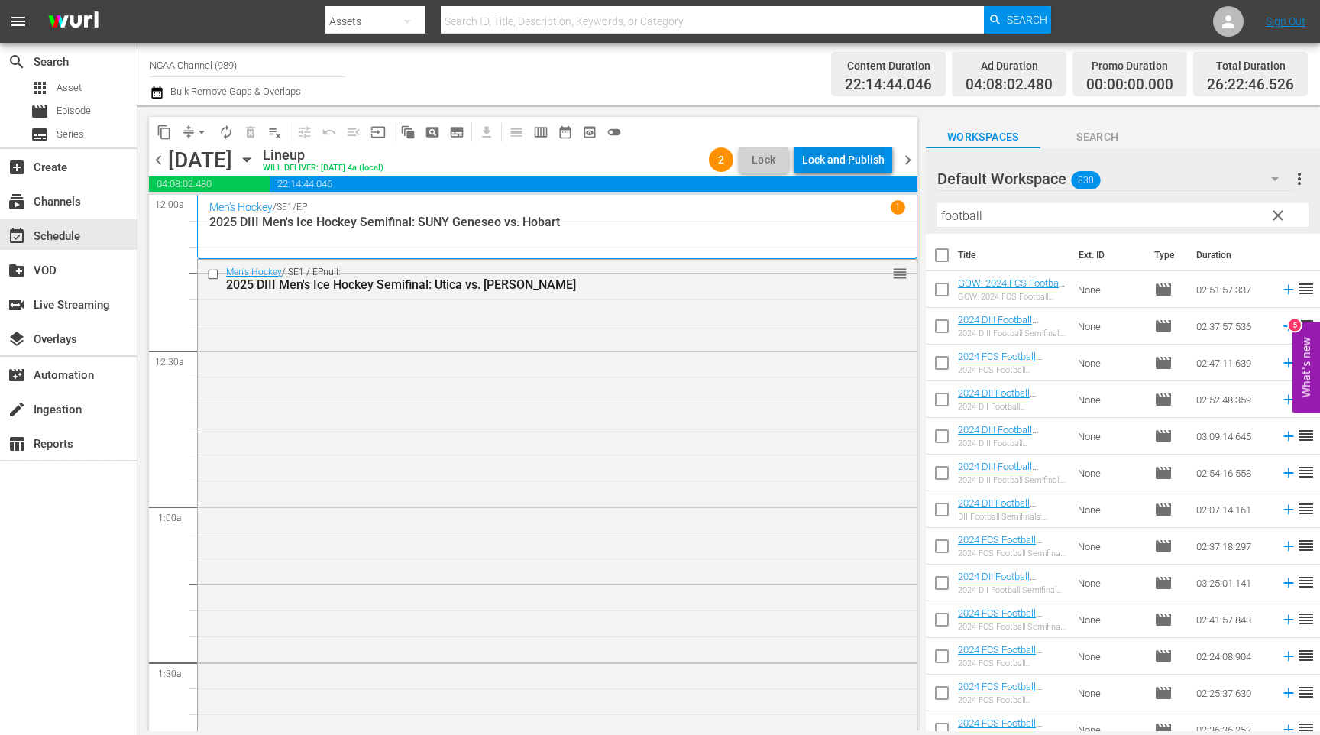
click at [852, 168] on div "Lock and Publish" at bounding box center [843, 160] width 83 height 28
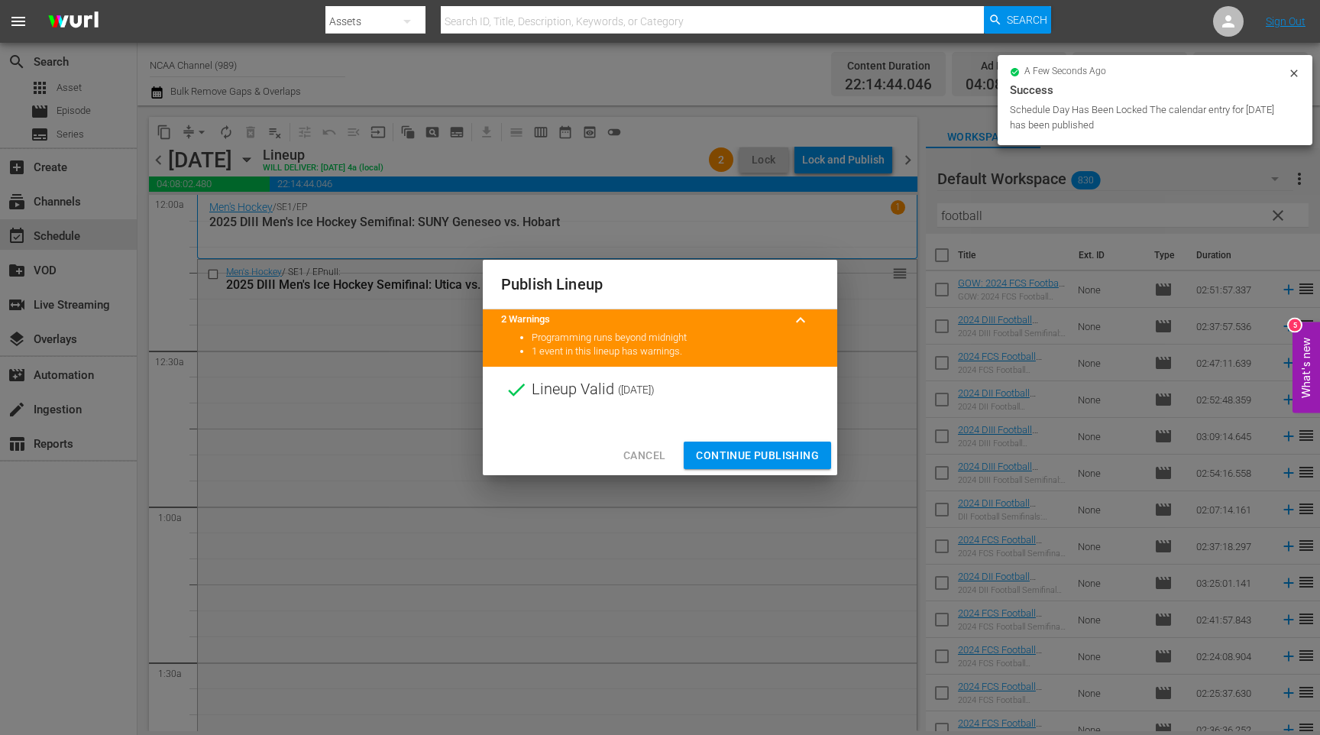
click at [729, 452] on span "Continue Publishing" at bounding box center [757, 455] width 123 height 19
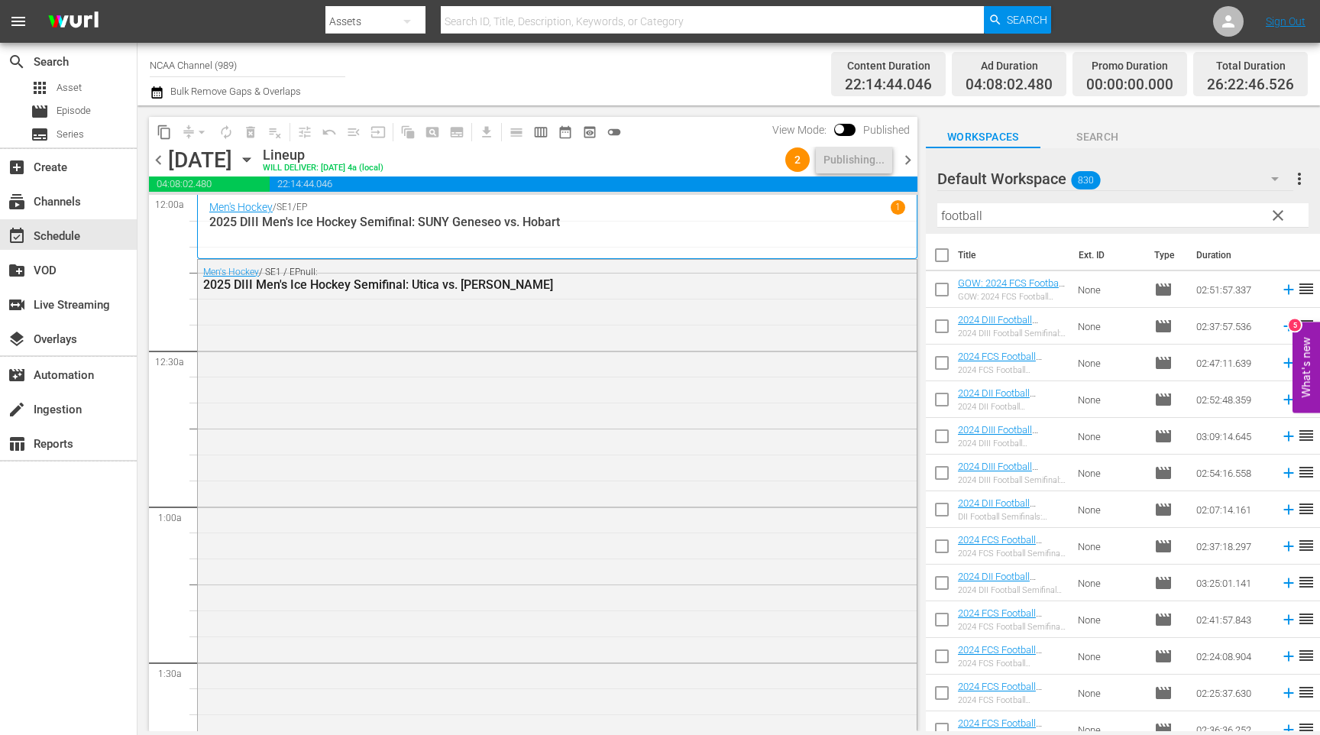
click at [910, 158] on span "chevron_right" at bounding box center [907, 159] width 19 height 19
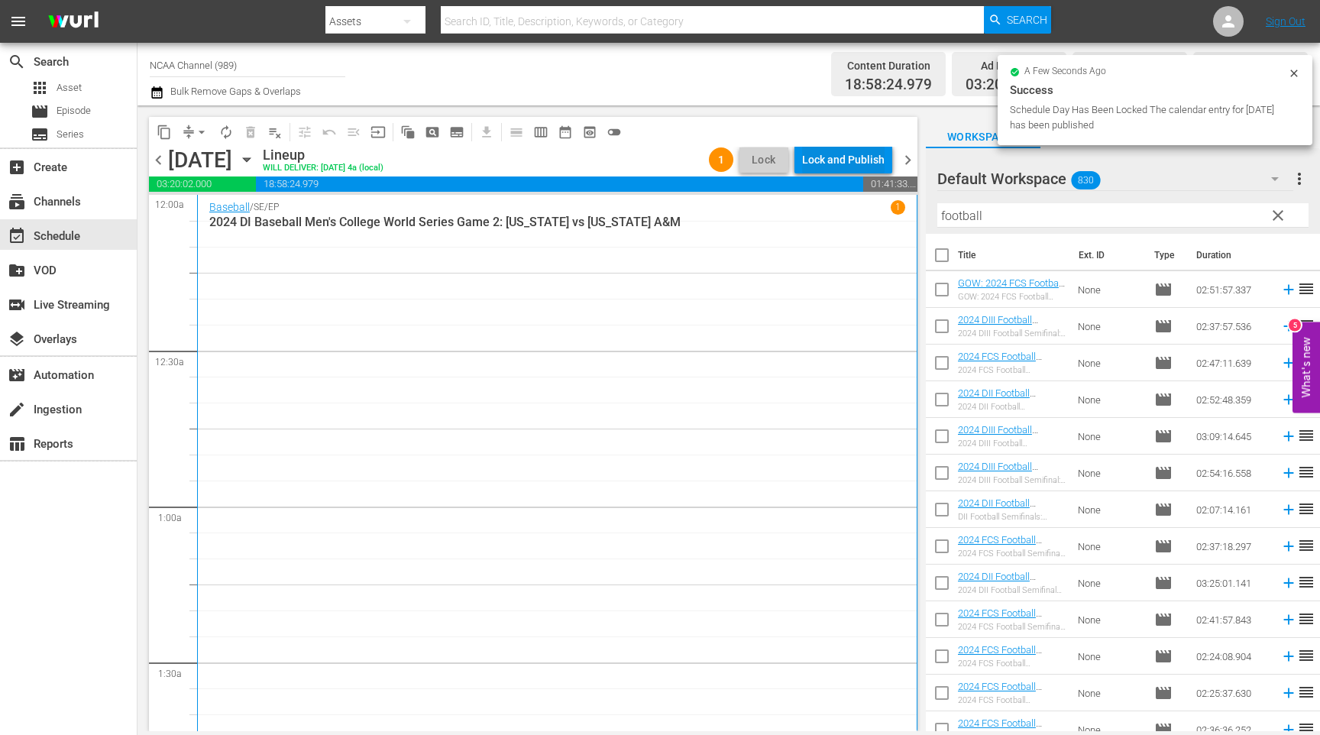
click at [816, 158] on div "Lock and Publish" at bounding box center [843, 160] width 83 height 28
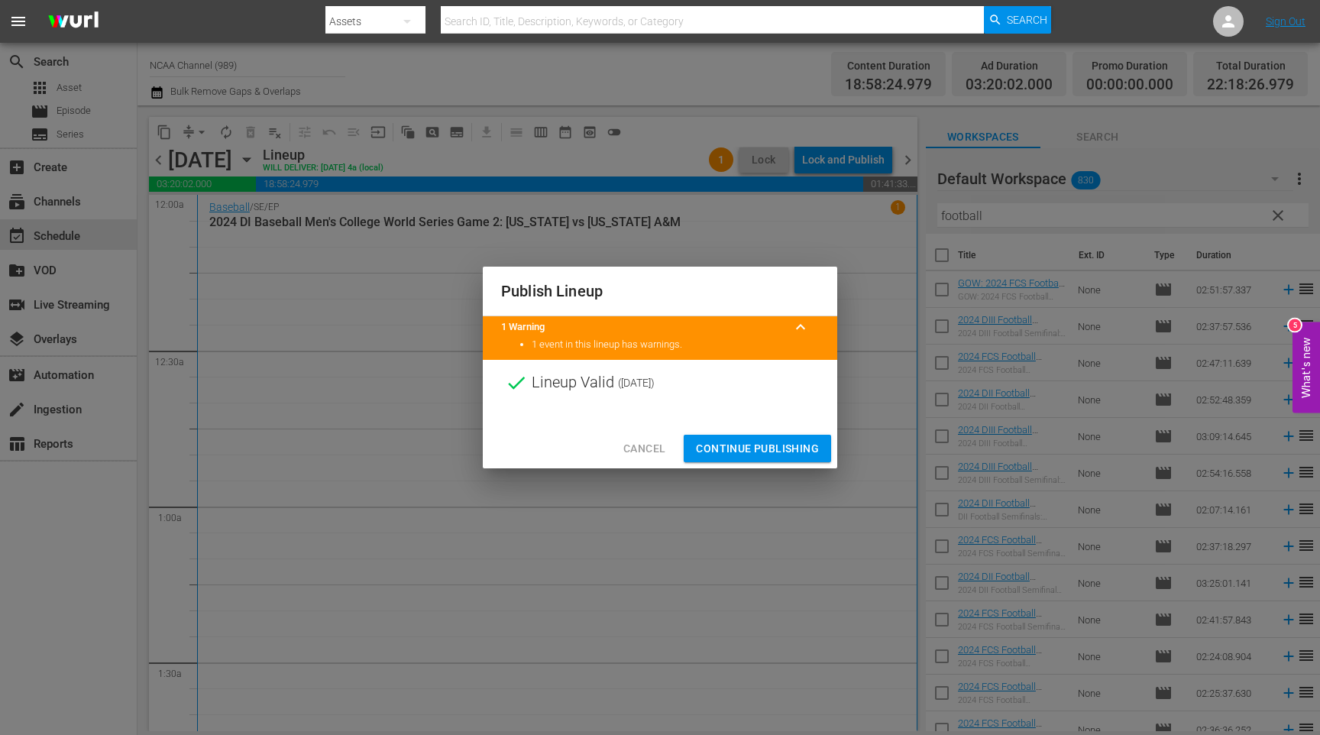
click at [742, 450] on span "Continue Publishing" at bounding box center [757, 448] width 123 height 19
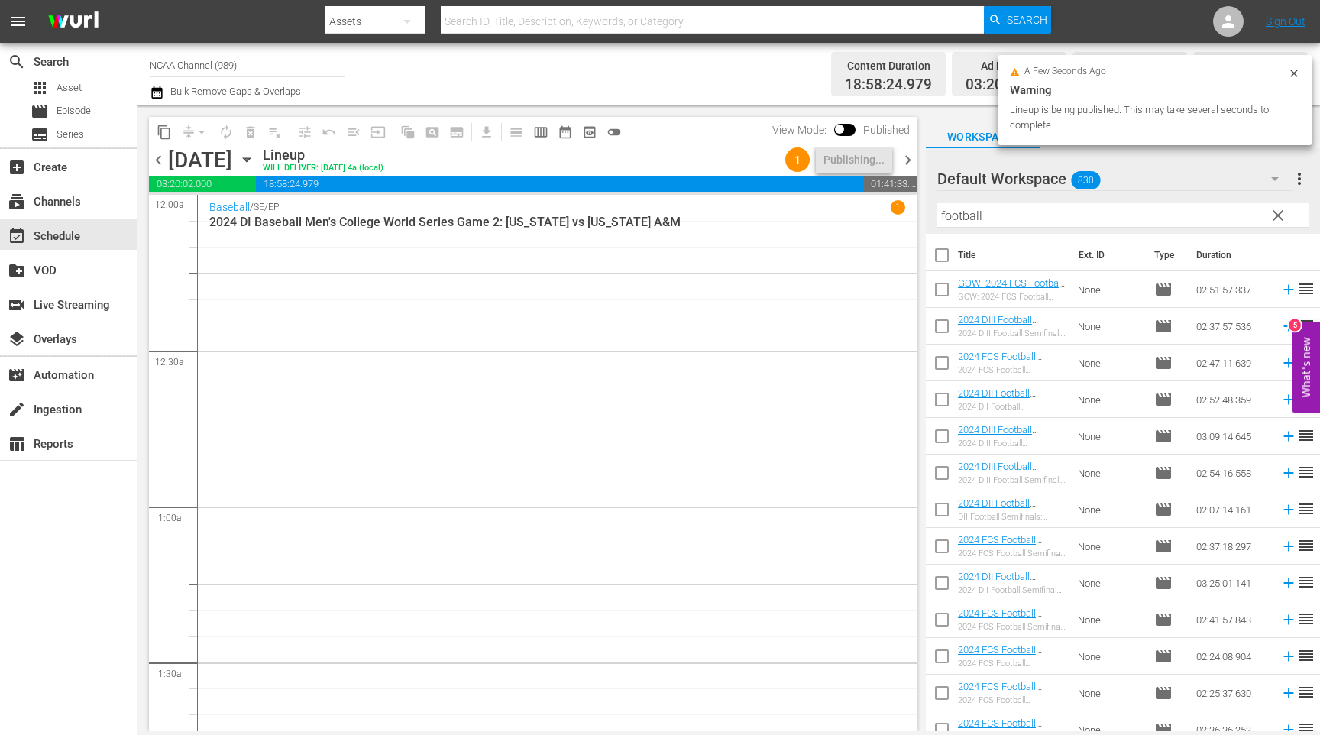
click at [912, 160] on span "chevron_right" at bounding box center [907, 159] width 19 height 19
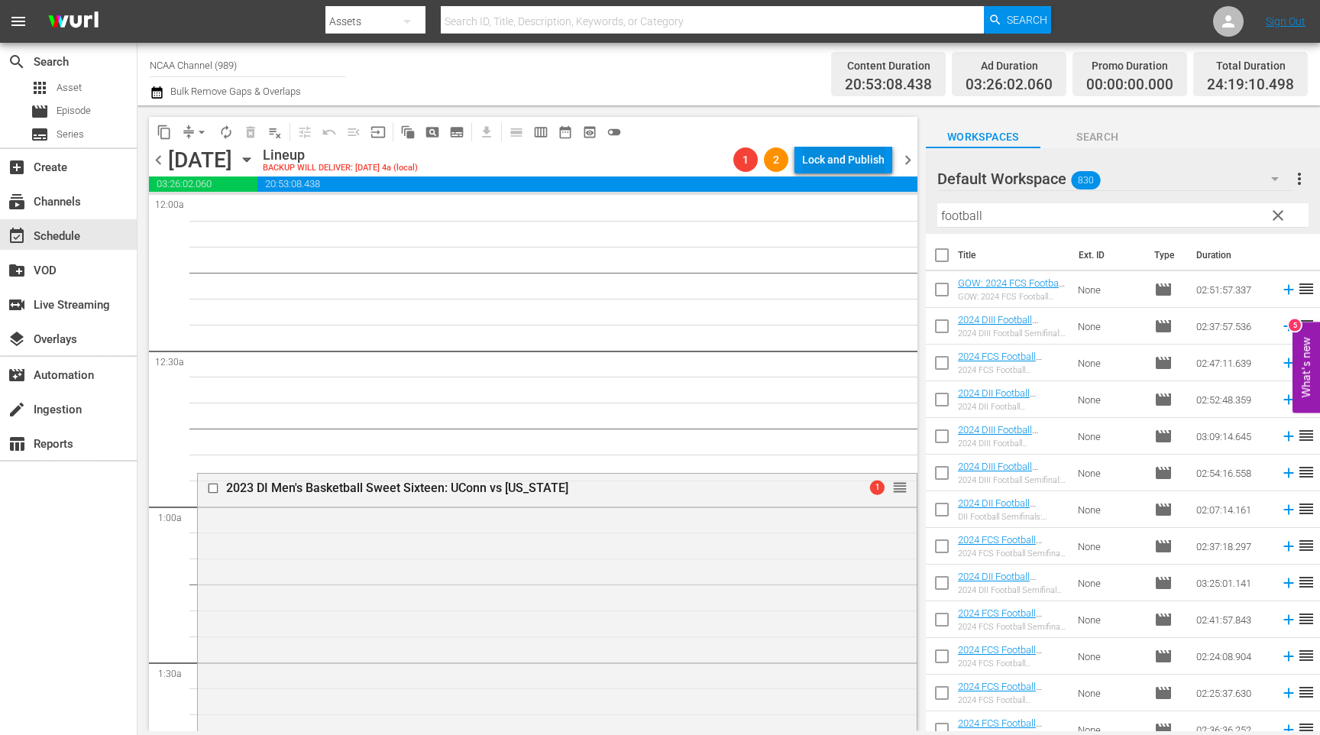
click at [851, 157] on div "Lock and Publish" at bounding box center [843, 160] width 83 height 28
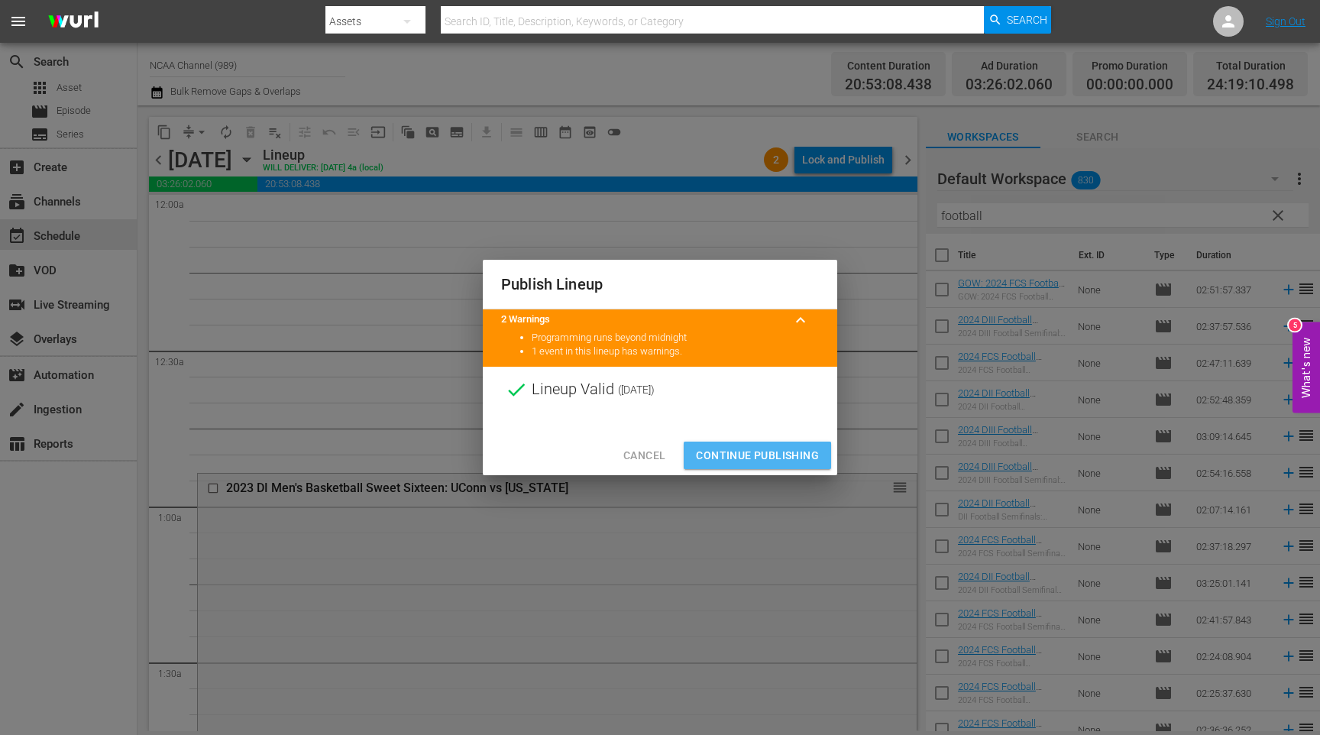
click at [739, 456] on span "Continue Publishing" at bounding box center [757, 455] width 123 height 19
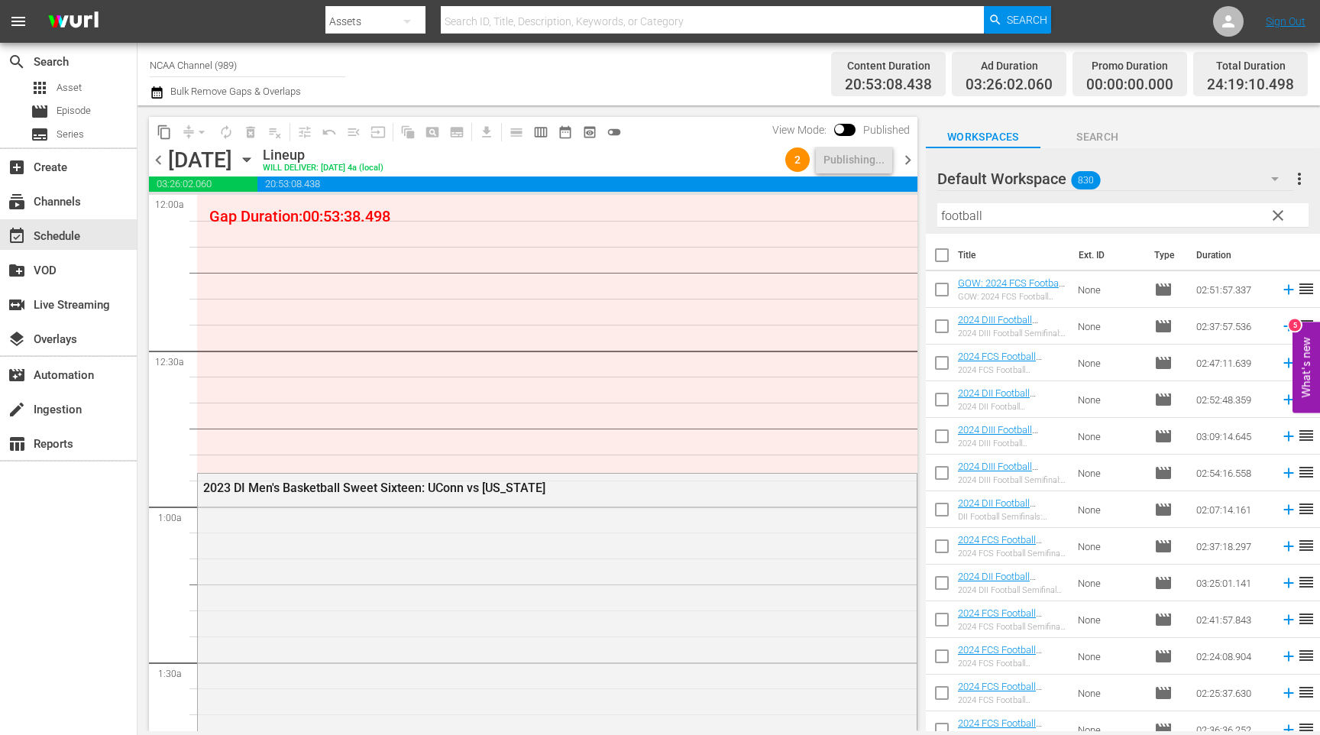
click at [908, 163] on span "chevron_right" at bounding box center [907, 159] width 19 height 19
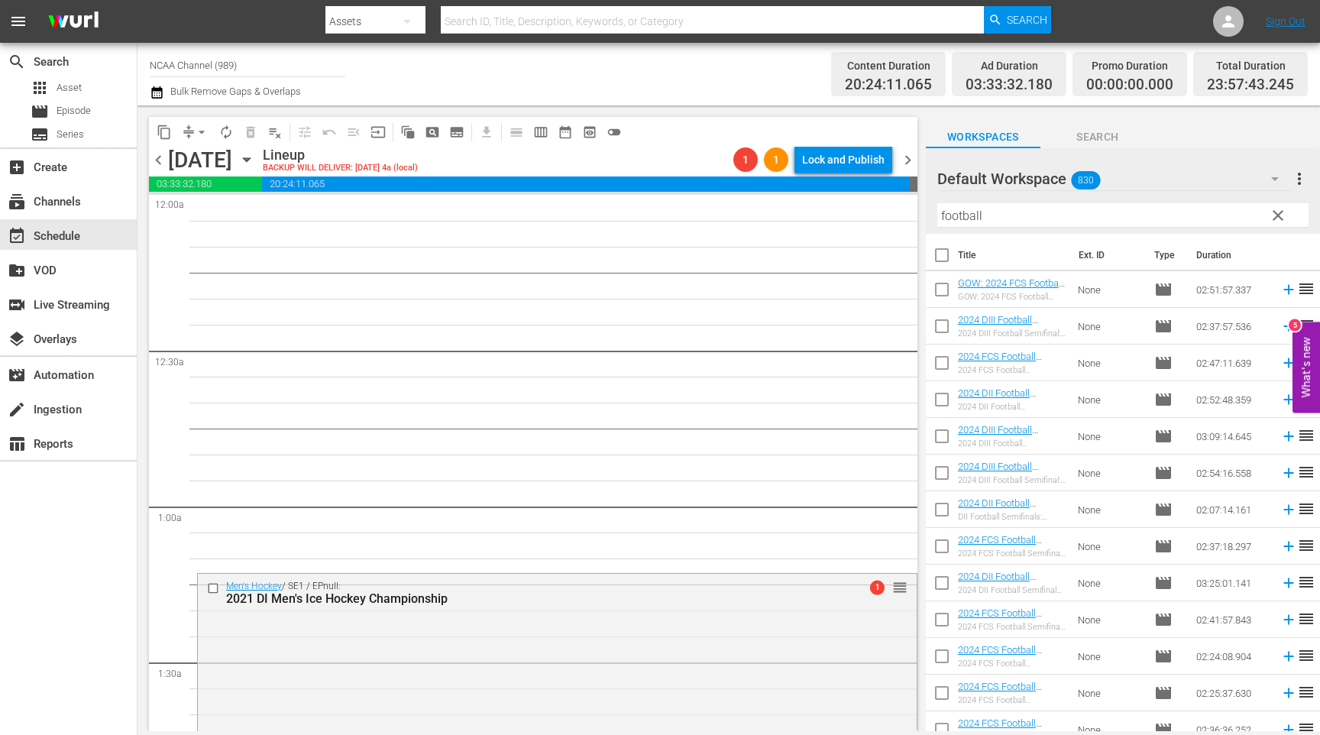
click at [161, 162] on span "chevron_left" at bounding box center [158, 159] width 19 height 19
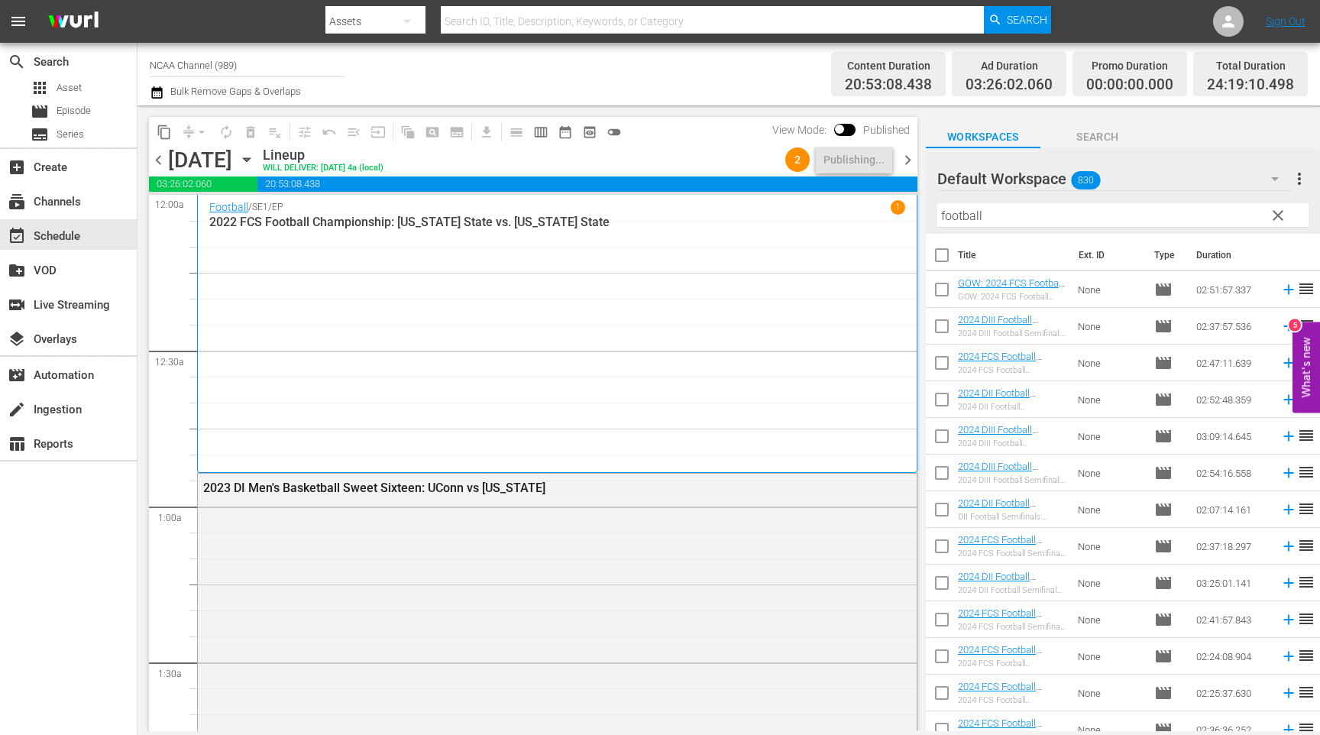
click at [905, 160] on span "chevron_right" at bounding box center [907, 159] width 19 height 19
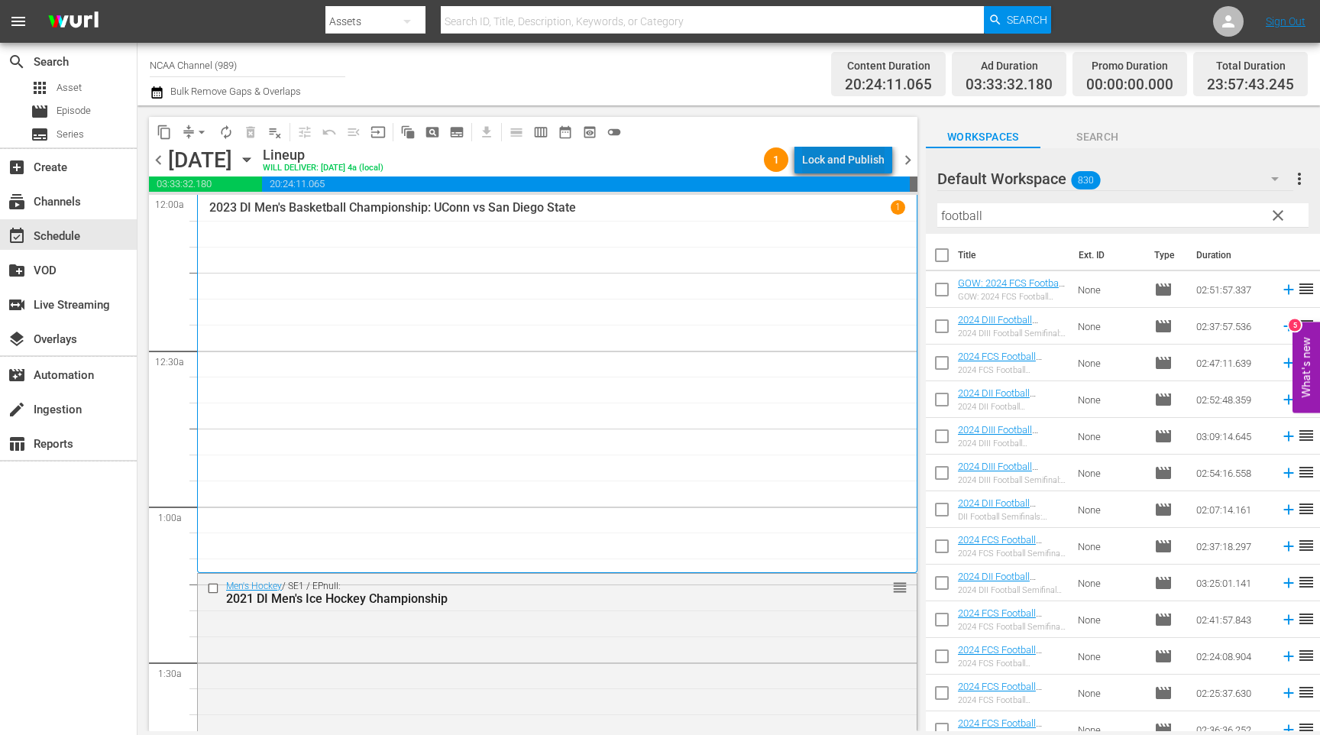
click at [852, 160] on div "Lock and Publish" at bounding box center [843, 160] width 83 height 28
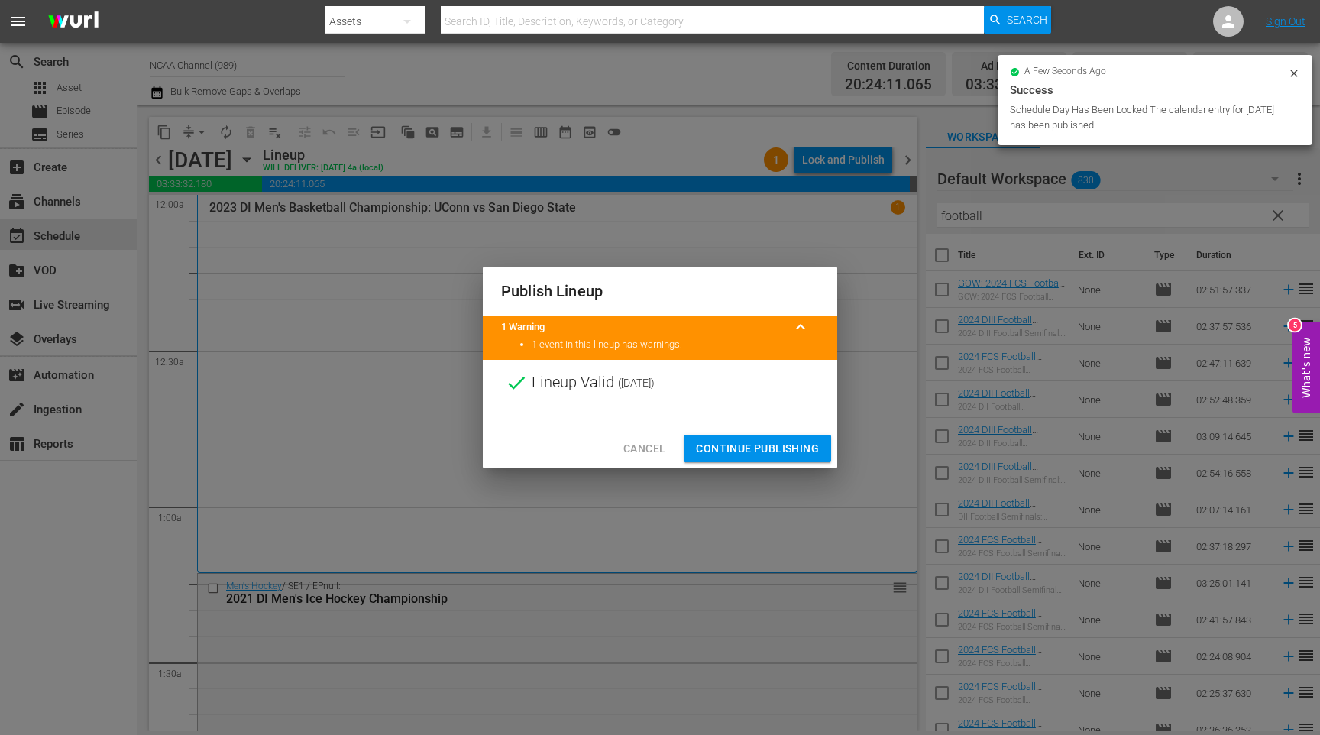
click at [785, 452] on span "Continue Publishing" at bounding box center [757, 448] width 123 height 19
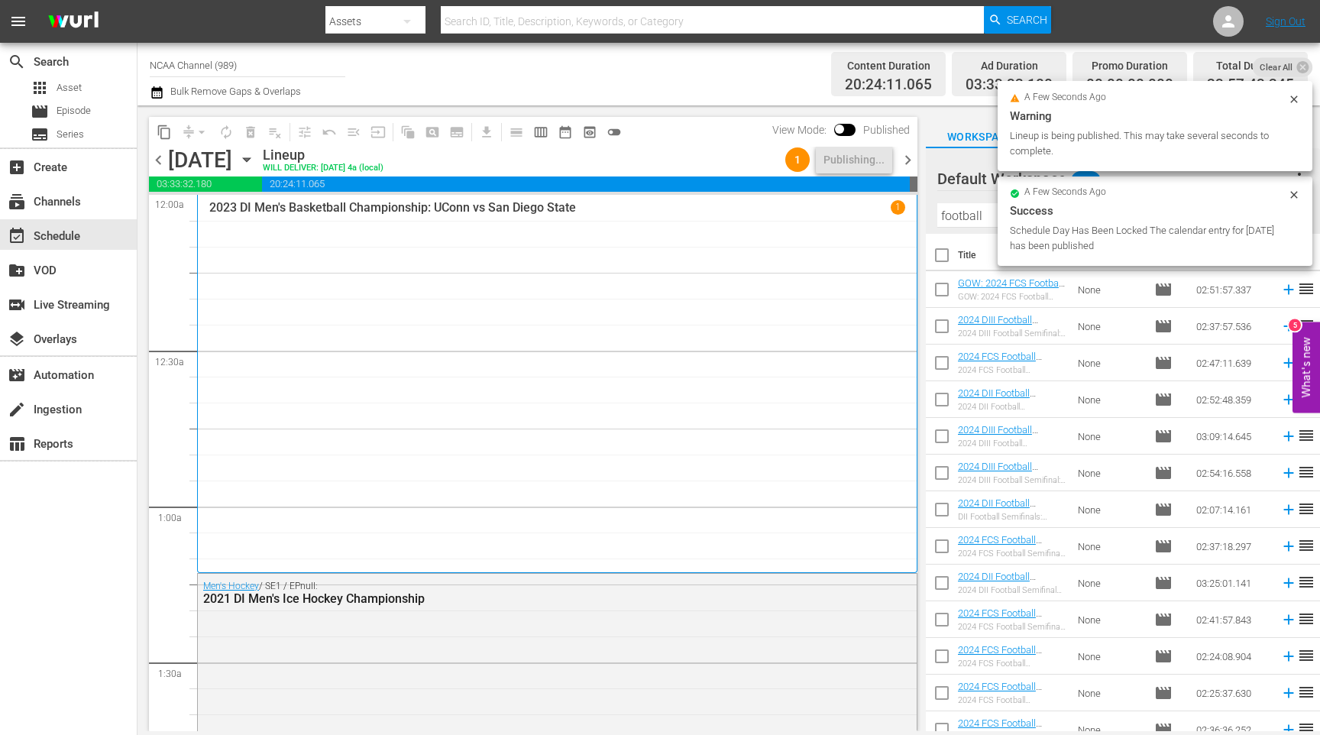
click at [904, 151] on span "chevron_right" at bounding box center [907, 159] width 19 height 19
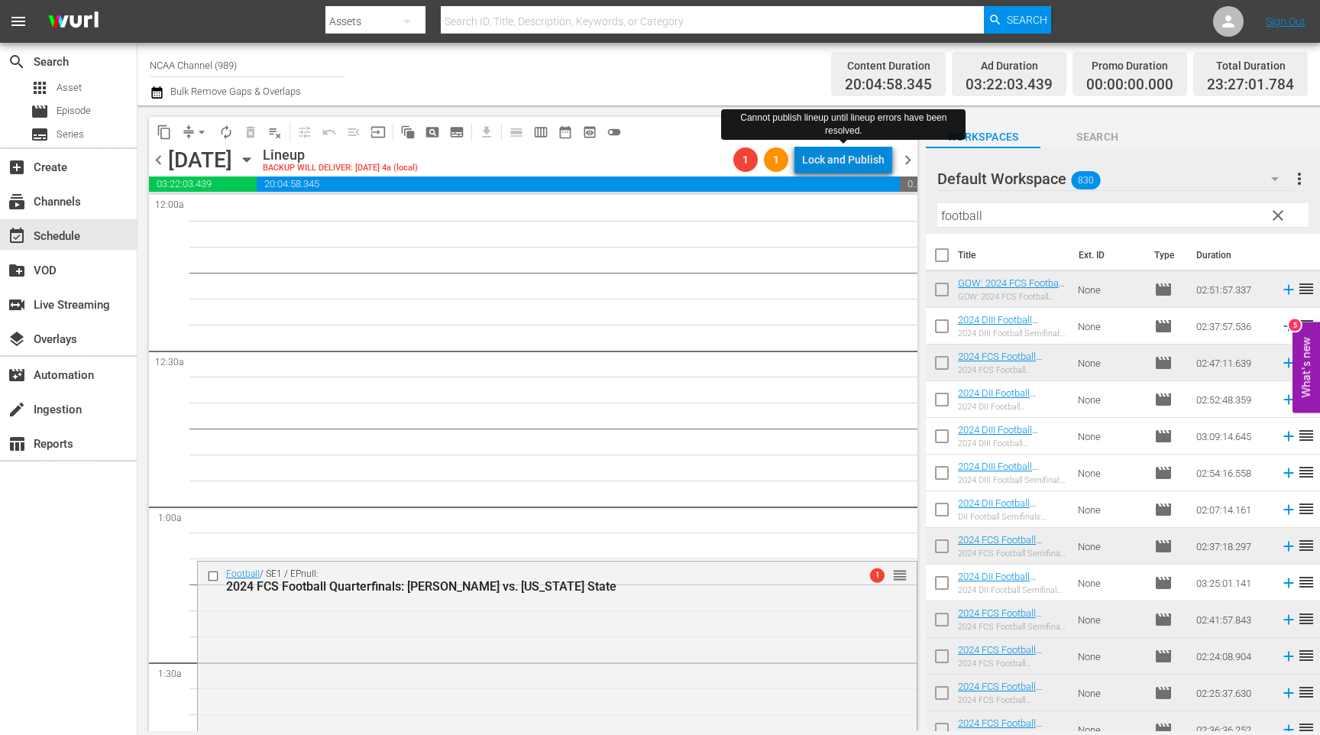
click at [849, 164] on div "Lock and Publish" at bounding box center [843, 160] width 83 height 28
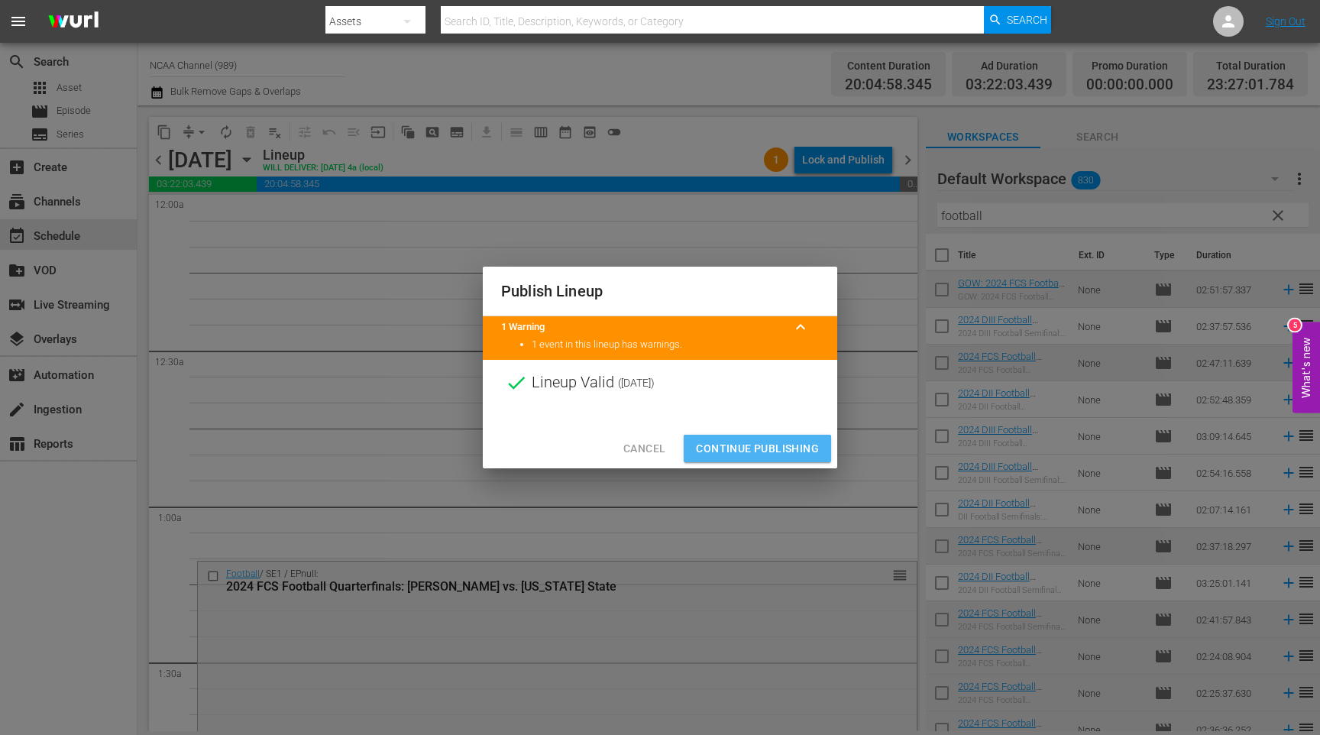
click at [759, 440] on span "Continue Publishing" at bounding box center [757, 448] width 123 height 19
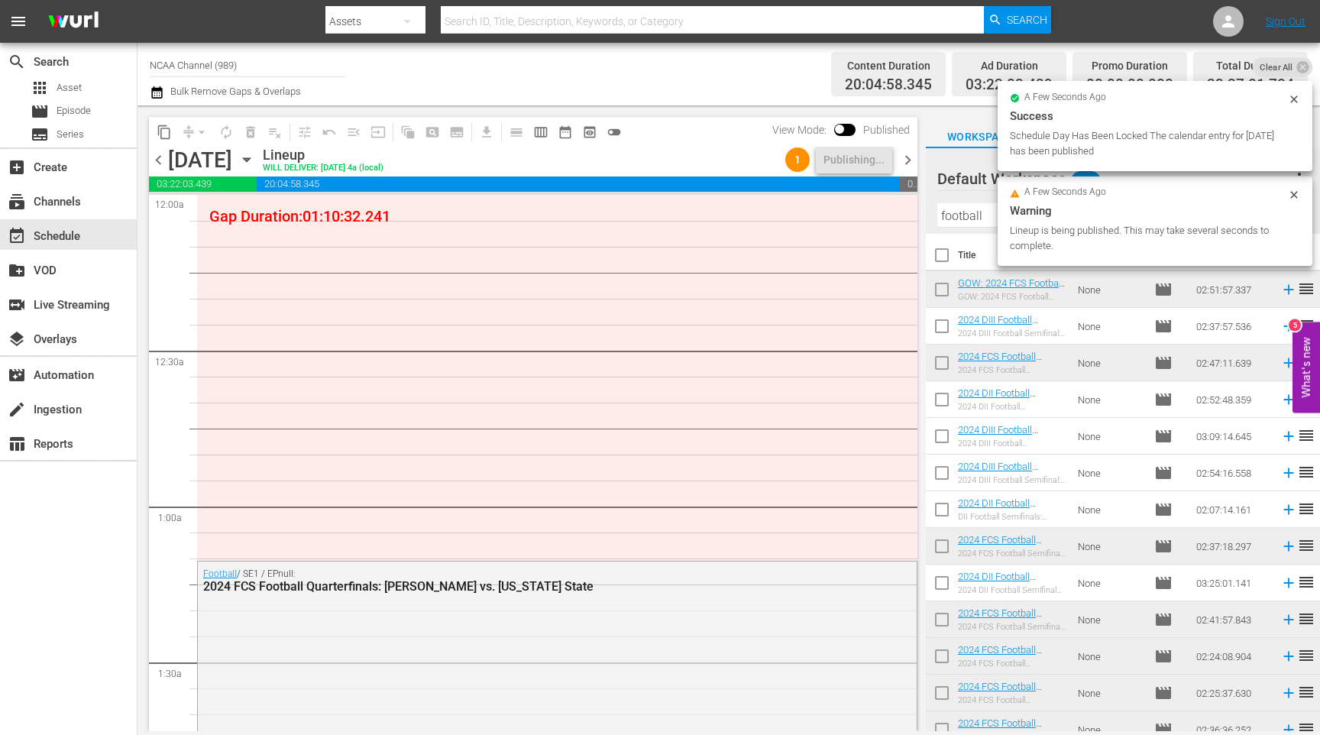
click at [911, 167] on span "chevron_right" at bounding box center [907, 159] width 19 height 19
